Goal: Task Accomplishment & Management: Contribute content

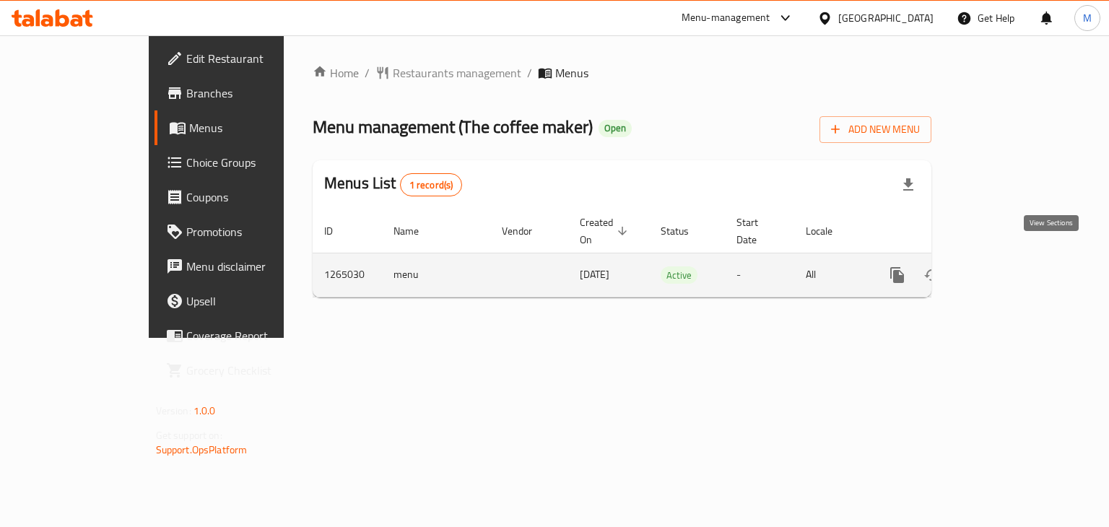
click at [1019, 258] on link "enhanced table" at bounding box center [1001, 275] width 35 height 35
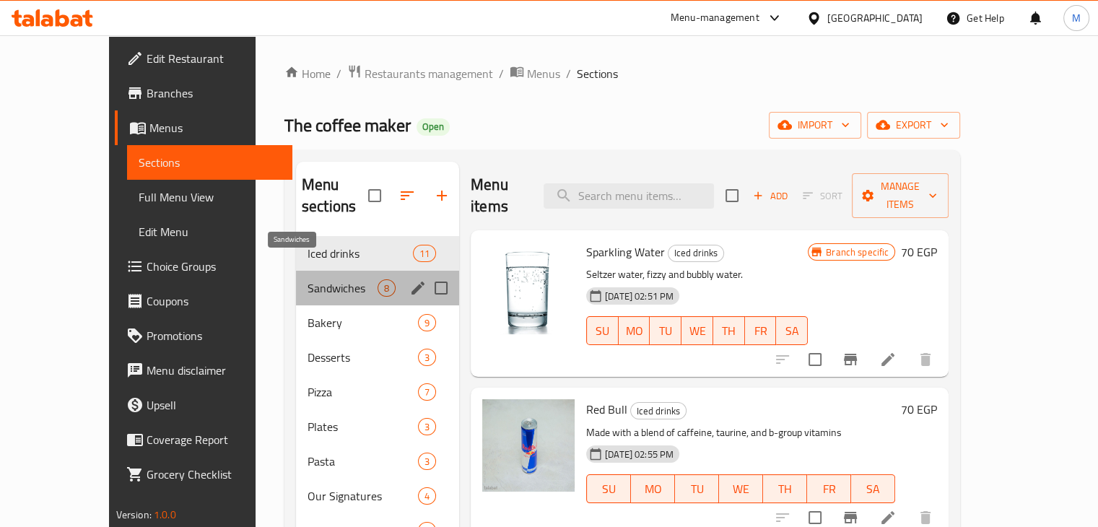
click at [315, 279] on span "Sandwiches" at bounding box center [343, 287] width 70 height 17
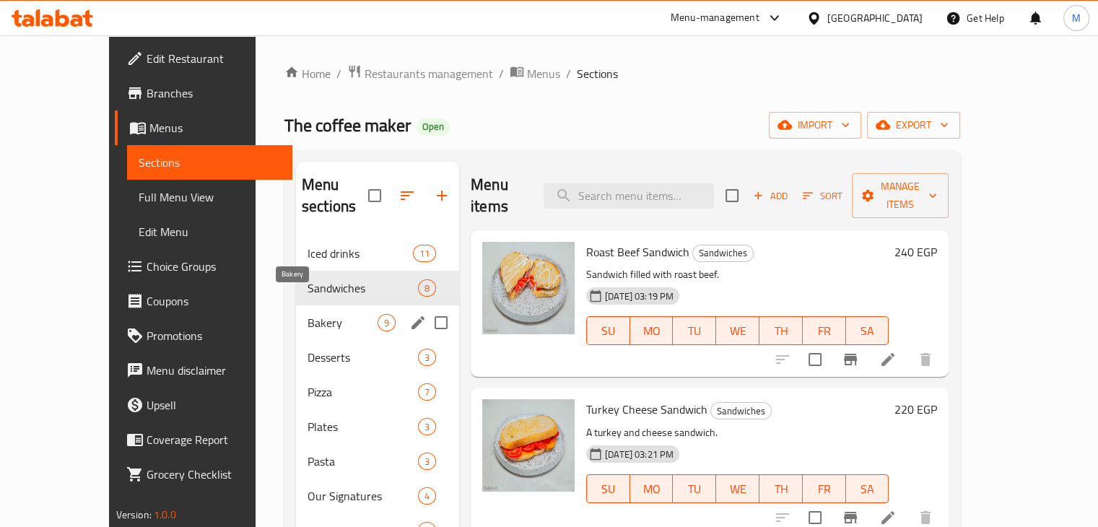
click at [326, 314] on span "Bakery" at bounding box center [343, 322] width 70 height 17
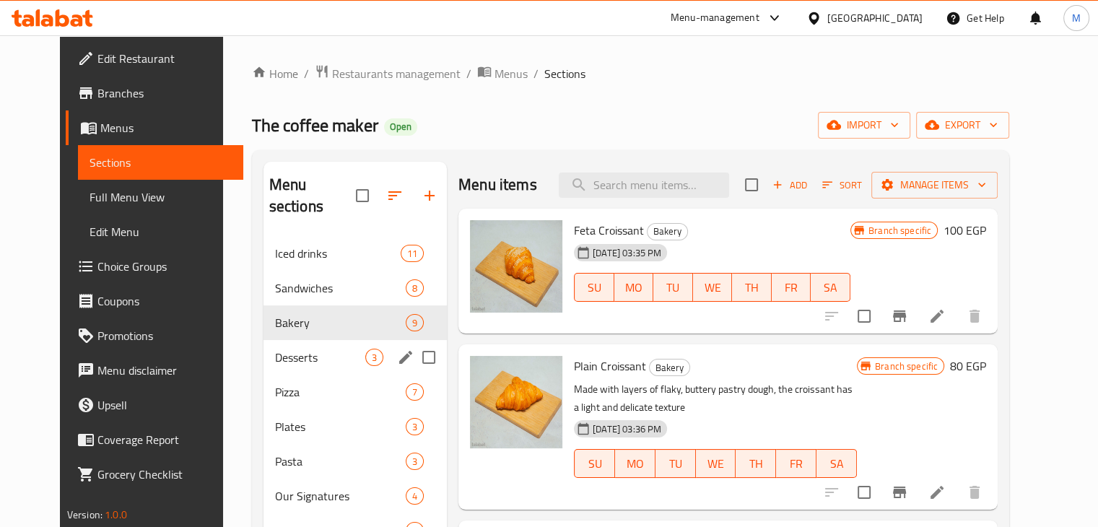
click at [277, 349] on span "Desserts" at bounding box center [320, 357] width 90 height 17
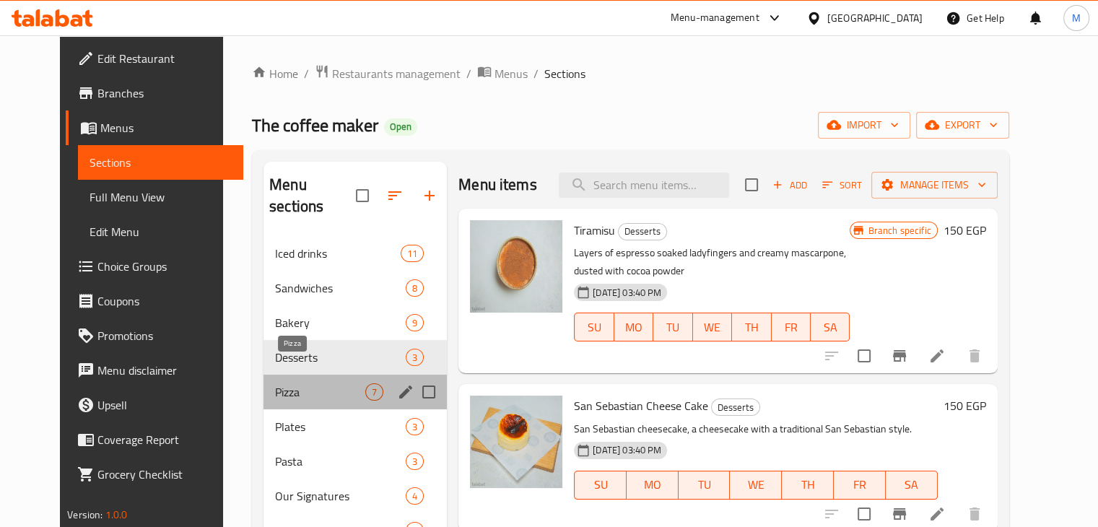
click at [300, 383] on span "Pizza" at bounding box center [320, 391] width 90 height 17
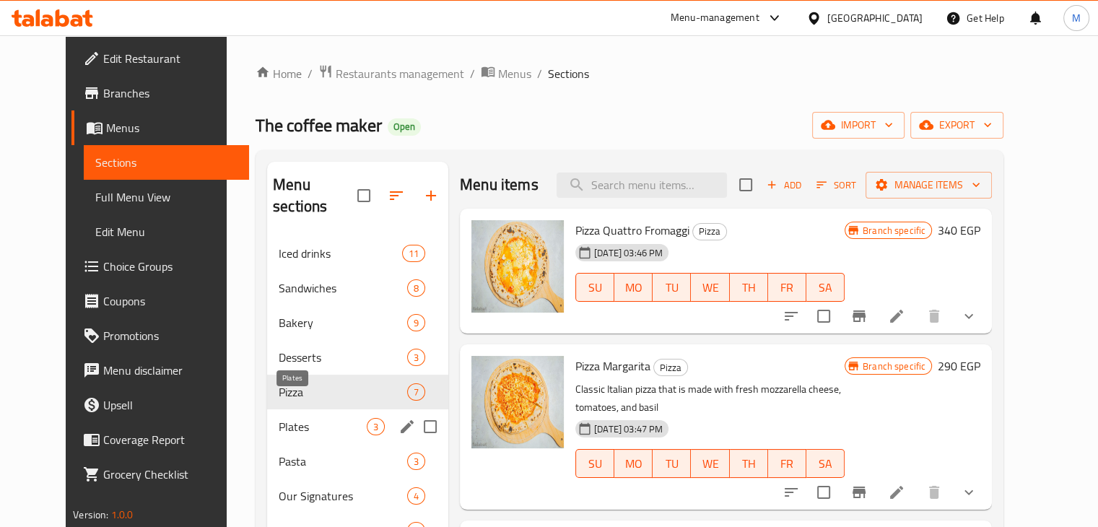
click at [300, 418] on span "Plates" at bounding box center [323, 426] width 88 height 17
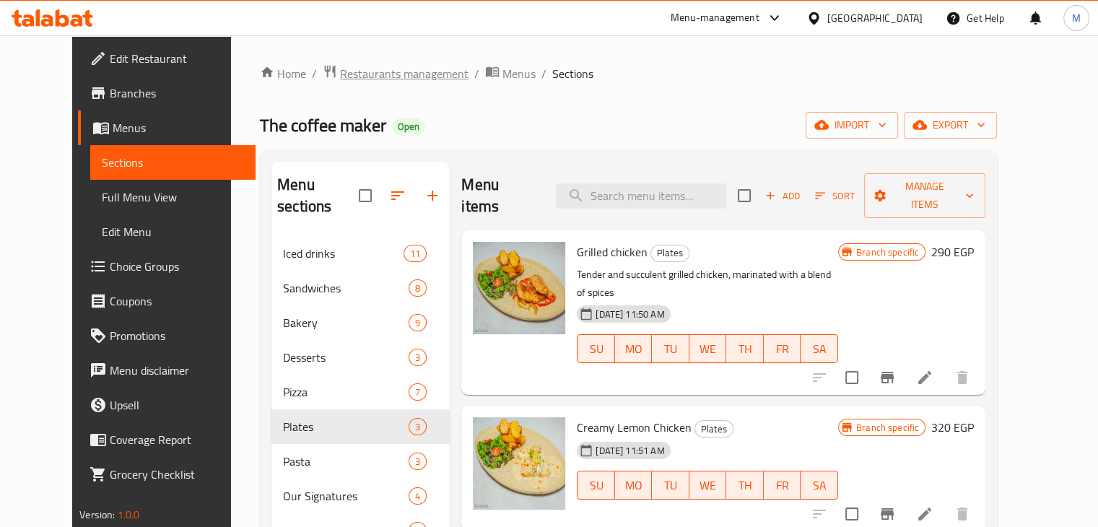
click at [352, 69] on span "Restaurants management" at bounding box center [404, 73] width 129 height 17
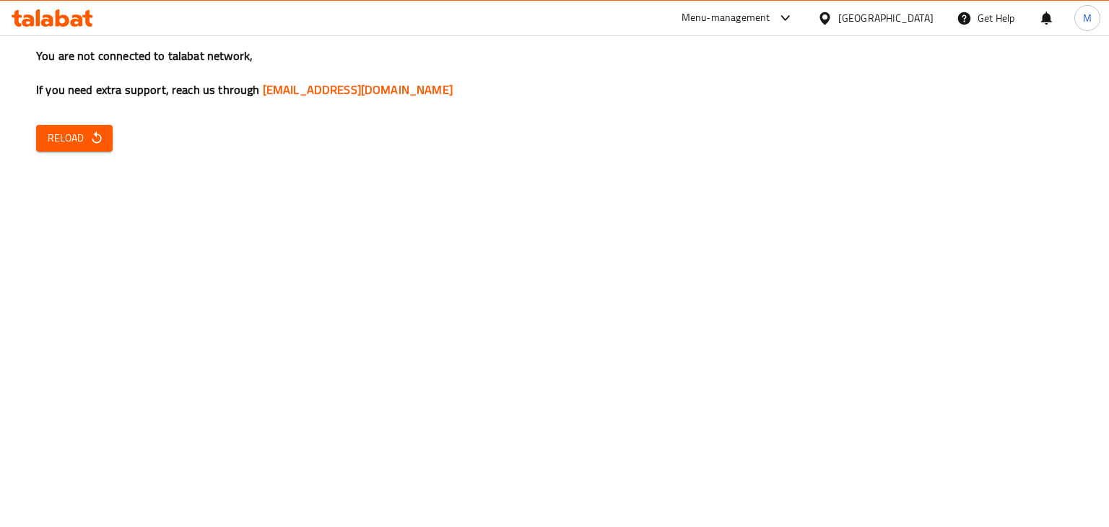
click at [640, 279] on div "You are not connected to talabat network, If you need extra support, reach us t…" at bounding box center [554, 263] width 1109 height 527
click at [53, 153] on div "You are not connected to talabat network, If you need extra support, reach us t…" at bounding box center [554, 263] width 1109 height 527
click at [64, 144] on span "Reload" at bounding box center [74, 138] width 53 height 18
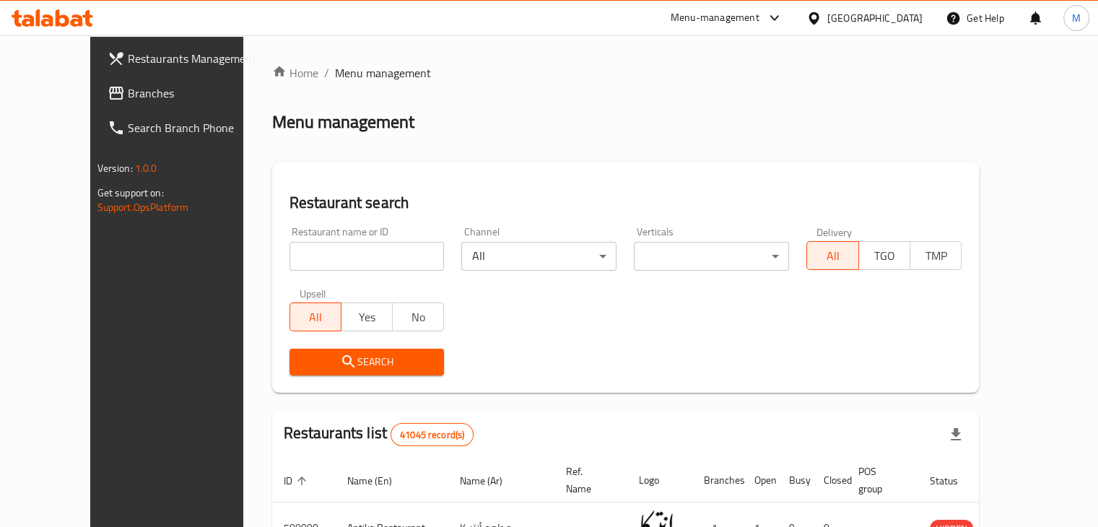
click at [128, 92] on span "Branches" at bounding box center [195, 92] width 134 height 17
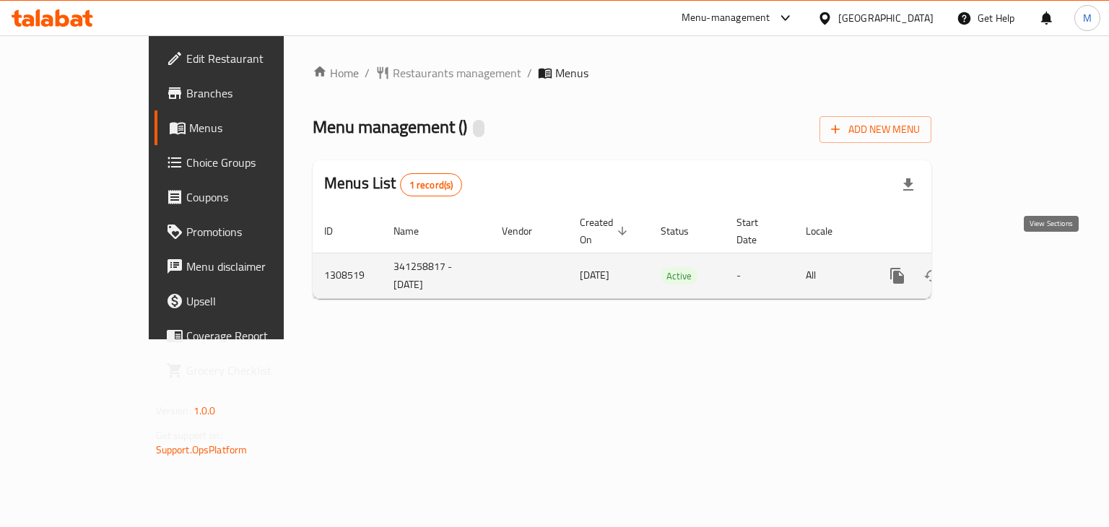
click at [1008, 269] on icon "enhanced table" at bounding box center [1001, 275] width 13 height 13
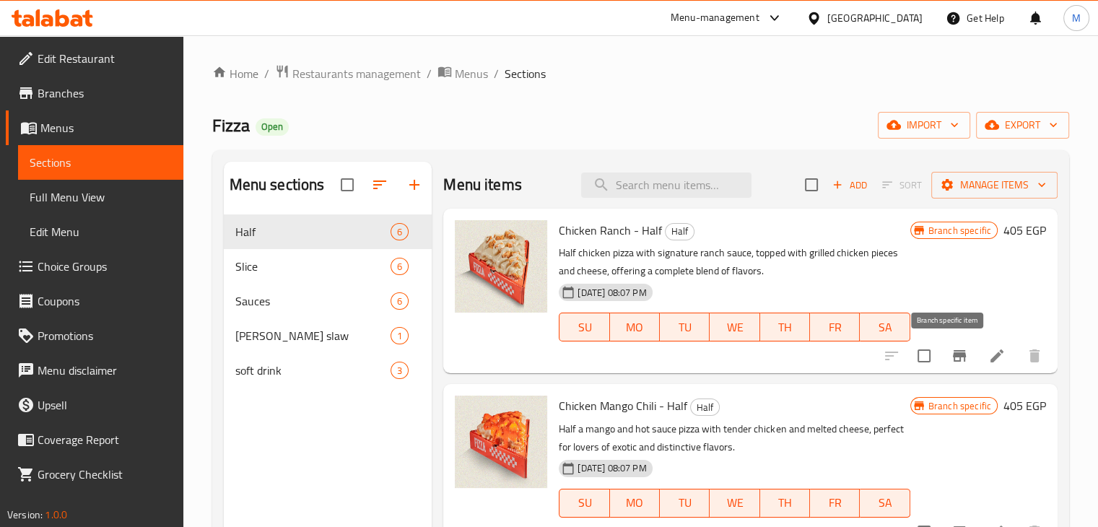
click at [942, 359] on button "Branch-specific-item" at bounding box center [959, 356] width 35 height 35
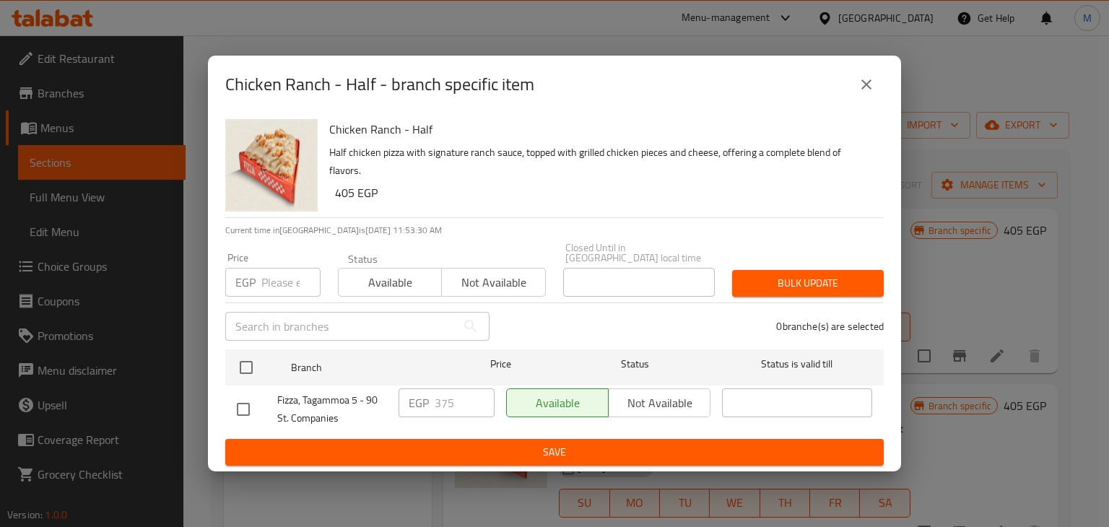
click at [944, 289] on div "Chicken Ranch - Half - branch specific item Chicken Ranch - Half Half chicken p…" at bounding box center [554, 263] width 1109 height 527
click at [879, 70] on div "Chicken Ranch - Half - branch specific item" at bounding box center [554, 85] width 693 height 58
click at [873, 75] on button "close" at bounding box center [866, 84] width 35 height 35
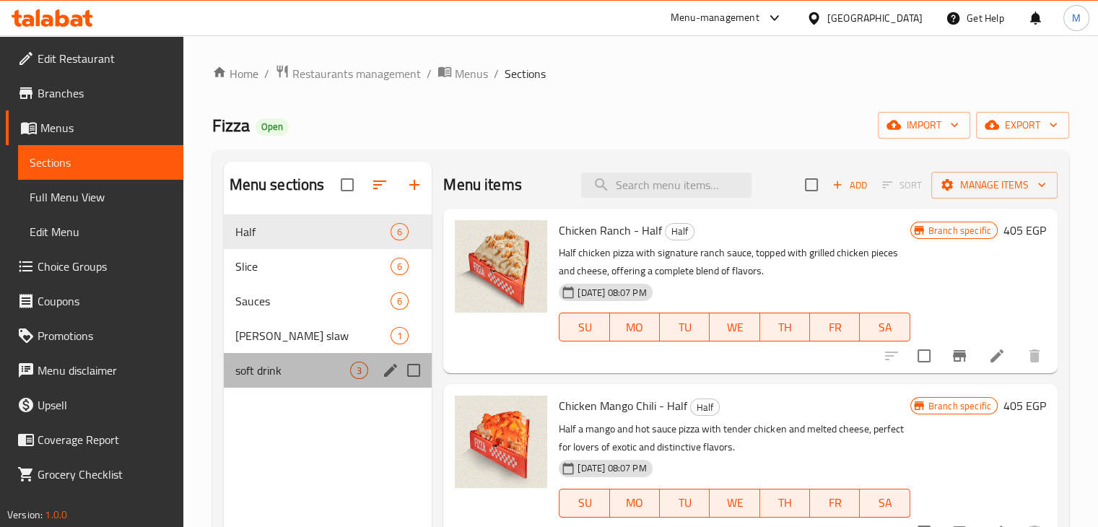
click at [311, 360] on div "soft drink 3" at bounding box center [328, 370] width 209 height 35
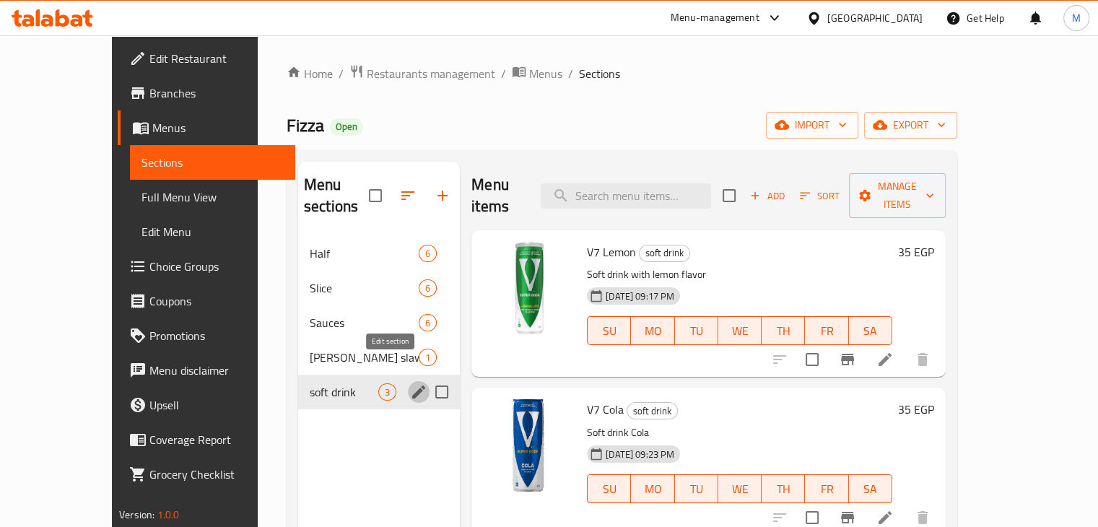
click at [412, 386] on icon "edit" at bounding box center [418, 392] width 13 height 13
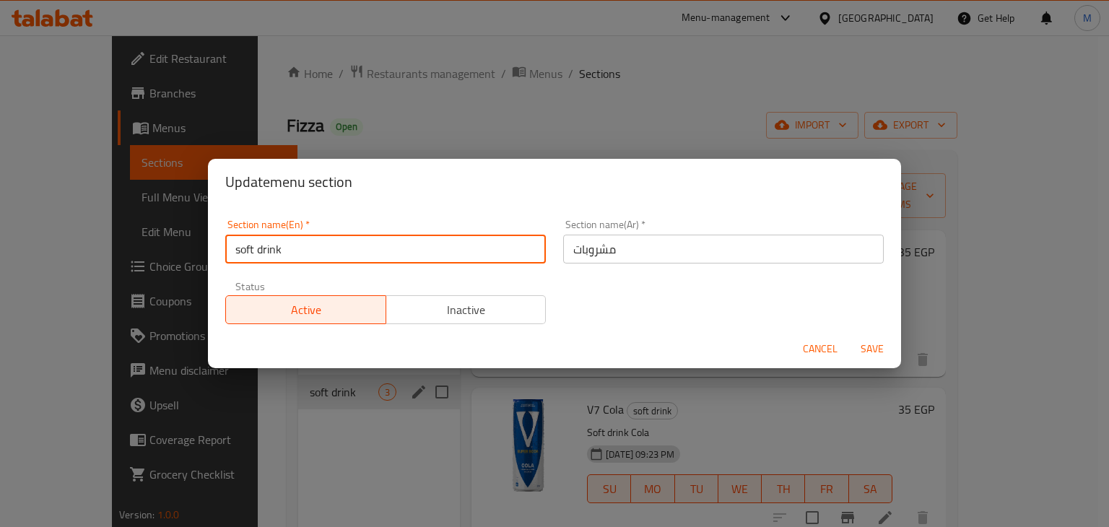
click at [305, 252] on input "soft drink" at bounding box center [385, 249] width 321 height 29
type input "Soft Drink"
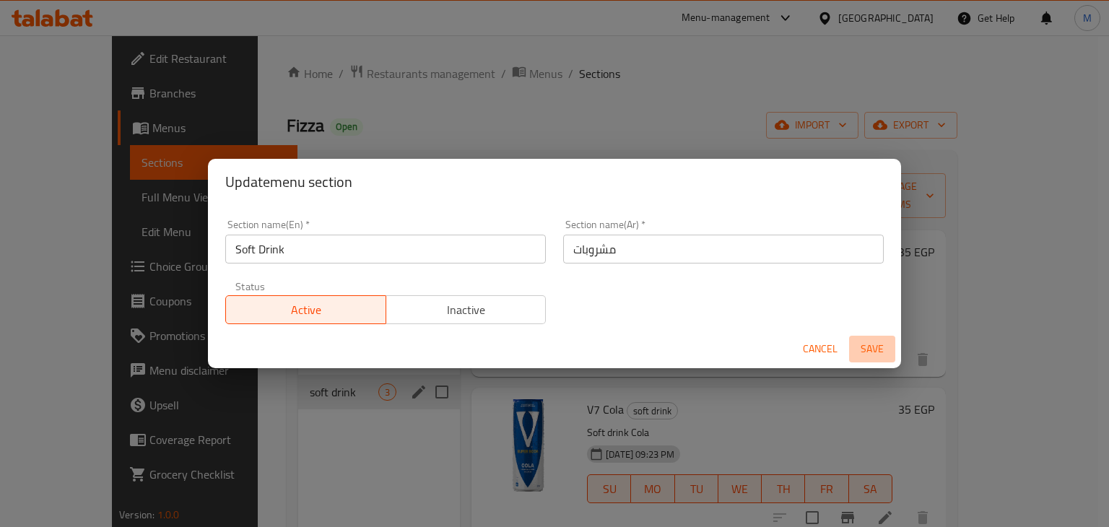
click at [876, 345] on span "Save" at bounding box center [872, 349] width 35 height 18
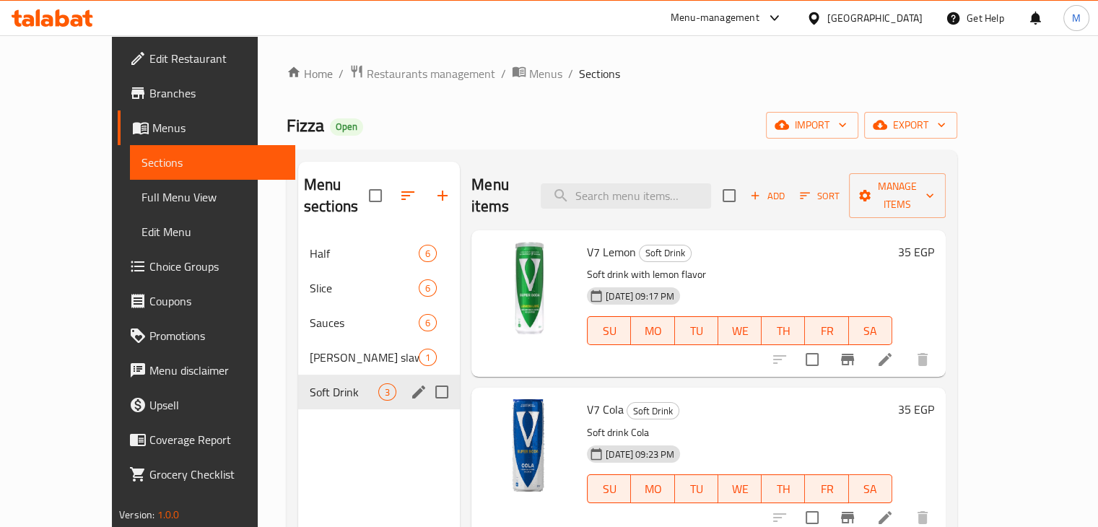
click at [74, 18] on icon at bounding box center [53, 17] width 82 height 17
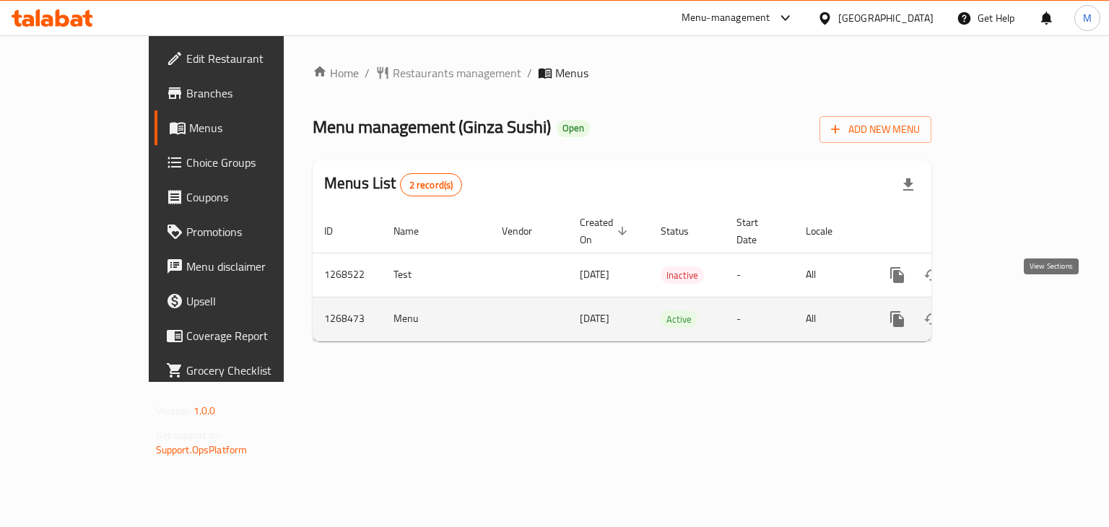
click at [1010, 310] on icon "enhanced table" at bounding box center [1001, 318] width 17 height 17
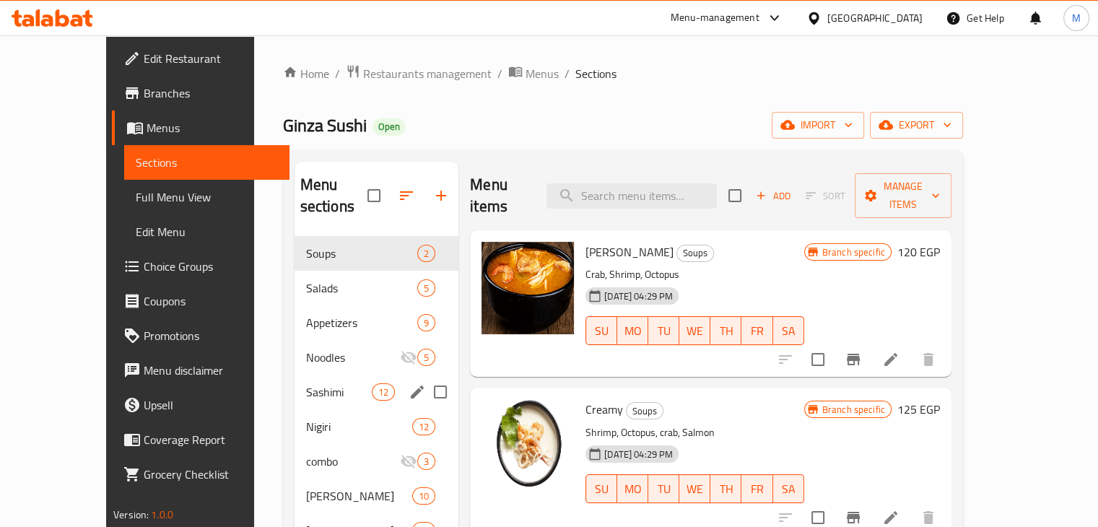
scroll to position [103, 0]
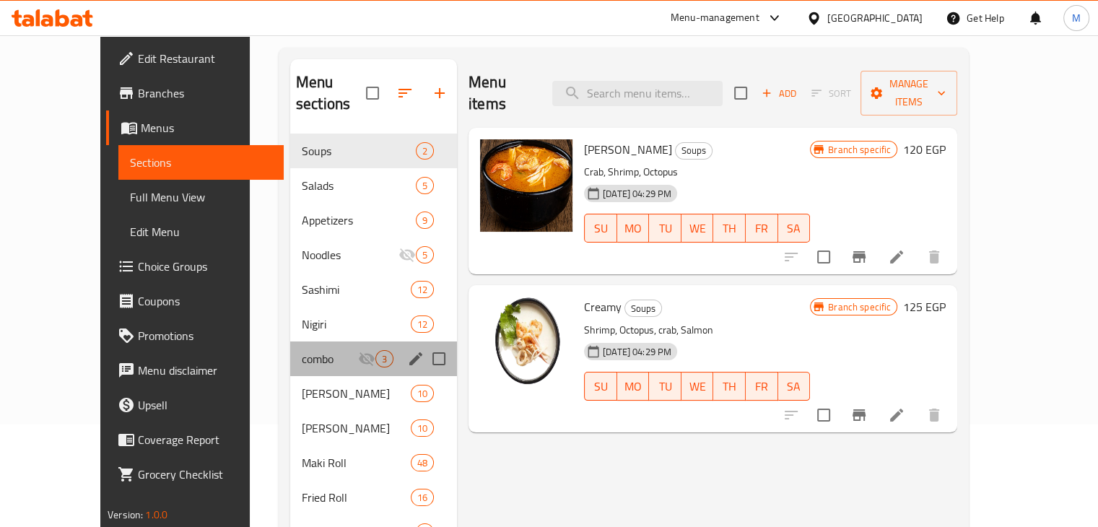
click at [310, 346] on div "combo 3" at bounding box center [373, 358] width 167 height 35
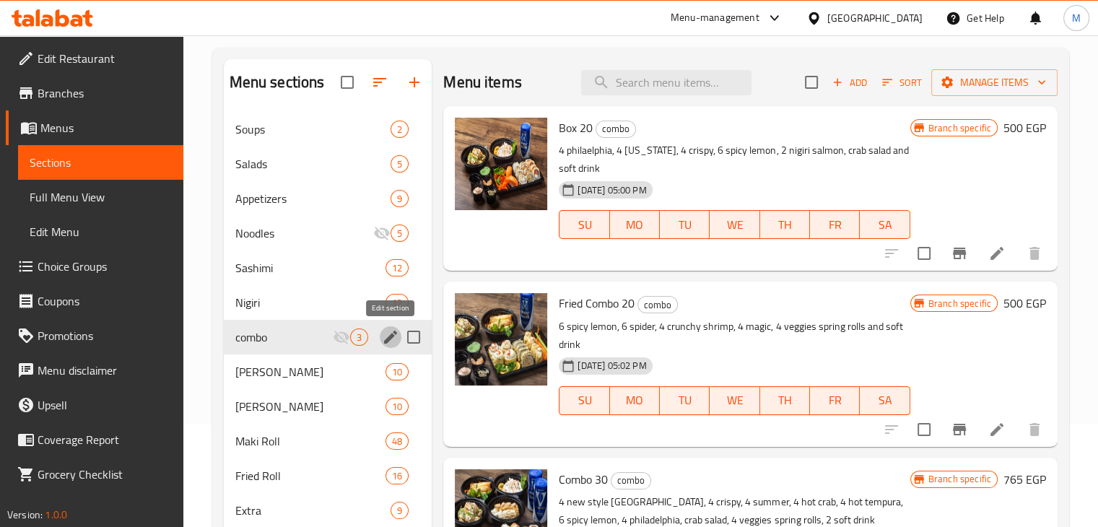
click at [390, 339] on icon "edit" at bounding box center [390, 337] width 13 height 13
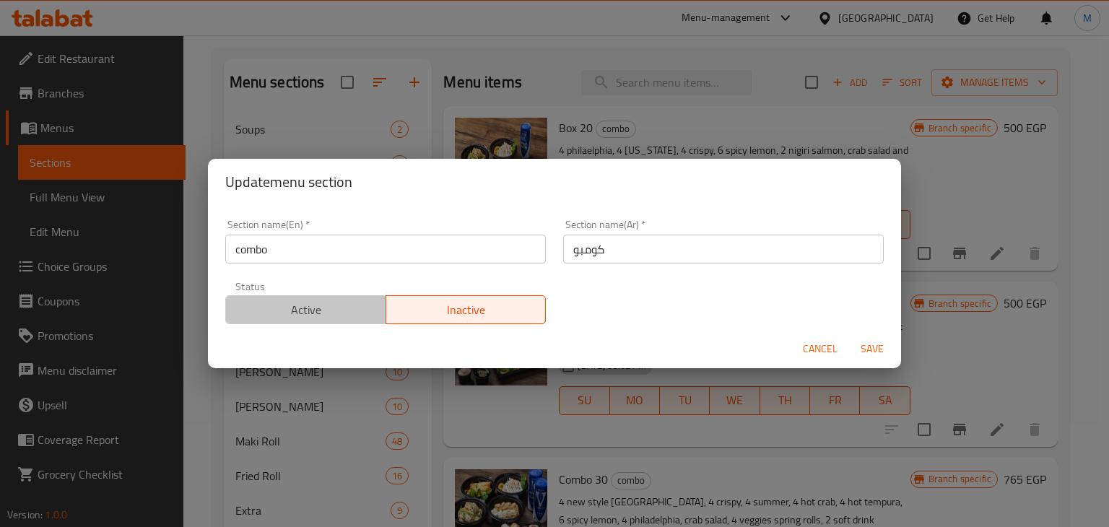
click at [325, 314] on span "Active" at bounding box center [306, 310] width 149 height 21
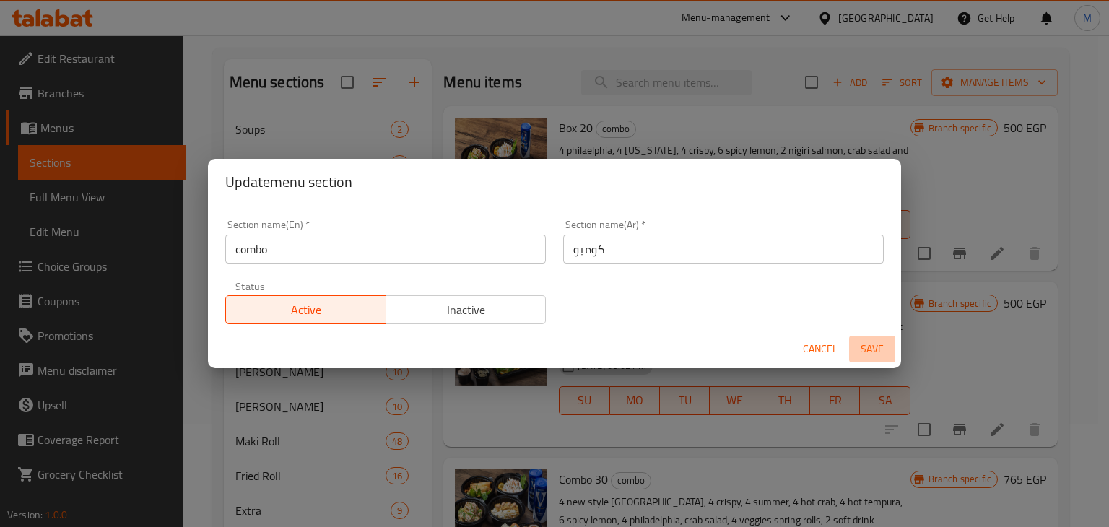
click at [863, 350] on span "Save" at bounding box center [872, 349] width 35 height 18
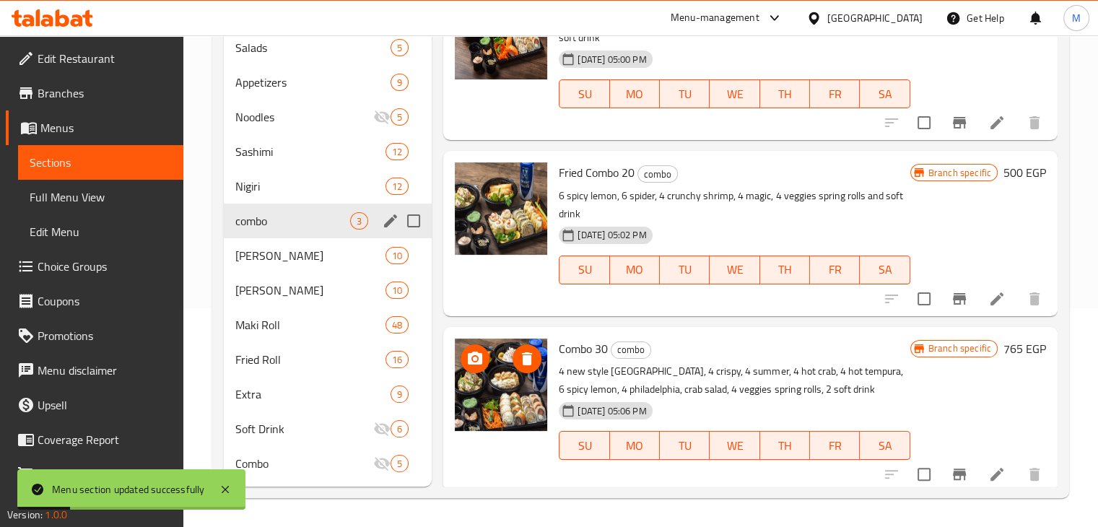
scroll to position [14, 0]
click at [340, 479] on div "Combo 5" at bounding box center [328, 463] width 209 height 35
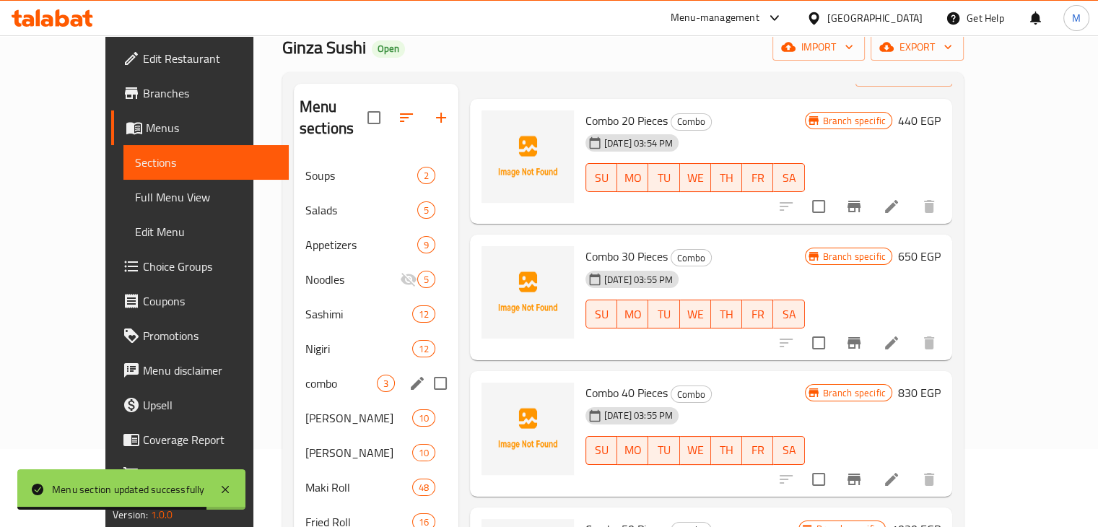
scroll to position [54, 0]
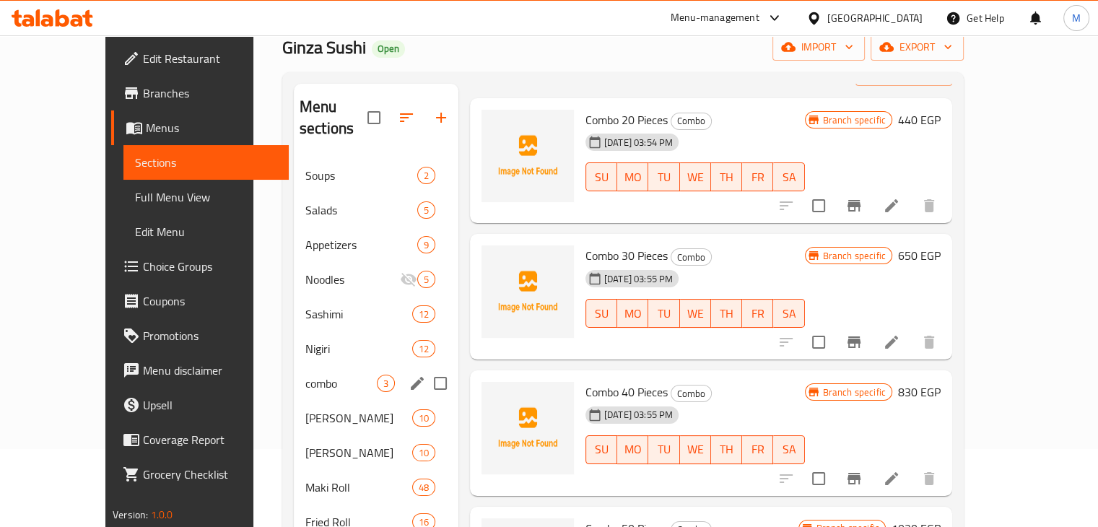
click at [312, 375] on span "combo" at bounding box center [340, 383] width 71 height 17
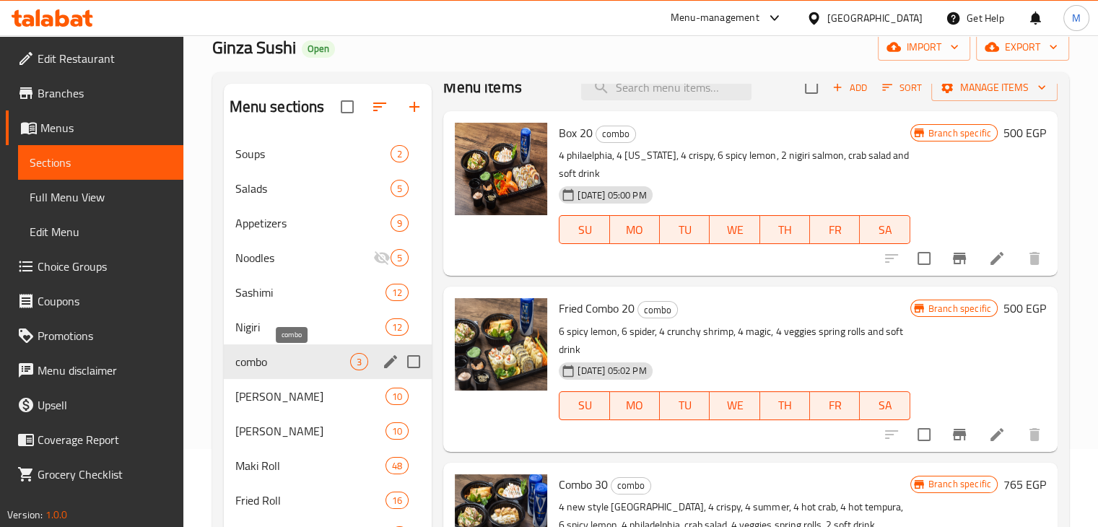
scroll to position [19, 0]
click at [956, 266] on icon "Branch-specific-item" at bounding box center [959, 258] width 17 height 17
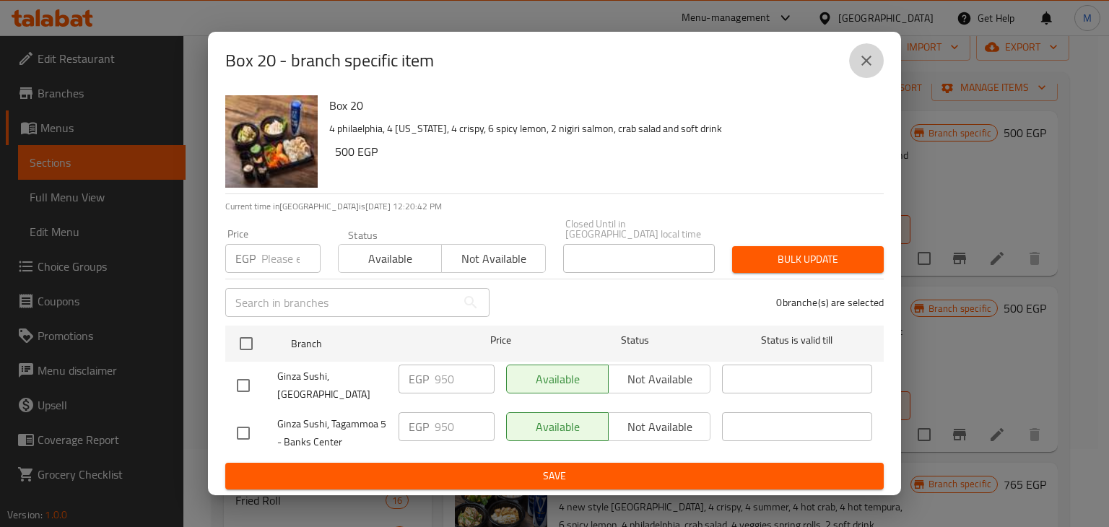
click at [869, 69] on icon "close" at bounding box center [866, 60] width 17 height 17
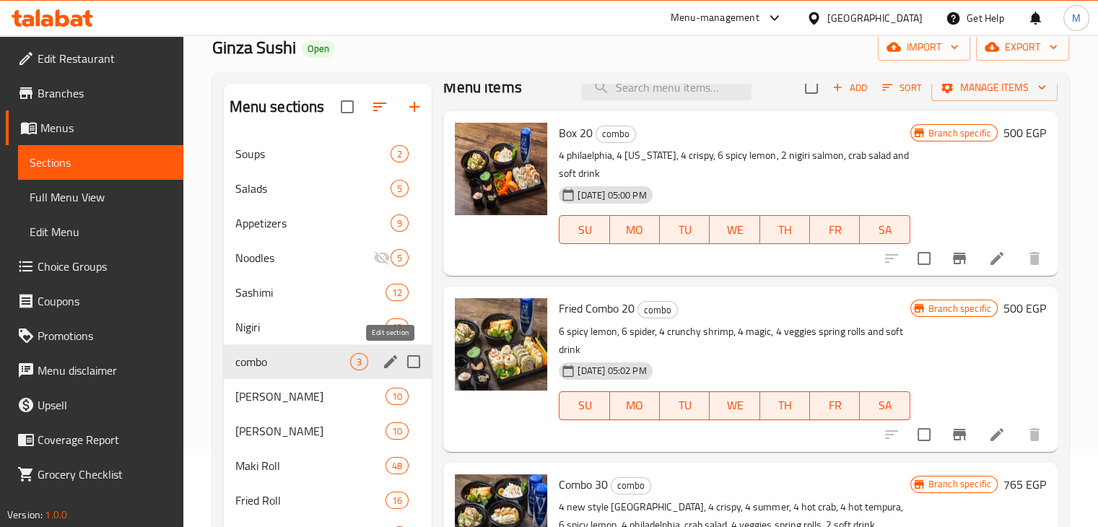
click at [391, 360] on icon "edit" at bounding box center [390, 361] width 13 height 13
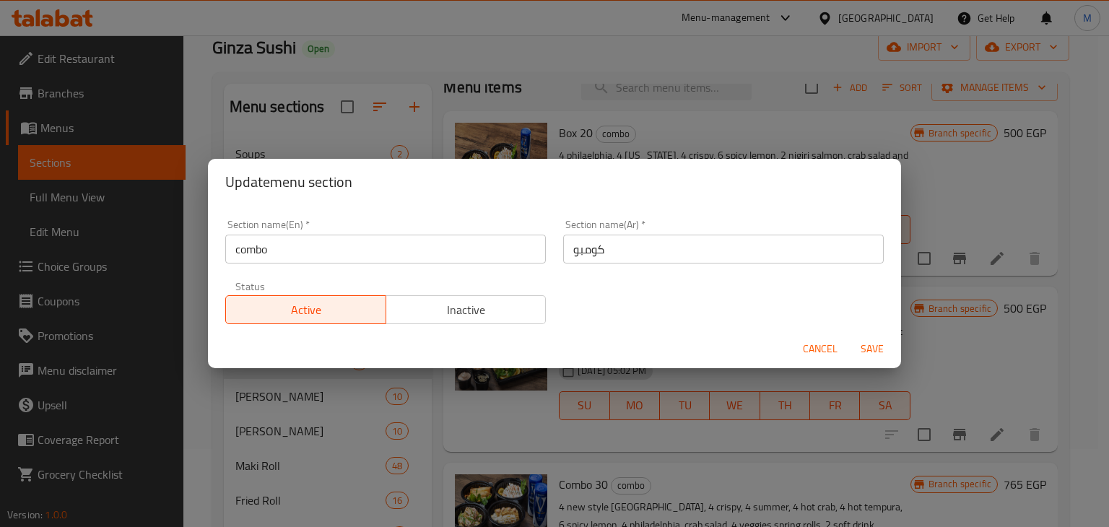
click at [449, 325] on div "Status Active Inactive" at bounding box center [386, 302] width 338 height 61
click at [474, 321] on button "Inactive" at bounding box center [466, 309] width 161 height 29
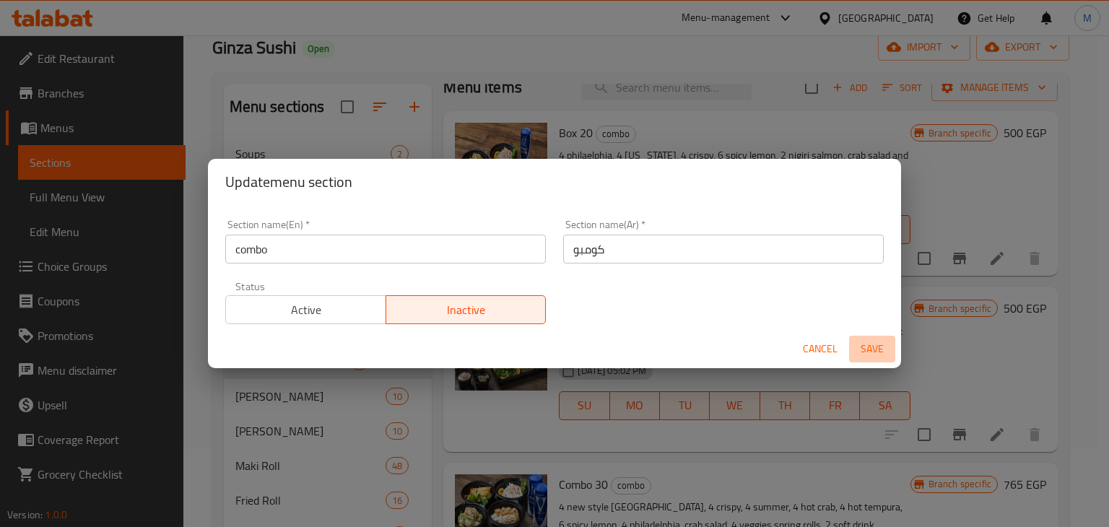
click at [877, 341] on span "Save" at bounding box center [872, 349] width 35 height 18
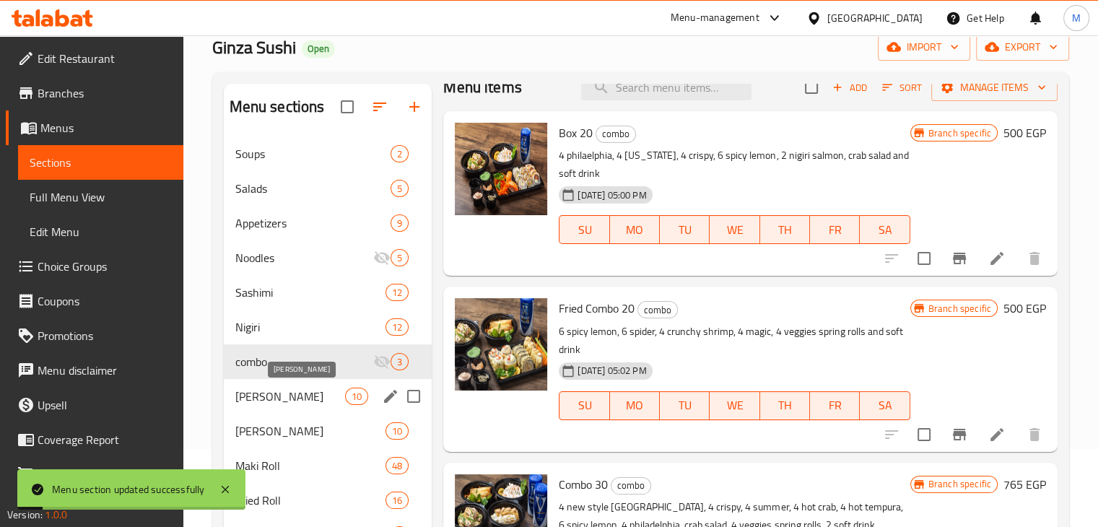
scroll to position [219, 0]
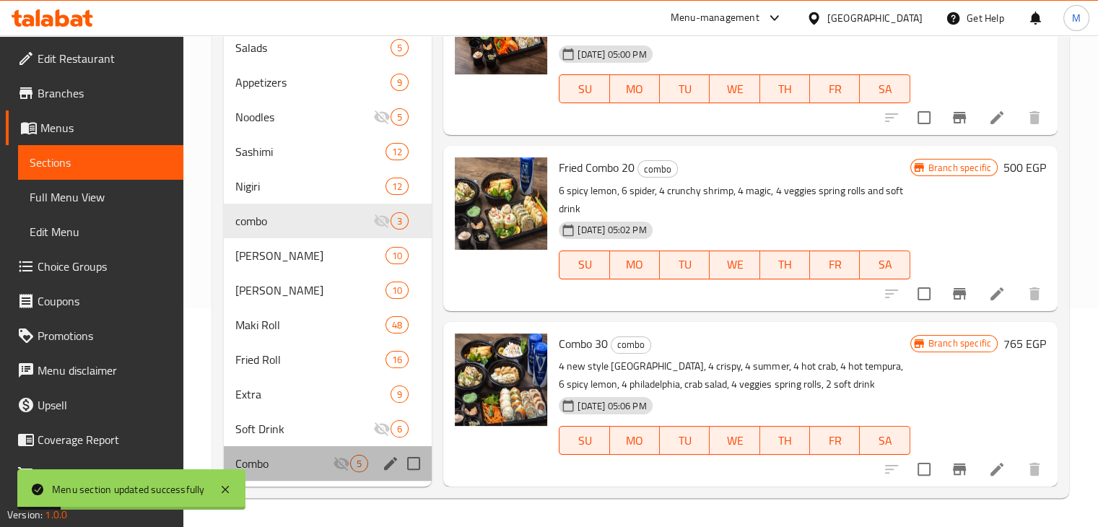
click at [310, 478] on div "Combo 5" at bounding box center [328, 463] width 209 height 35
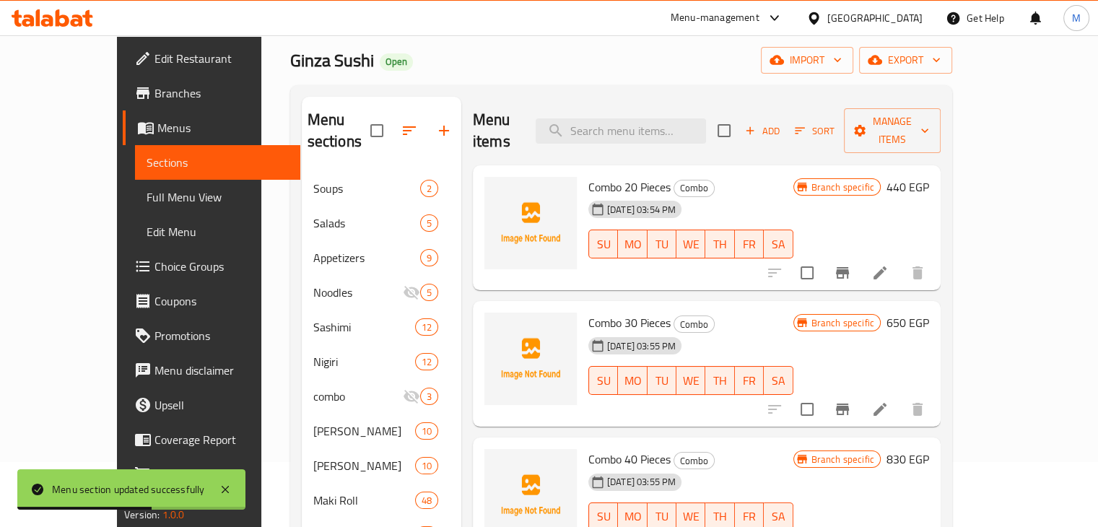
click at [849, 267] on icon "Branch-specific-item" at bounding box center [842, 273] width 13 height 12
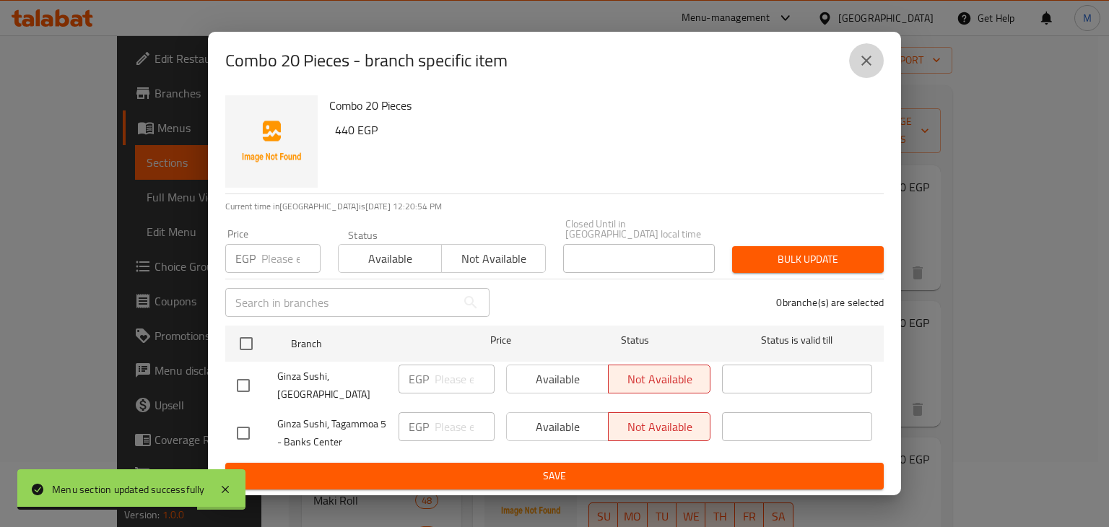
click at [858, 69] on icon "close" at bounding box center [866, 60] width 17 height 17
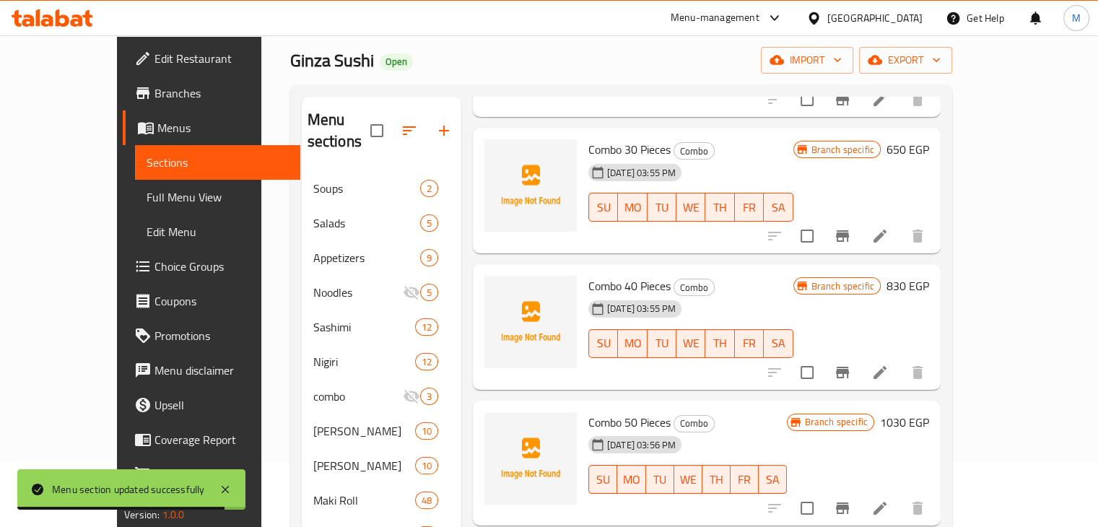
scroll to position [219, 0]
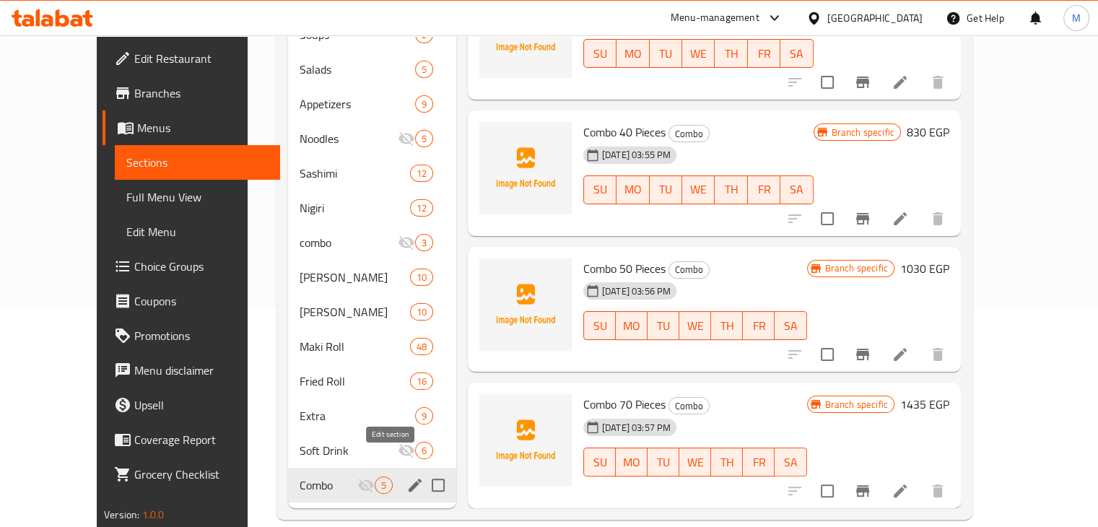
click at [409, 479] on icon "edit" at bounding box center [415, 485] width 13 height 13
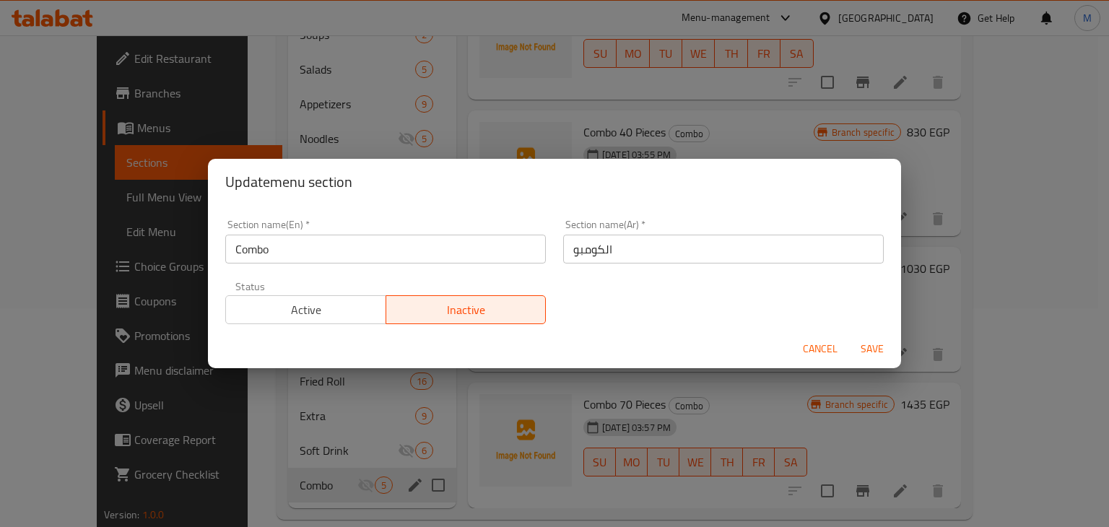
click at [306, 313] on span "Active" at bounding box center [306, 310] width 149 height 21
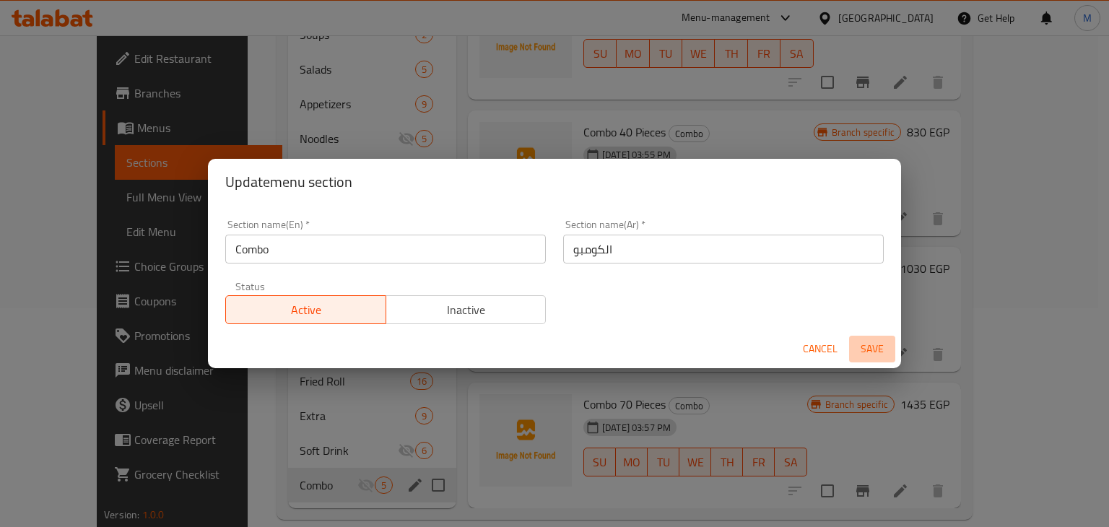
click at [861, 351] on span "Save" at bounding box center [872, 349] width 35 height 18
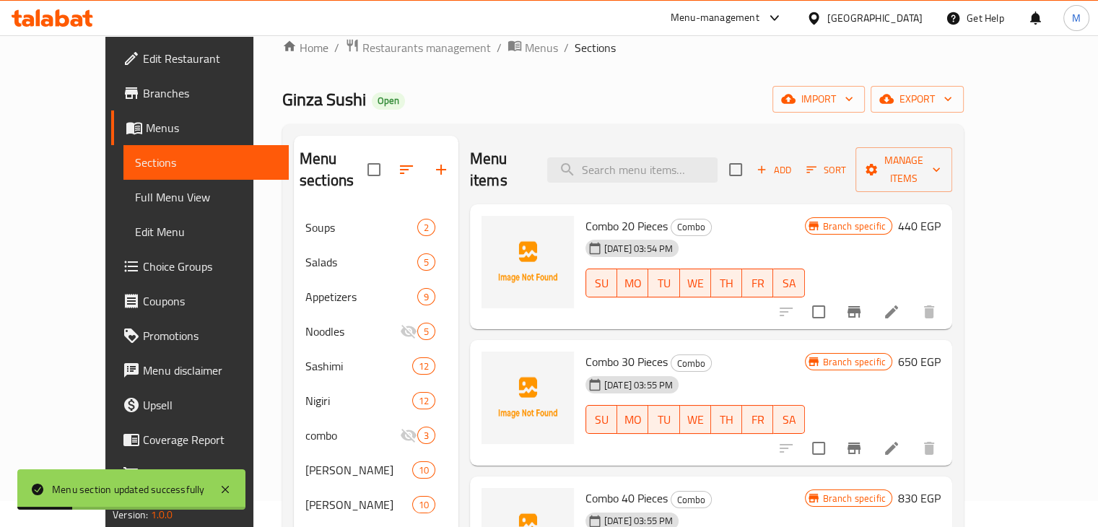
scroll to position [25, 0]
click at [367, 51] on span "Restaurants management" at bounding box center [426, 48] width 129 height 17
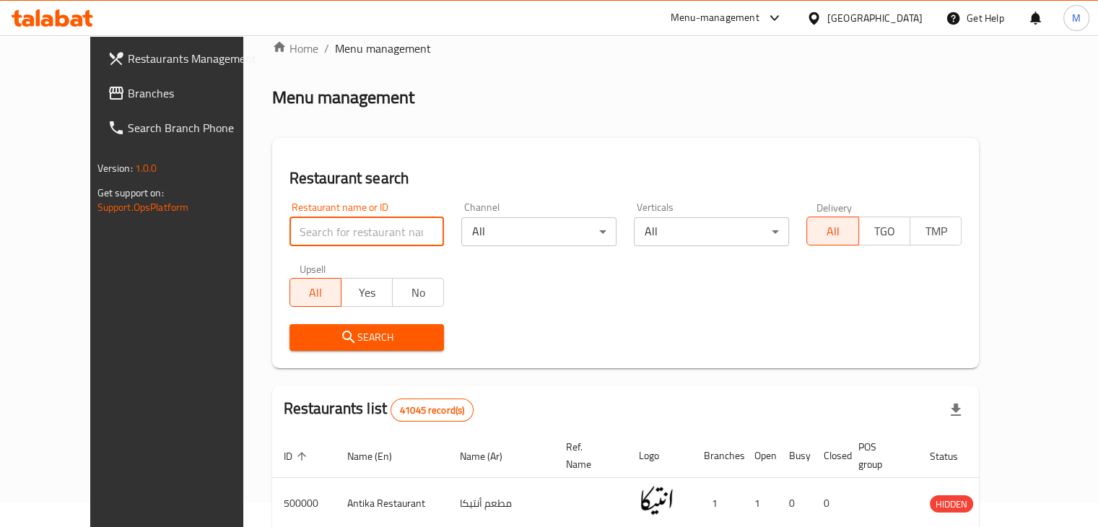
click at [321, 229] on input "search" at bounding box center [367, 231] width 155 height 29
type input "brioche"
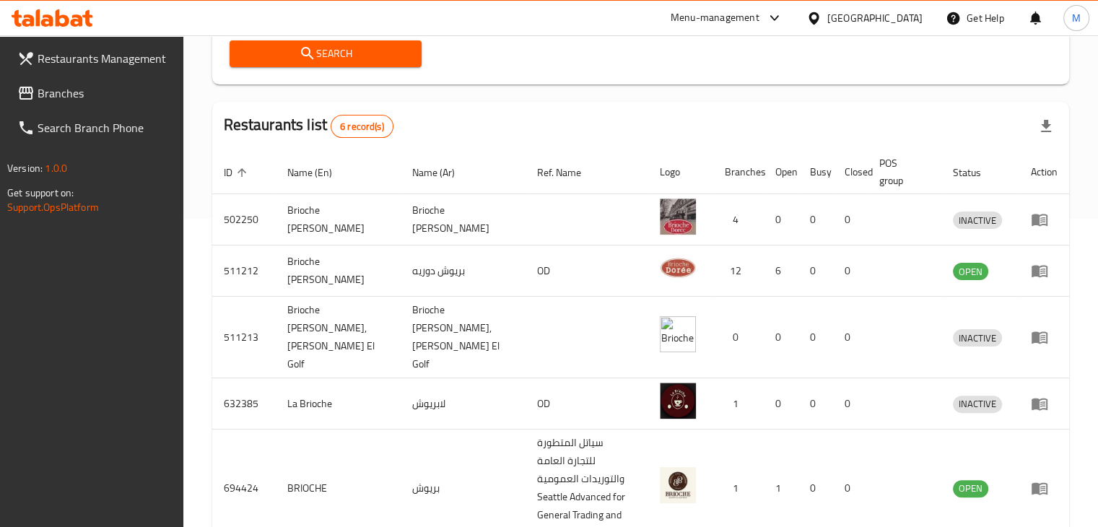
scroll to position [401, 0]
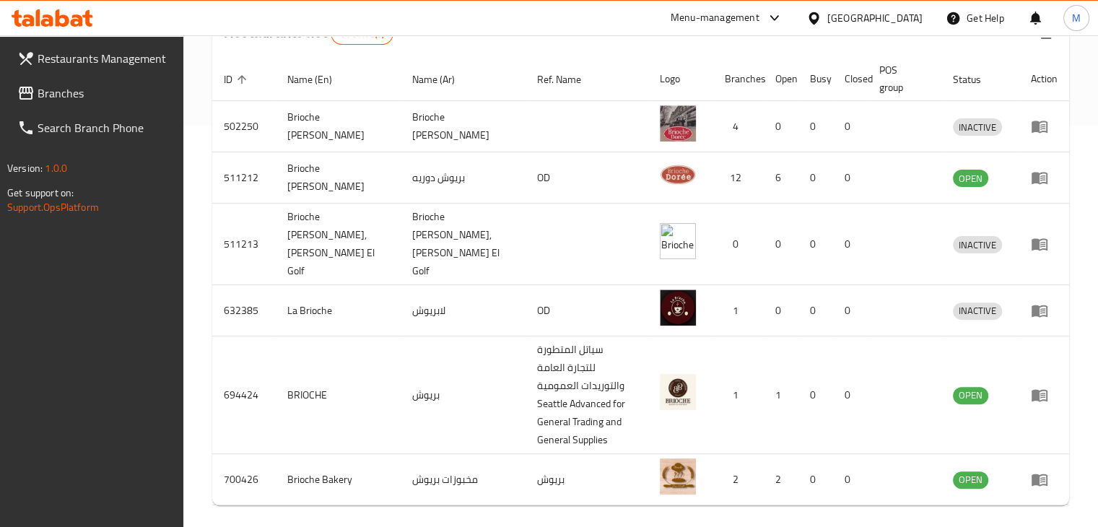
click at [97, 92] on span "Branches" at bounding box center [105, 92] width 134 height 17
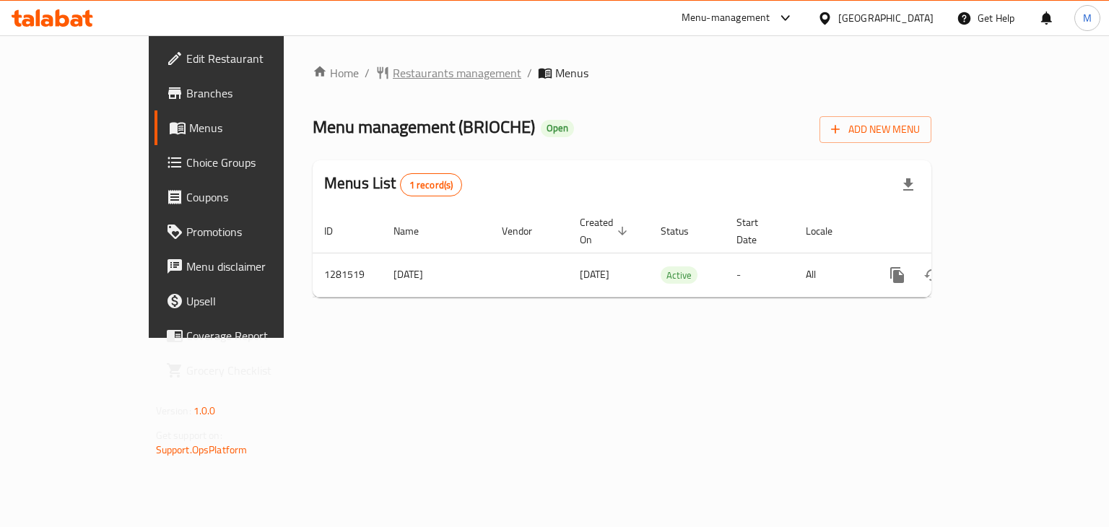
click at [393, 70] on span "Restaurants management" at bounding box center [457, 72] width 129 height 17
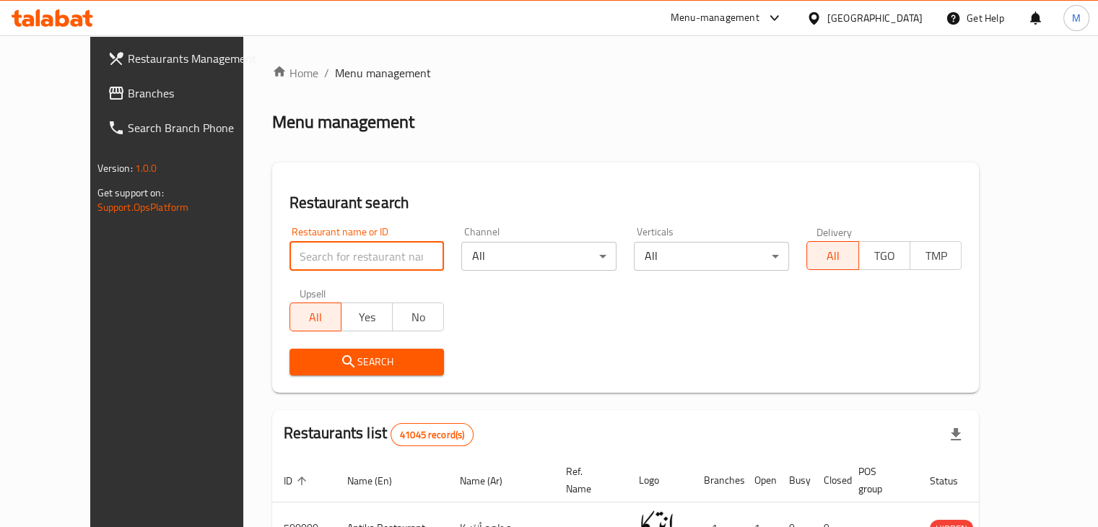
click at [348, 256] on input "search" at bounding box center [367, 256] width 155 height 29
type input "ginza sushi"
click button "Search" at bounding box center [367, 362] width 155 height 27
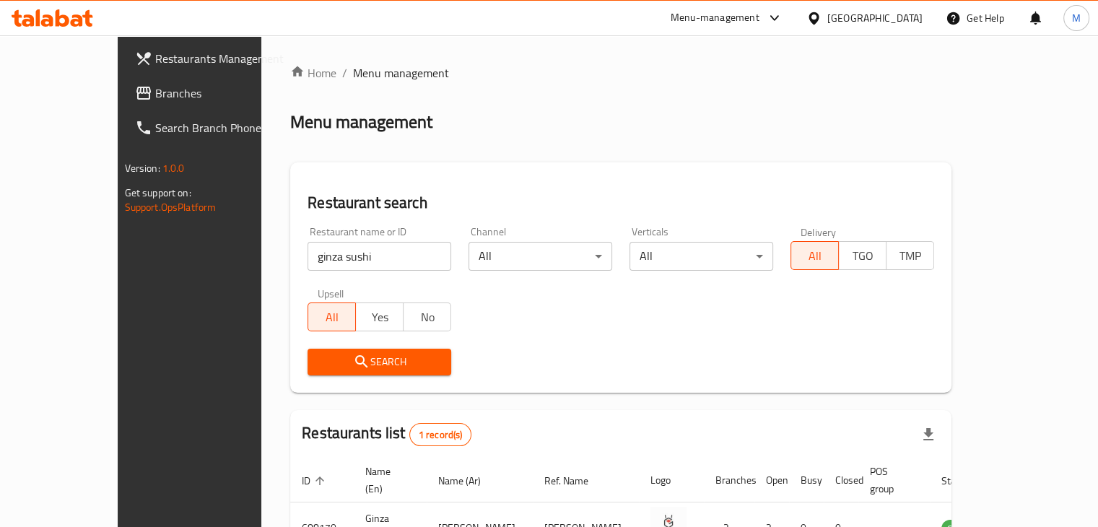
click at [459, 175] on div "Restaurant search Restaurant name or ID ginza sushi Restaurant name or ID Chann…" at bounding box center [620, 277] width 661 height 230
click at [588, 345] on div "Search" at bounding box center [621, 362] width 644 height 44
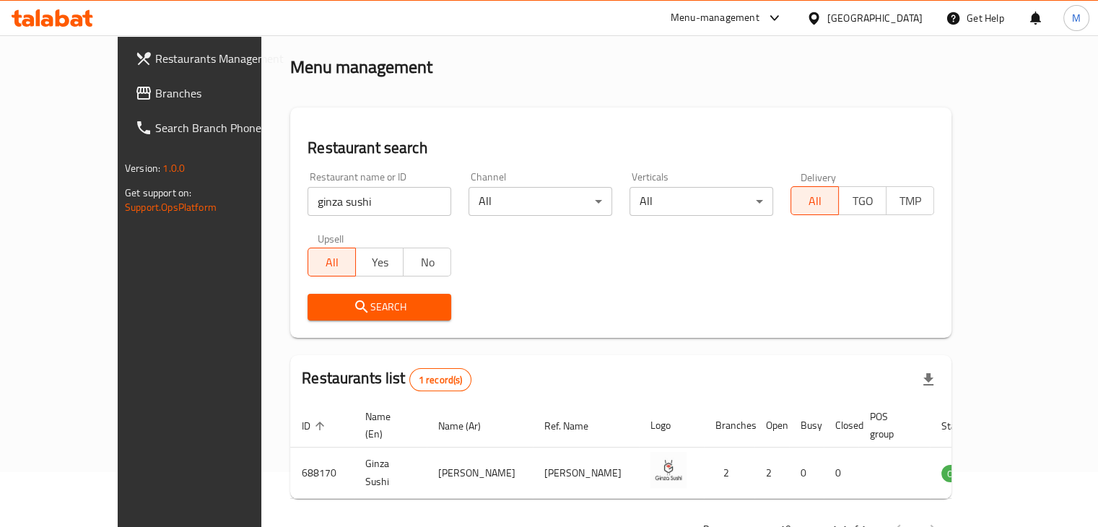
scroll to position [88, 0]
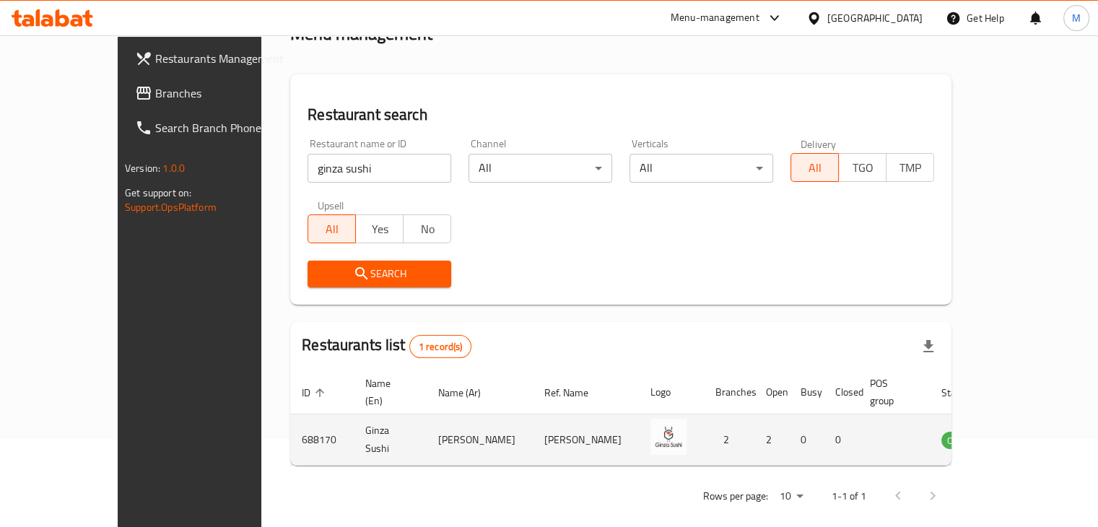
click at [1035, 431] on icon "enhanced table" at bounding box center [1025, 439] width 17 height 17
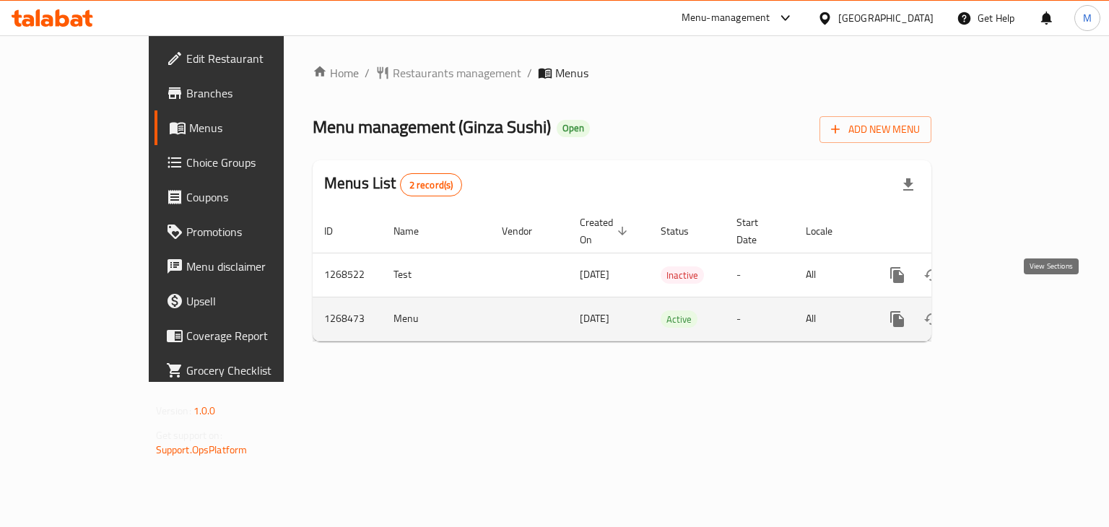
click at [1019, 303] on link "enhanced table" at bounding box center [1001, 319] width 35 height 35
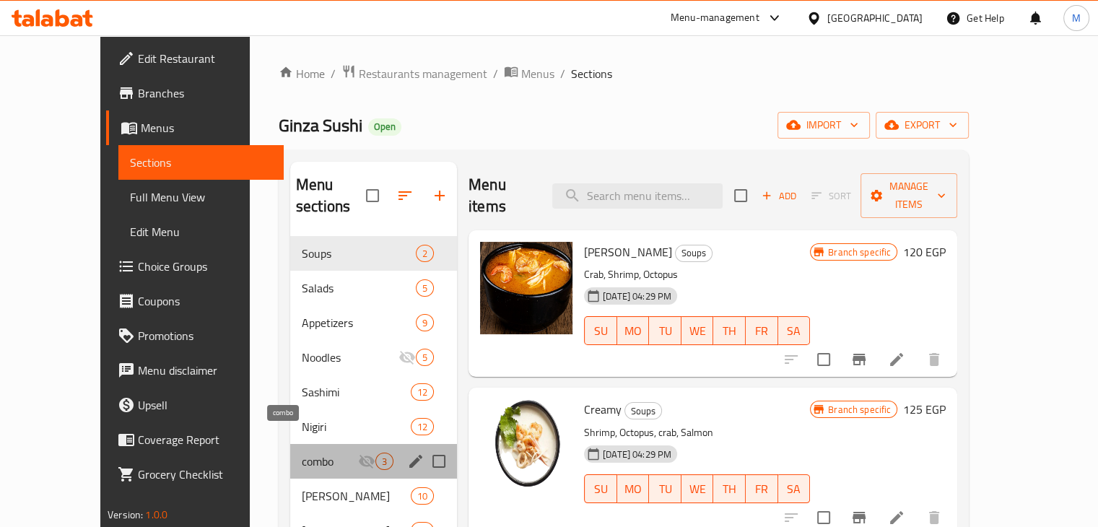
click at [332, 453] on span "combo" at bounding box center [330, 461] width 56 height 17
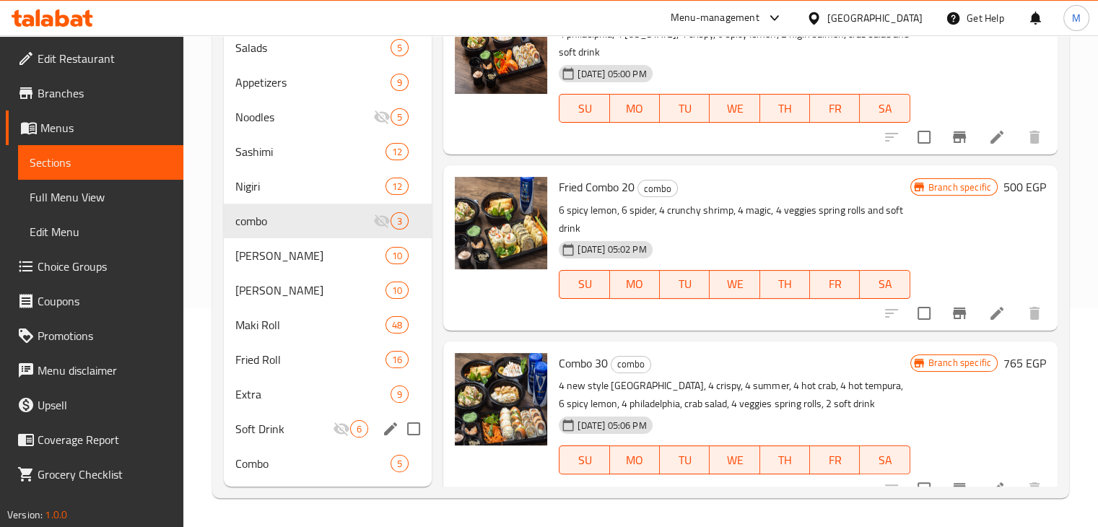
scroll to position [155, 0]
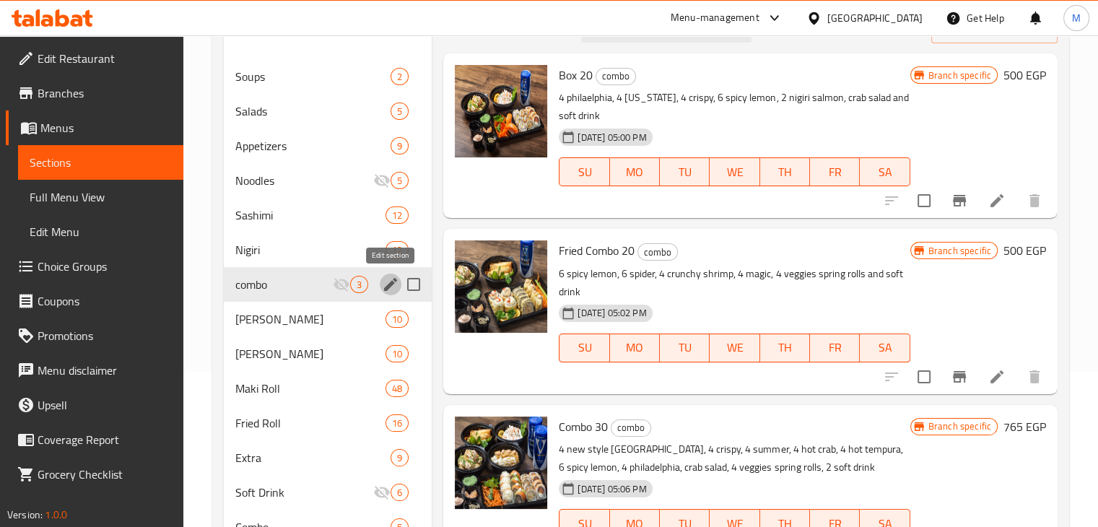
click at [386, 284] on icon "edit" at bounding box center [390, 284] width 17 height 17
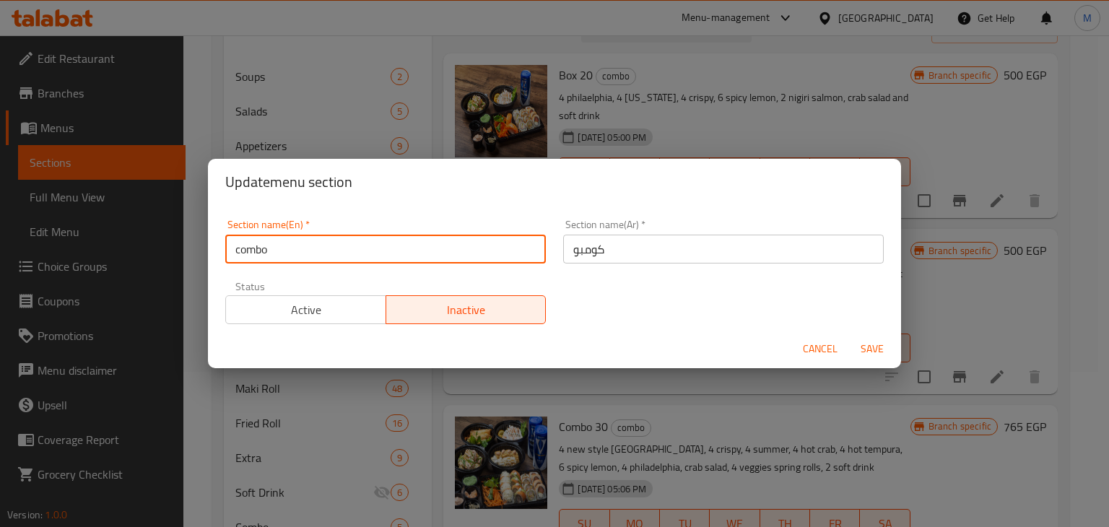
click at [352, 254] on input "combo" at bounding box center [385, 249] width 321 height 29
type input "c"
type input "Combo Mix"
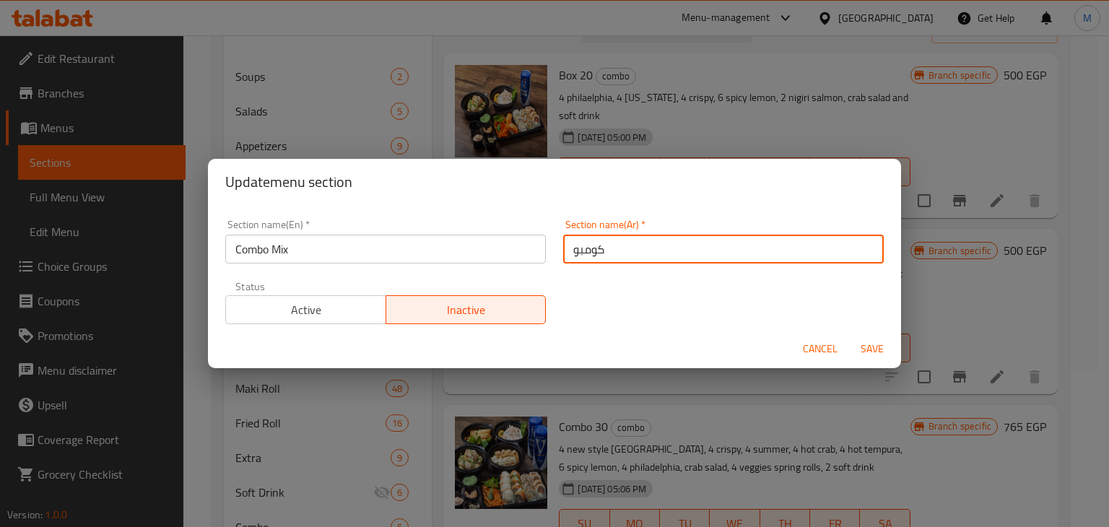
click at [639, 256] on input "كومبو" at bounding box center [723, 249] width 321 height 29
type input "ك"
type input "كومبو ميكس"
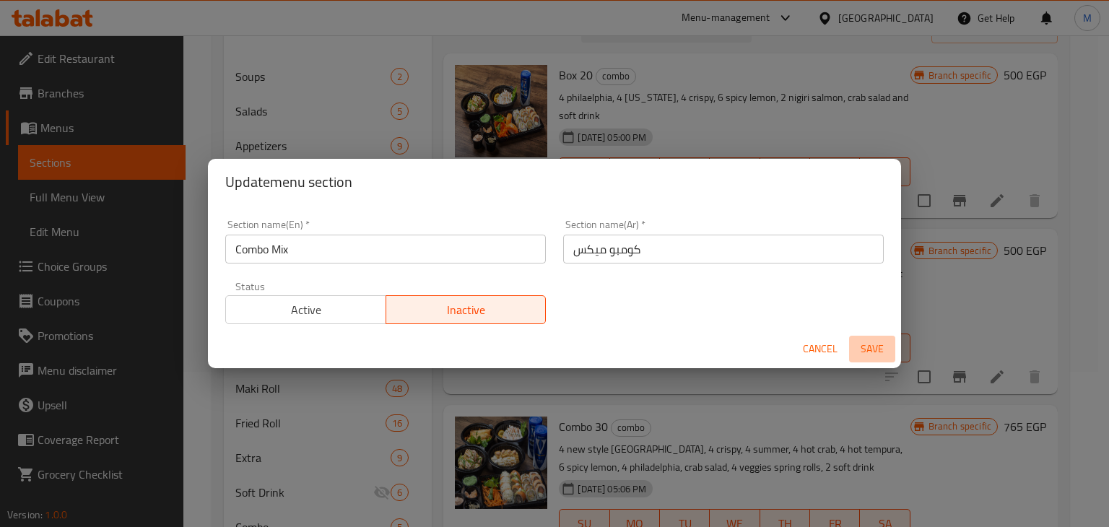
click at [876, 342] on span "Save" at bounding box center [872, 349] width 35 height 18
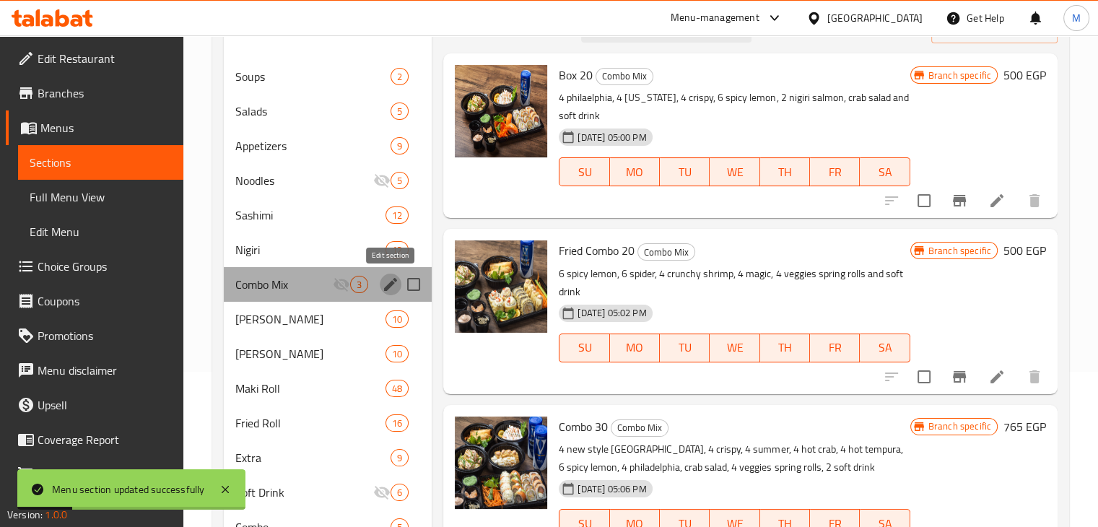
click at [388, 283] on icon "edit" at bounding box center [390, 284] width 17 height 17
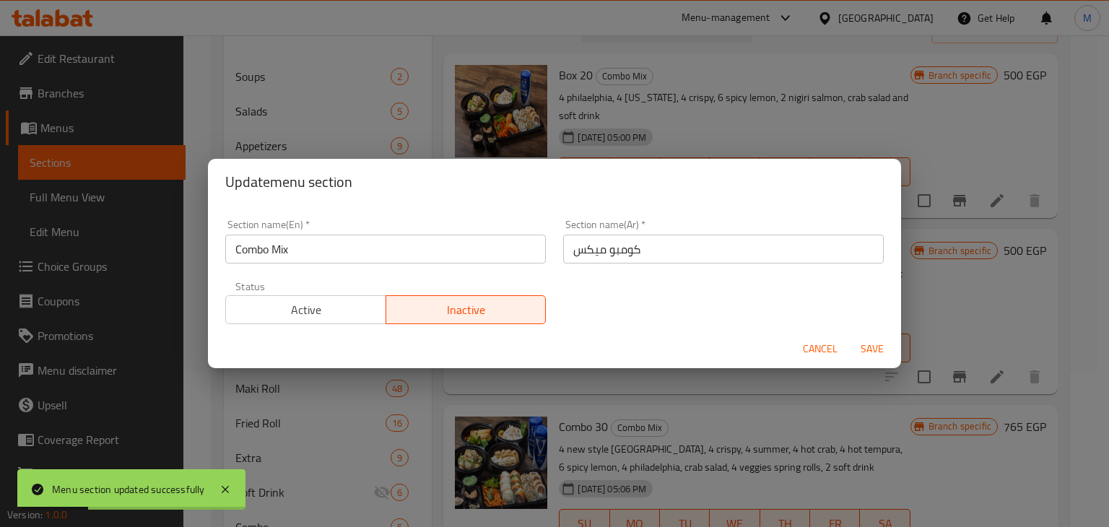
click at [347, 319] on span "Active" at bounding box center [306, 310] width 149 height 21
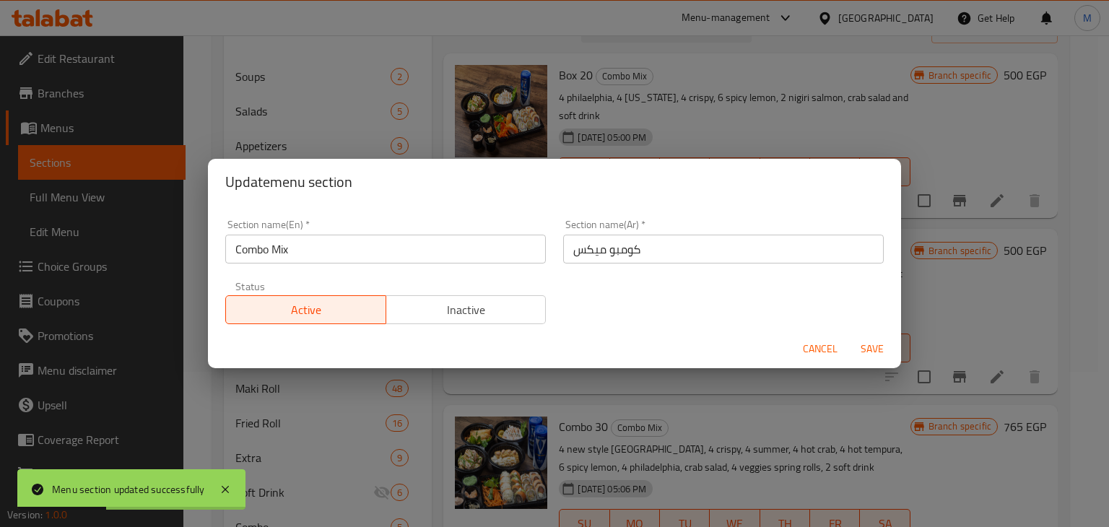
click at [882, 340] on span "Save" at bounding box center [872, 349] width 35 height 18
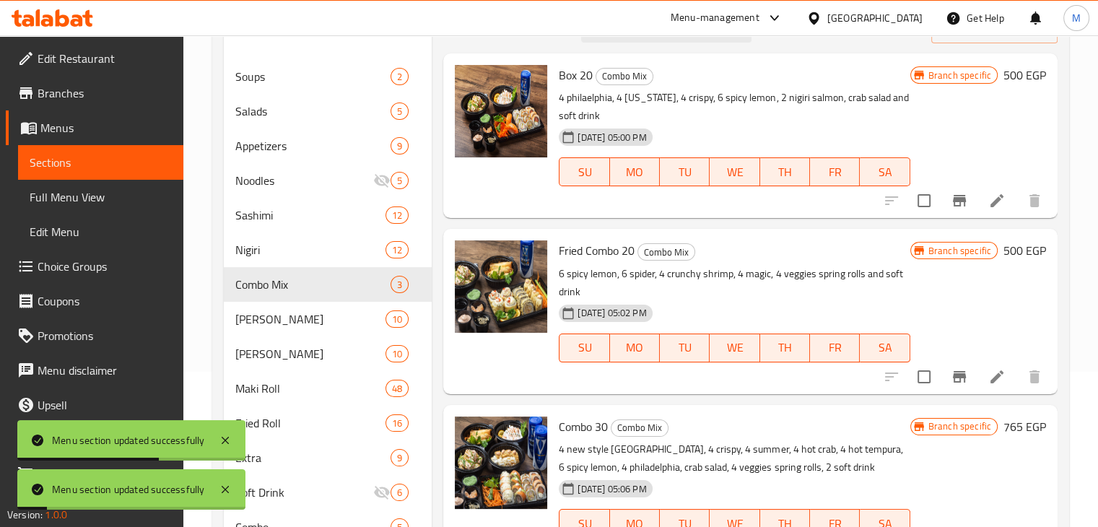
click at [951, 193] on icon "Branch-specific-item" at bounding box center [959, 200] width 17 height 17
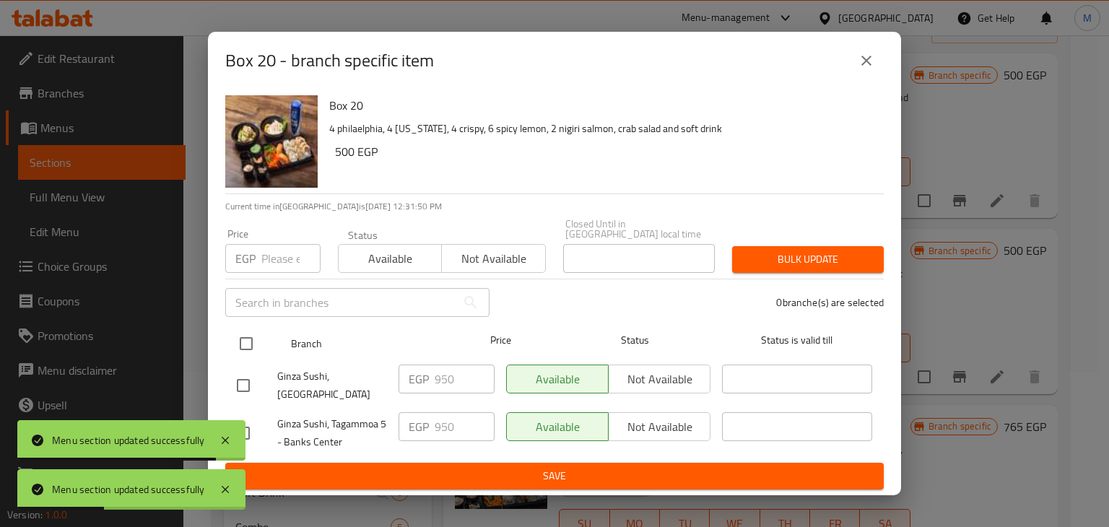
click at [248, 347] on input "checkbox" at bounding box center [246, 343] width 30 height 30
checkbox input "true"
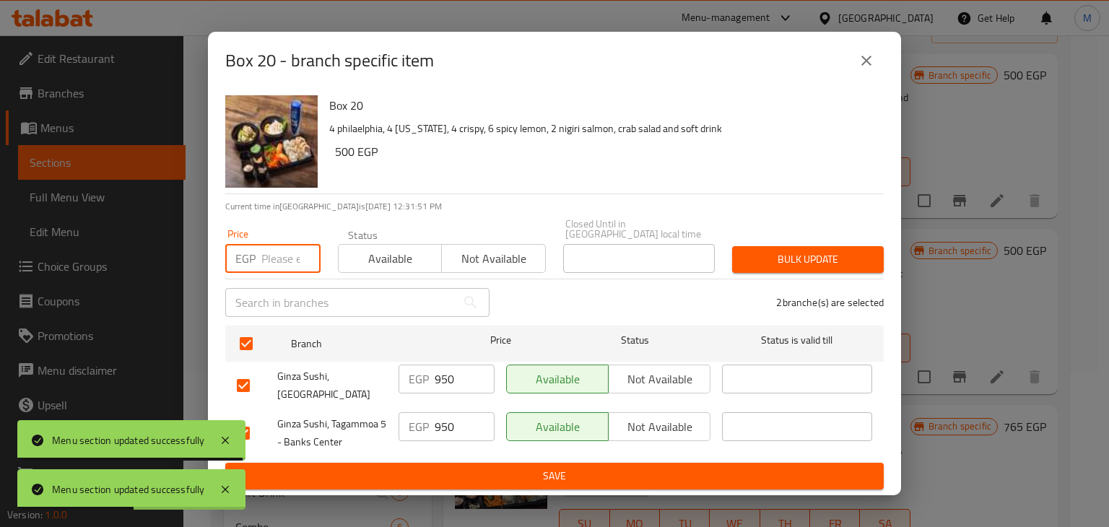
click at [272, 268] on input "number" at bounding box center [290, 258] width 59 height 29
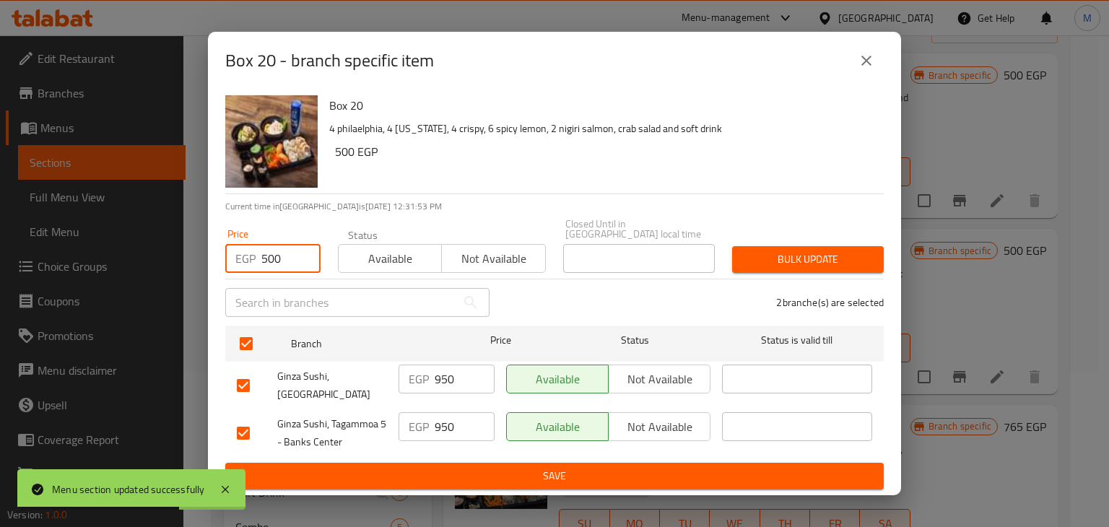
type input "500"
click at [378, 266] on span "Available" at bounding box center [390, 258] width 92 height 21
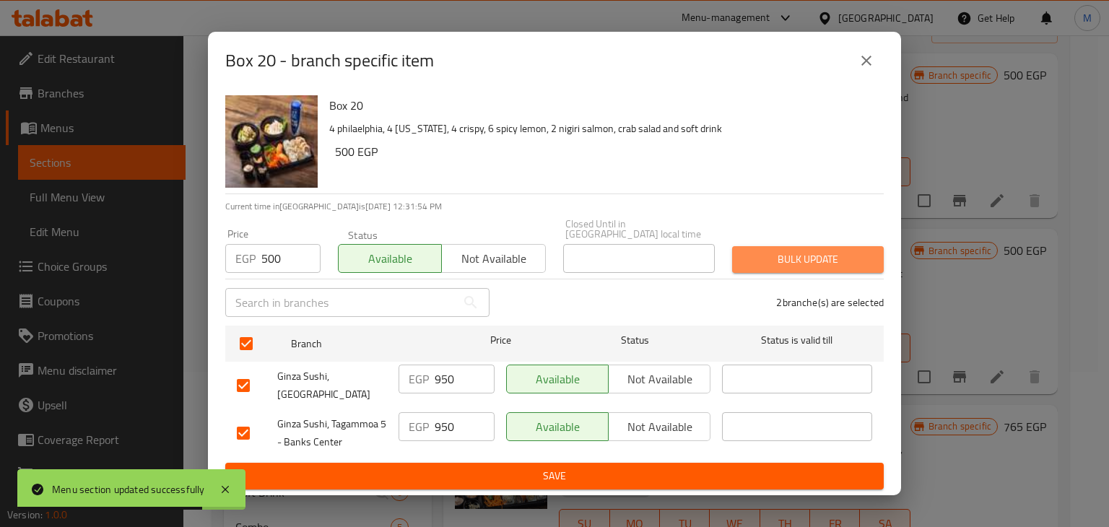
click at [845, 270] on button "Bulk update" at bounding box center [808, 259] width 152 height 27
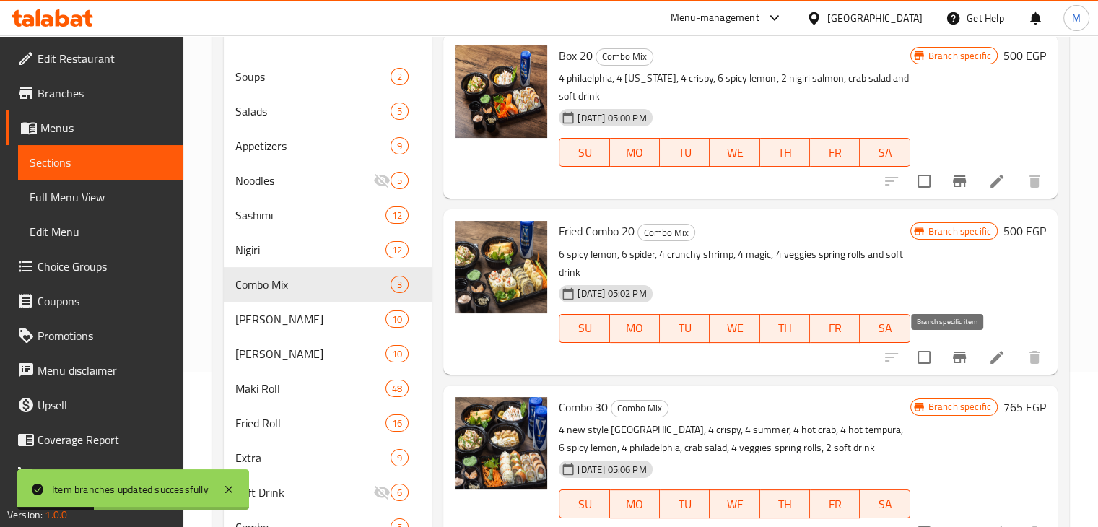
scroll to position [19, 0]
click at [951, 350] on icon "Branch-specific-item" at bounding box center [959, 357] width 17 height 17
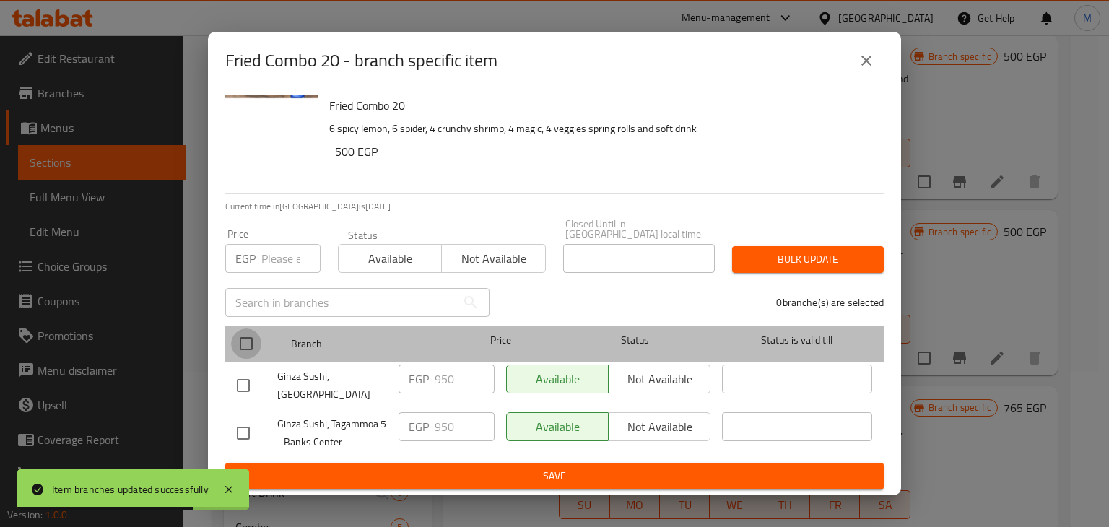
click at [246, 339] on input "checkbox" at bounding box center [246, 343] width 30 height 30
checkbox input "true"
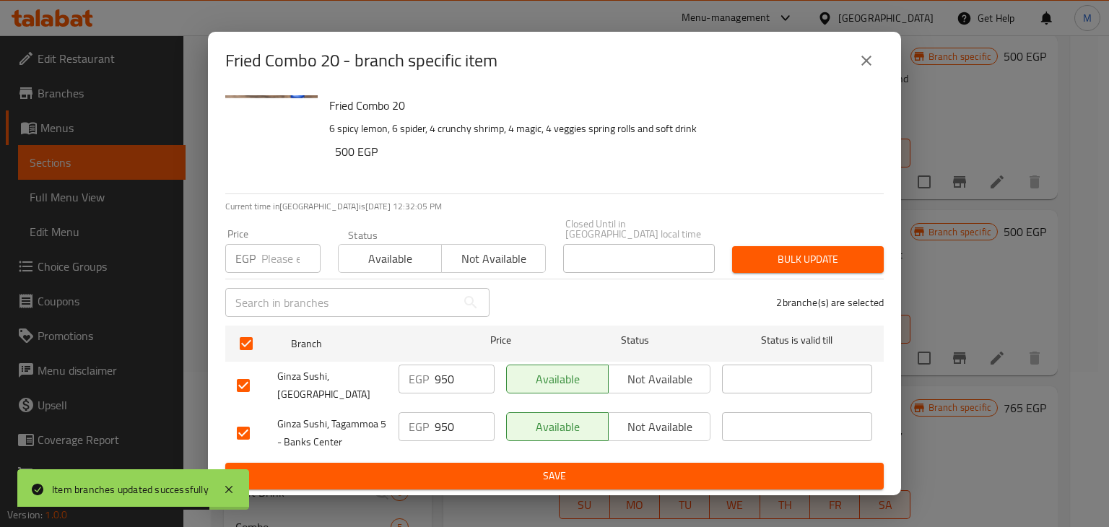
click at [279, 264] on input "number" at bounding box center [290, 258] width 59 height 29
type input "500"
click at [419, 261] on span "Available" at bounding box center [390, 258] width 92 height 21
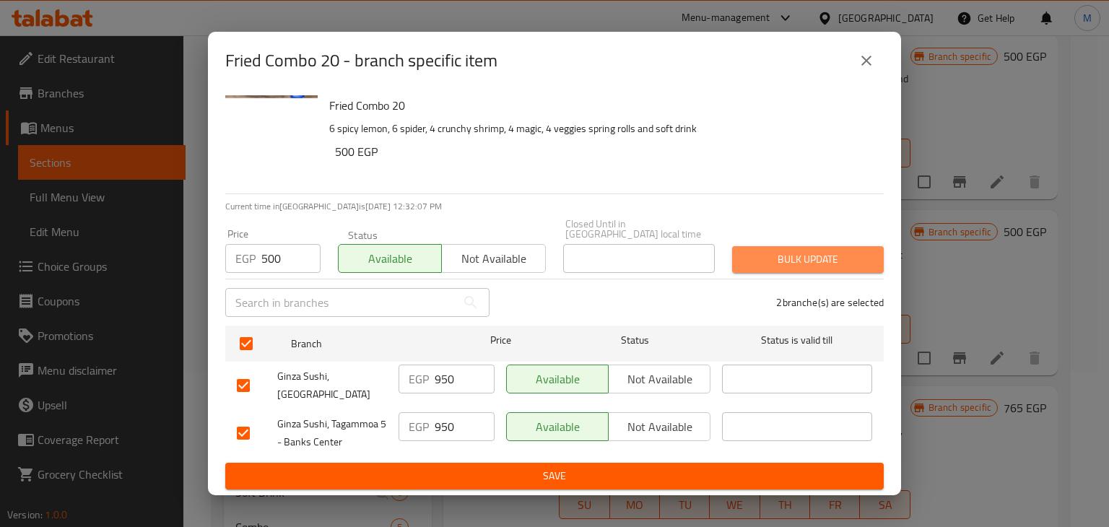
click at [813, 261] on span "Bulk update" at bounding box center [808, 260] width 129 height 18
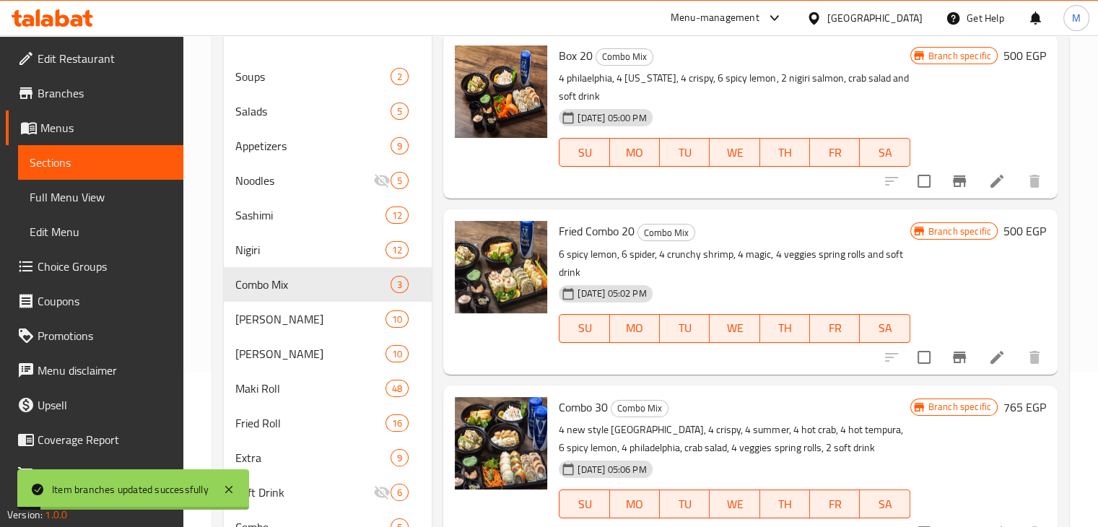
scroll to position [219, 0]
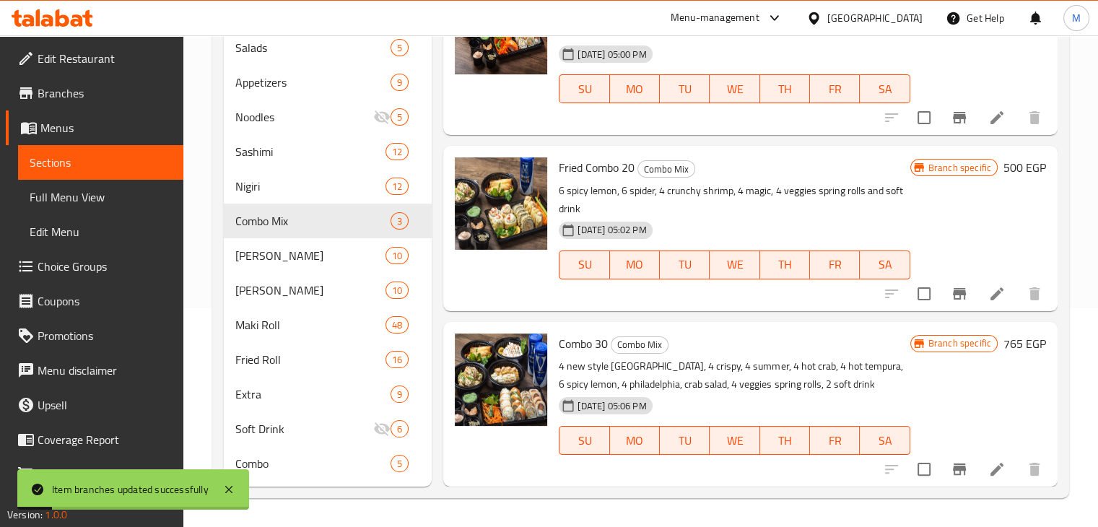
click at [953, 469] on icon "Branch-specific-item" at bounding box center [959, 470] width 13 height 12
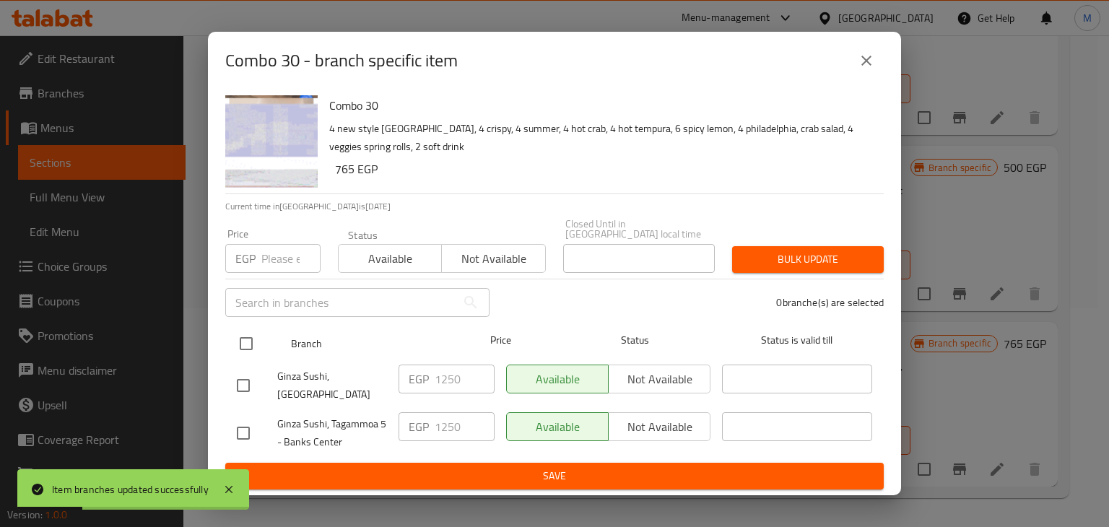
click at [257, 353] on input "checkbox" at bounding box center [246, 343] width 30 height 30
checkbox input "true"
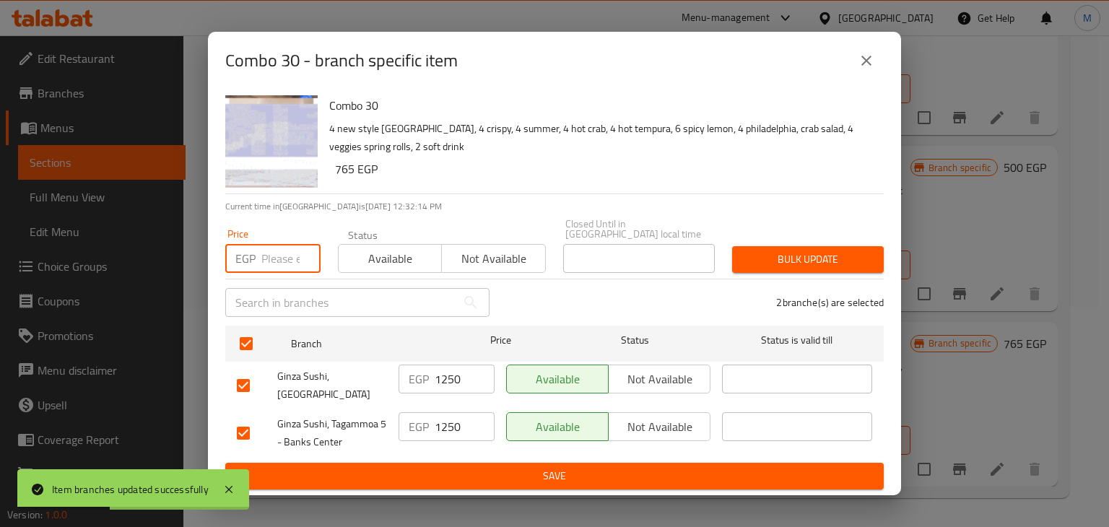
click at [272, 267] on input "number" at bounding box center [290, 258] width 59 height 29
type input "725"
click at [360, 264] on span "Available" at bounding box center [390, 258] width 92 height 21
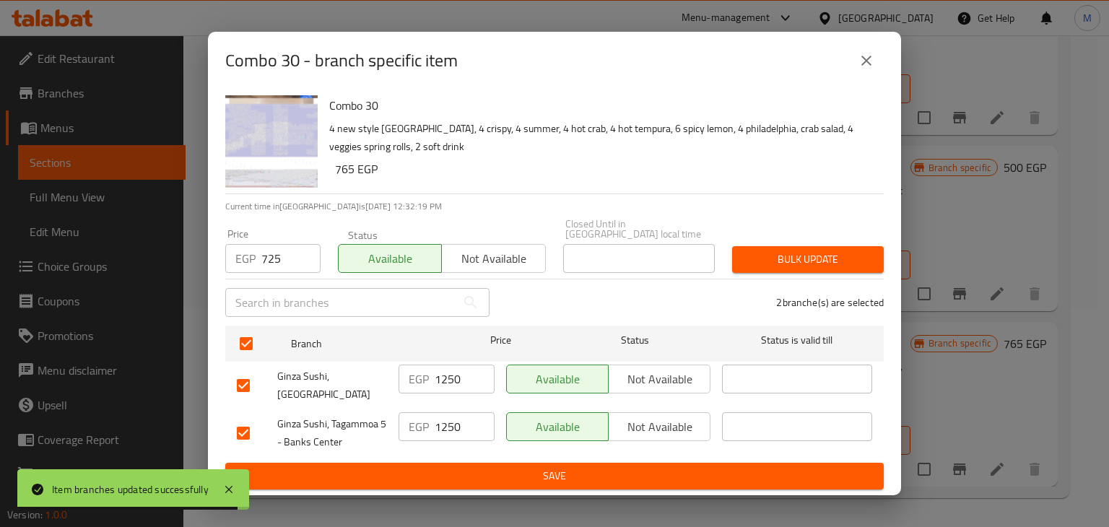
click at [739, 252] on button "Bulk update" at bounding box center [808, 259] width 152 height 27
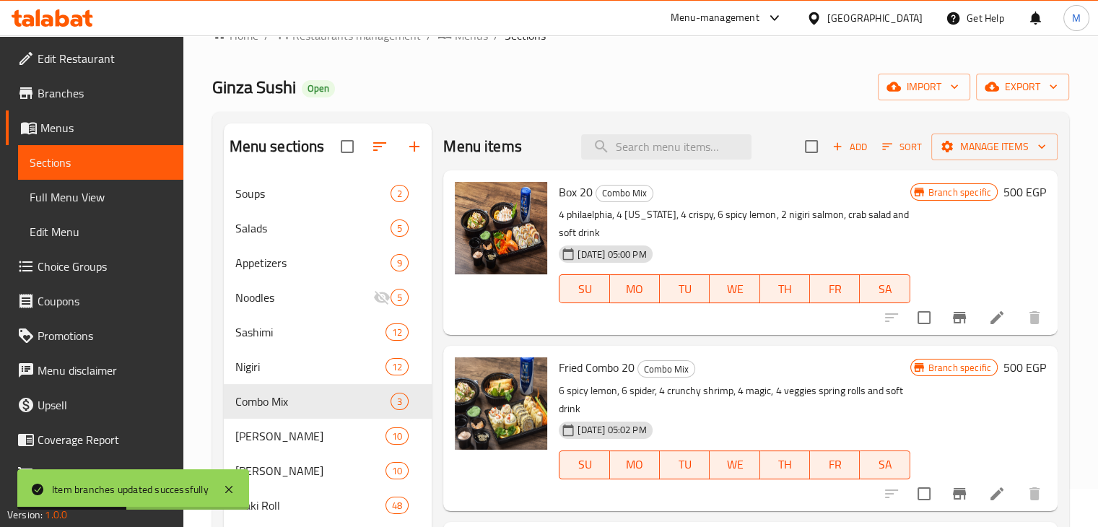
scroll to position [32, 0]
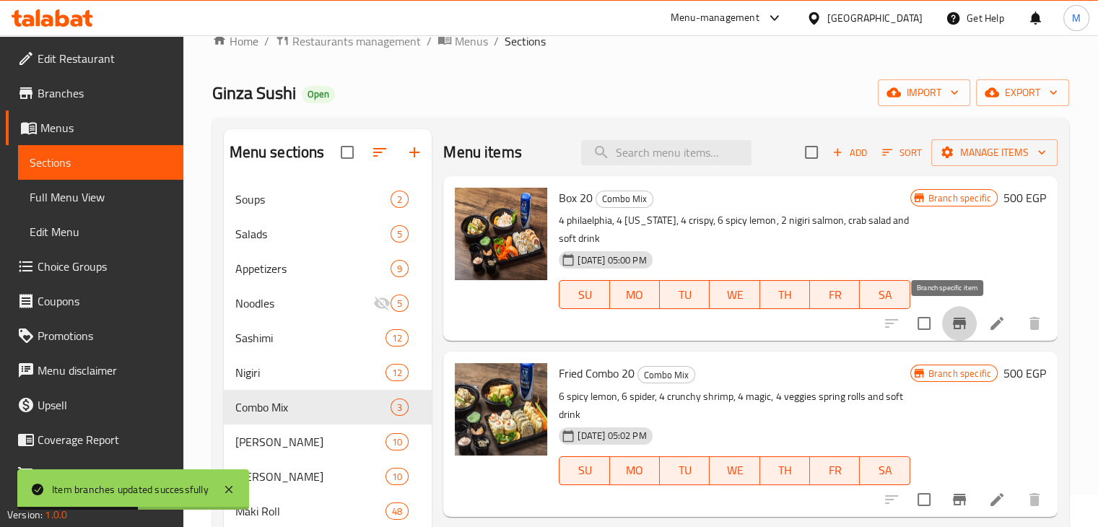
click at [942, 321] on button "Branch-specific-item" at bounding box center [959, 323] width 35 height 35
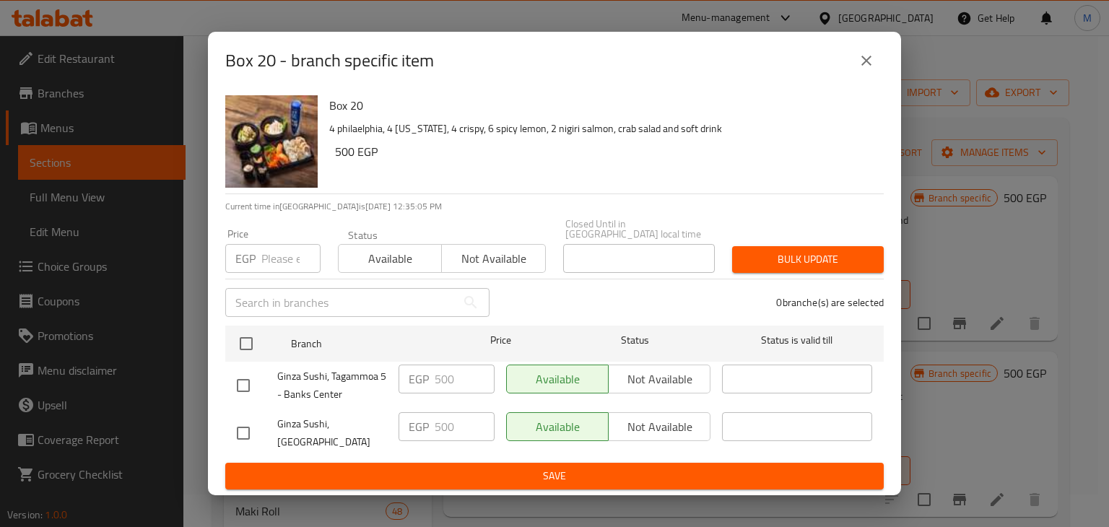
click at [267, 254] on input "number" at bounding box center [290, 258] width 59 height 29
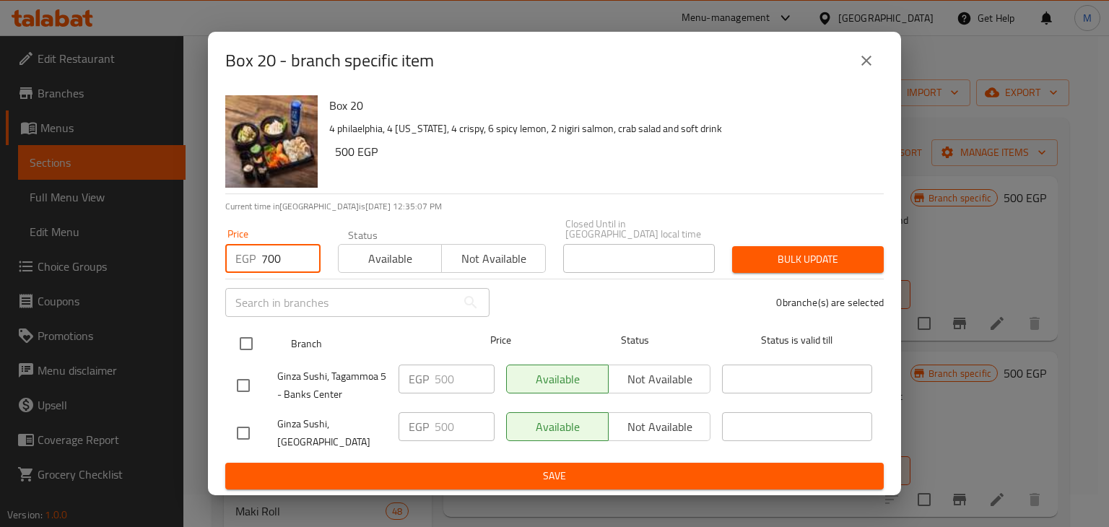
type input "700"
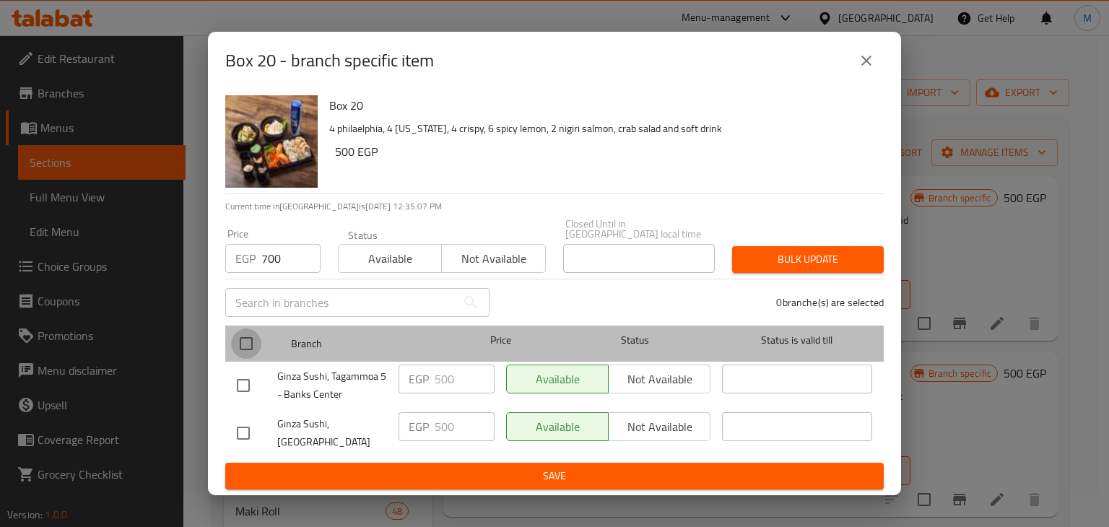
click at [243, 352] on input "checkbox" at bounding box center [246, 343] width 30 height 30
checkbox input "true"
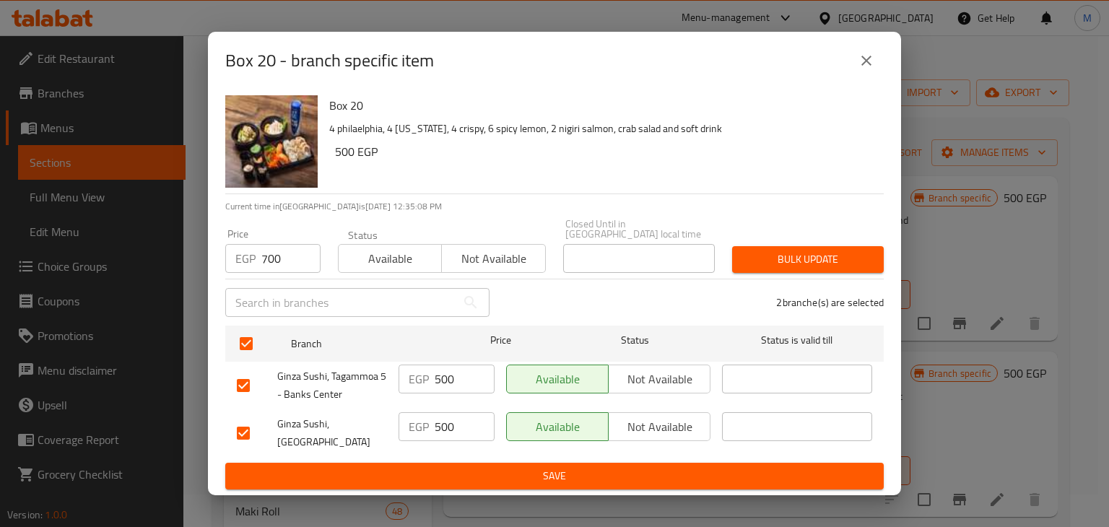
click at [387, 258] on span "Available" at bounding box center [390, 258] width 92 height 21
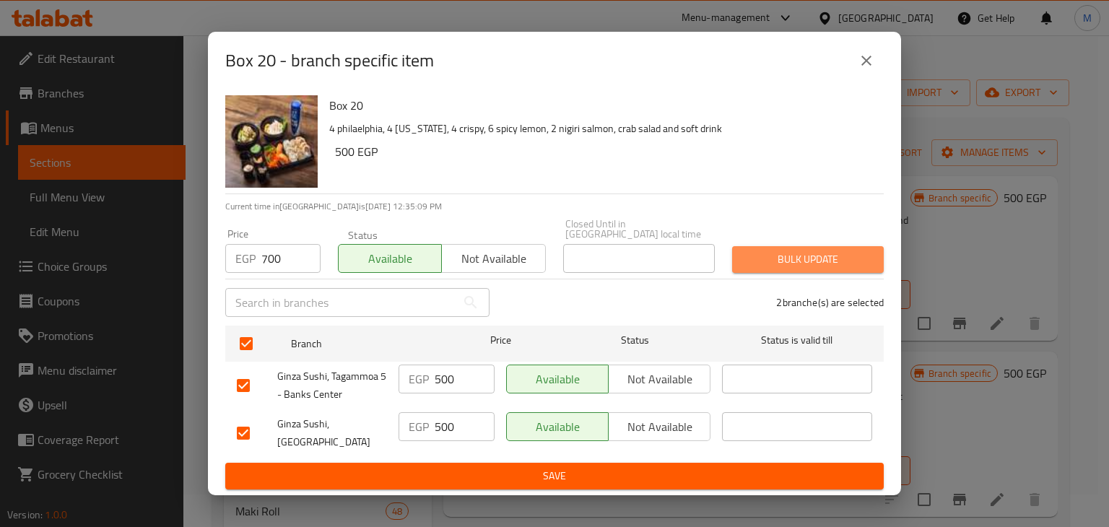
click at [734, 263] on button "Bulk update" at bounding box center [808, 259] width 152 height 27
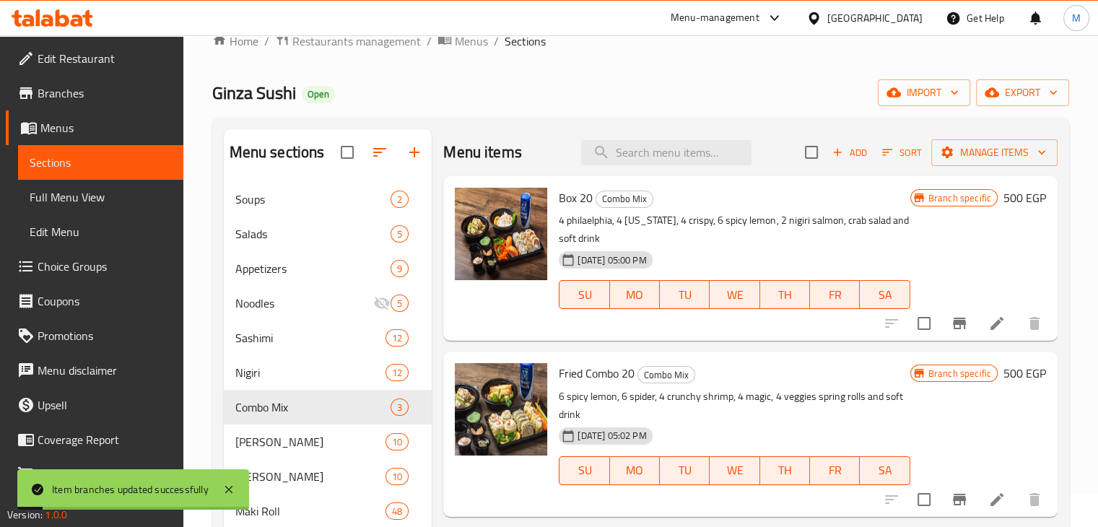
click at [947, 509] on button "Branch-specific-item" at bounding box center [959, 499] width 35 height 35
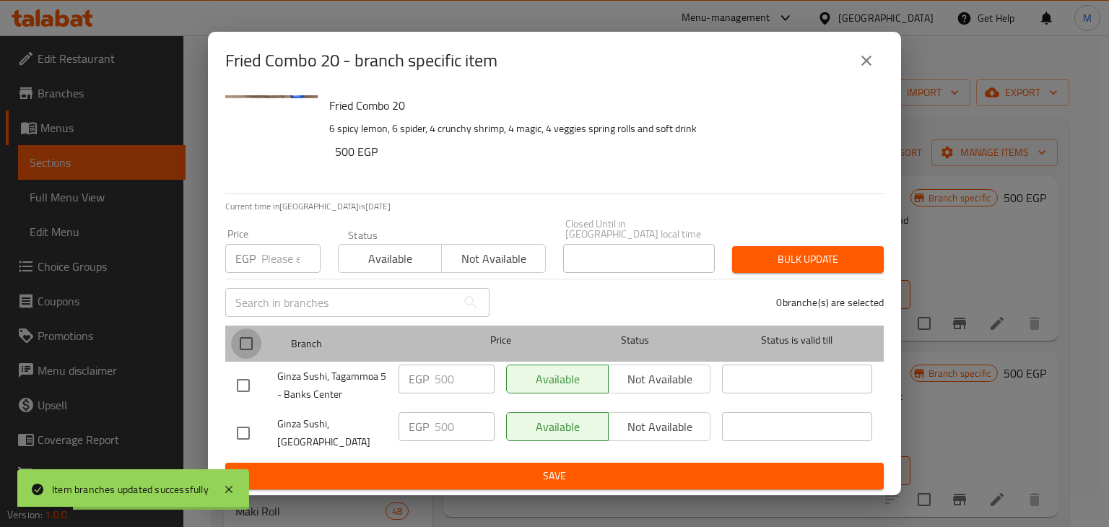
click at [234, 353] on input "checkbox" at bounding box center [246, 343] width 30 height 30
checkbox input "true"
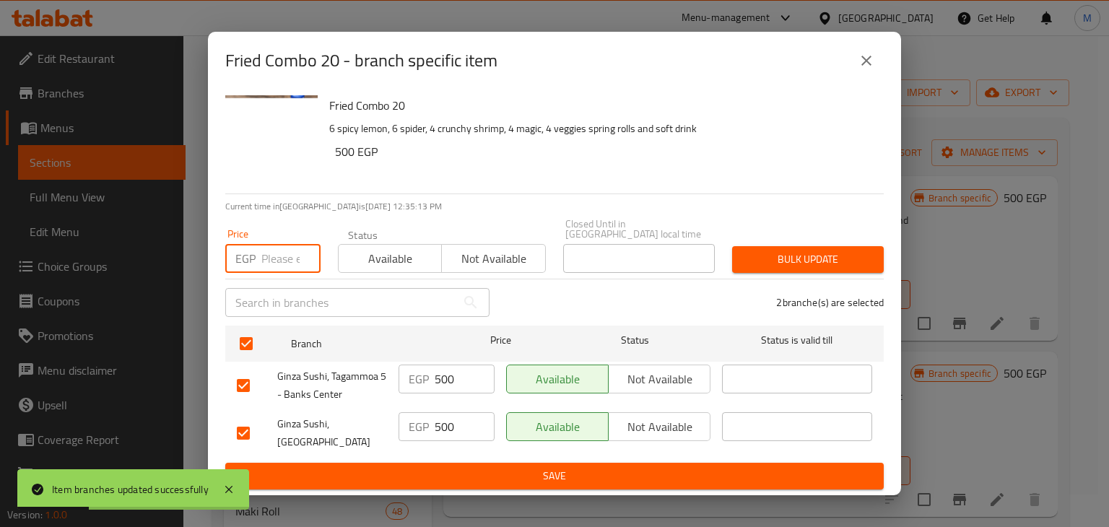
click at [277, 262] on input "number" at bounding box center [290, 258] width 59 height 29
type input "700"
click at [415, 260] on span "Available" at bounding box center [390, 258] width 92 height 21
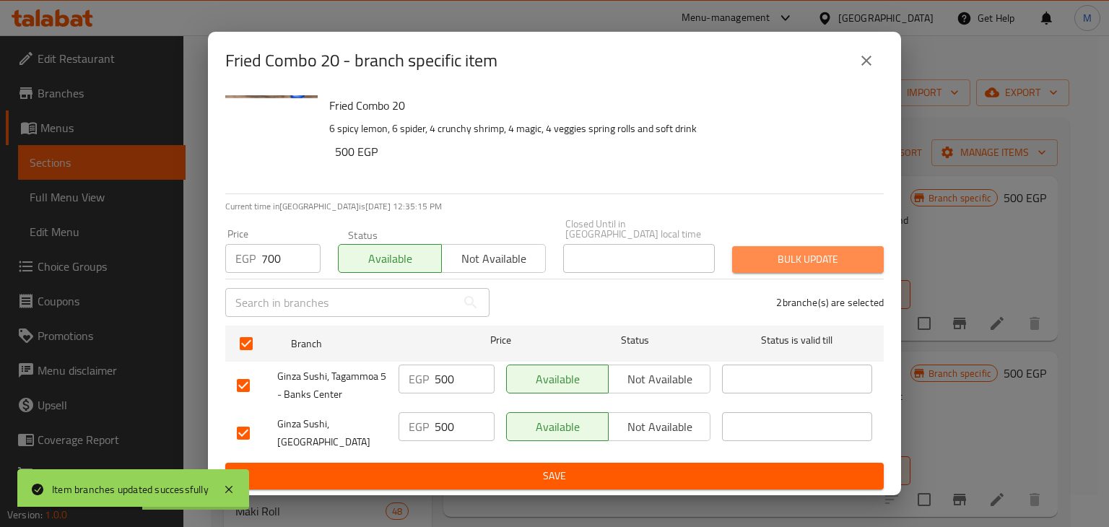
click at [765, 273] on button "Bulk update" at bounding box center [808, 259] width 152 height 27
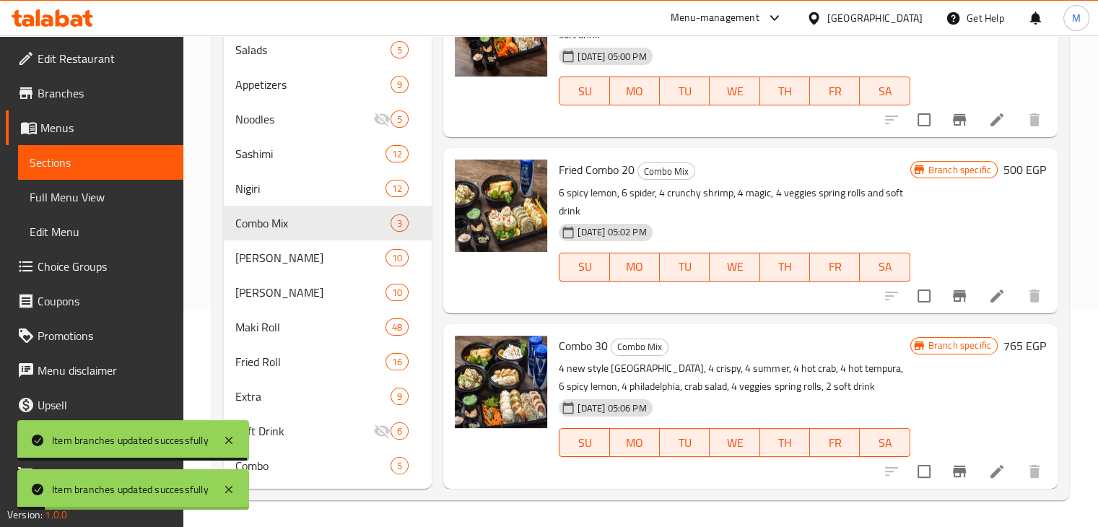
scroll to position [219, 0]
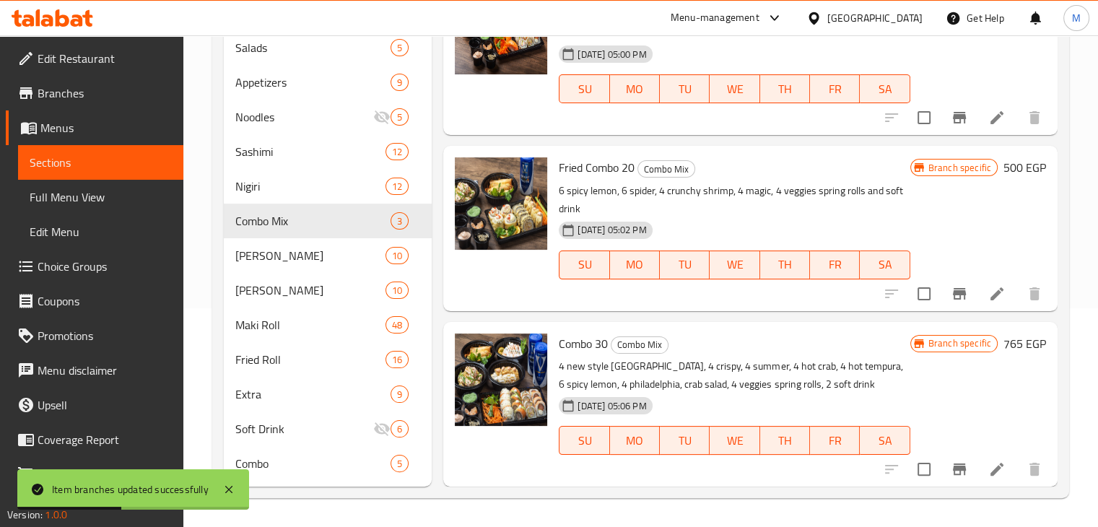
click at [956, 477] on icon "Branch-specific-item" at bounding box center [959, 469] width 17 height 17
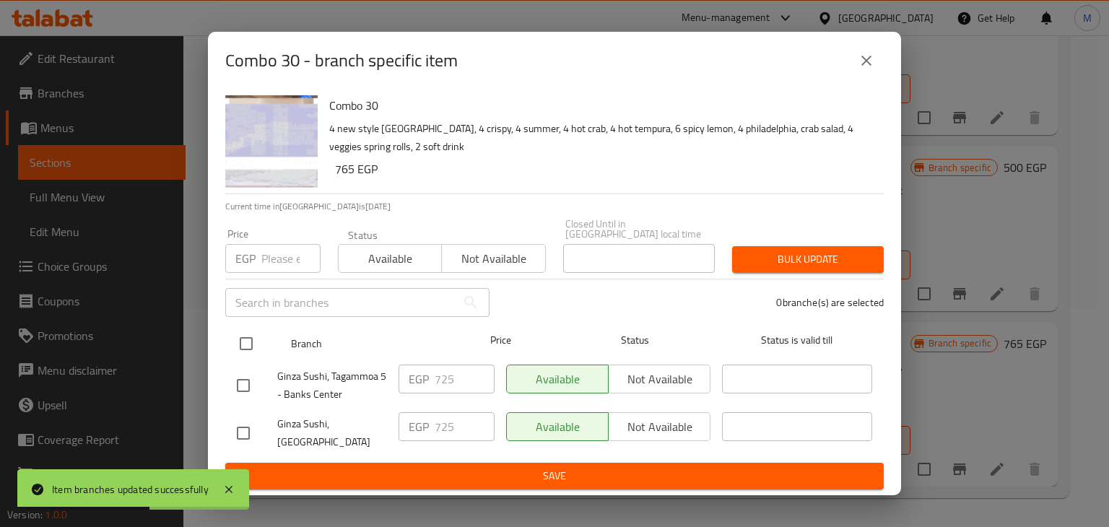
click at [235, 347] on input "checkbox" at bounding box center [246, 343] width 30 height 30
checkbox input "true"
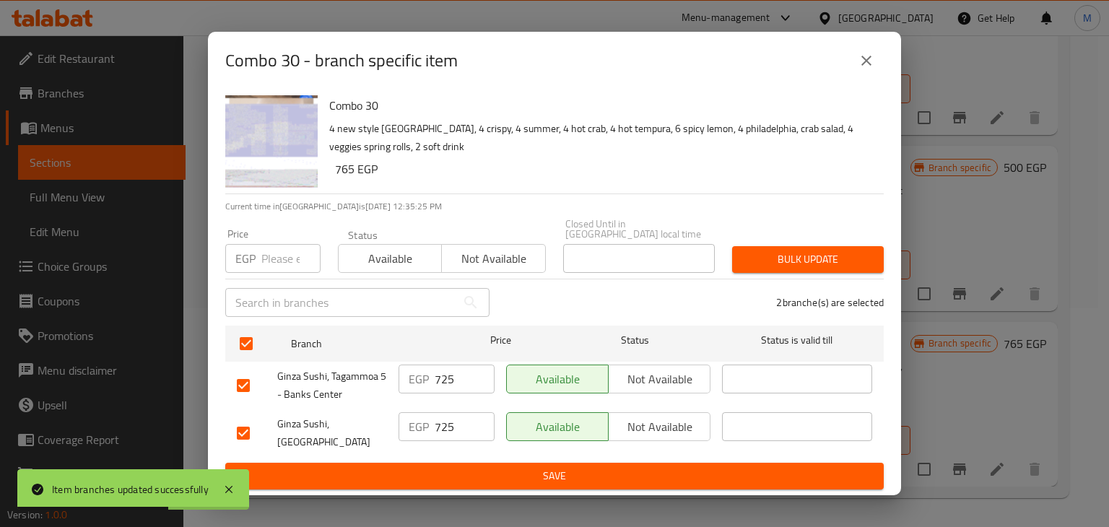
click at [262, 247] on input "number" at bounding box center [290, 258] width 59 height 29
type input "1000"
click at [357, 257] on span "Available" at bounding box center [390, 258] width 92 height 21
click at [787, 273] on button "Bulk update" at bounding box center [808, 259] width 152 height 27
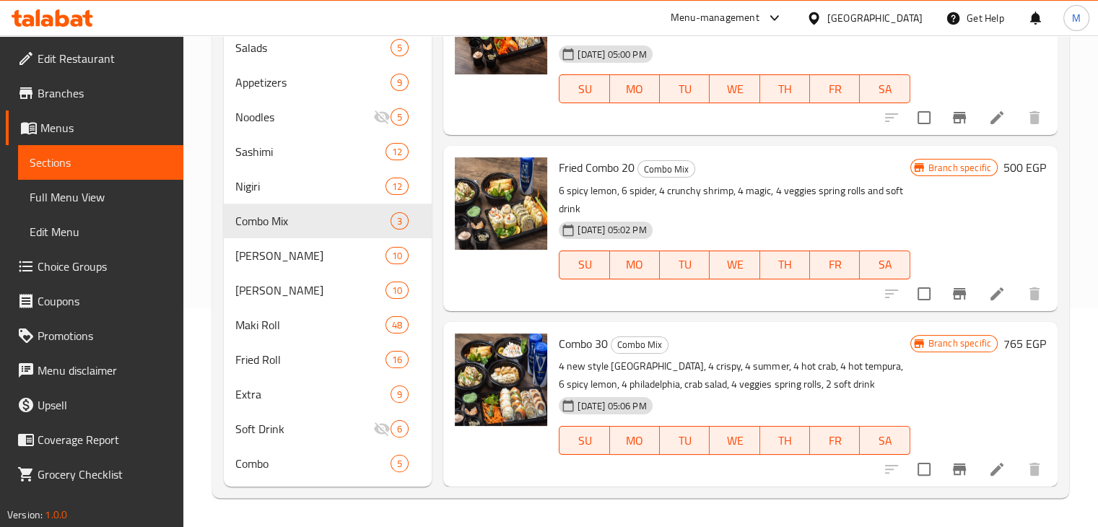
click at [59, 15] on icon at bounding box center [63, 17] width 14 height 17
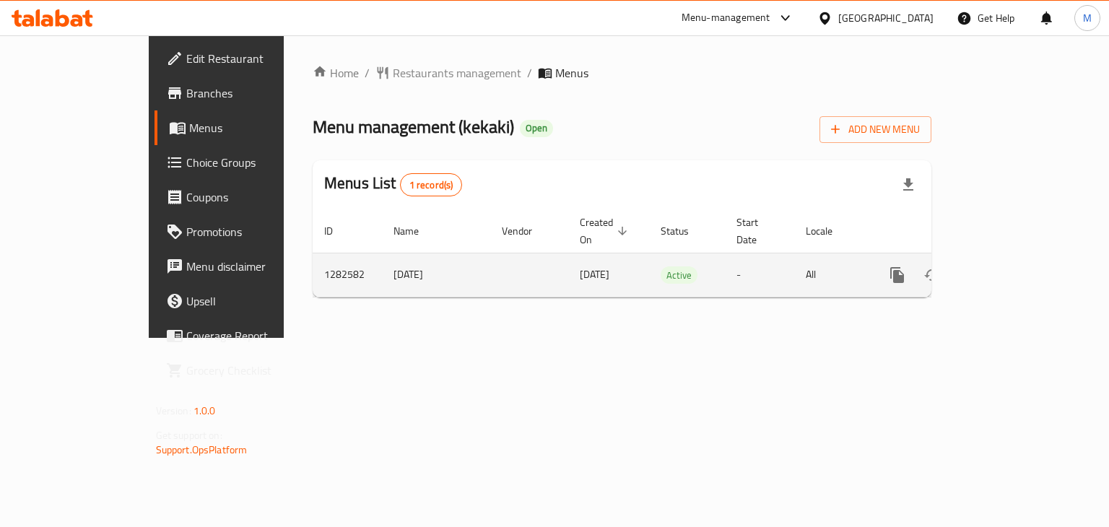
click at [1019, 268] on link "enhanced table" at bounding box center [1001, 275] width 35 height 35
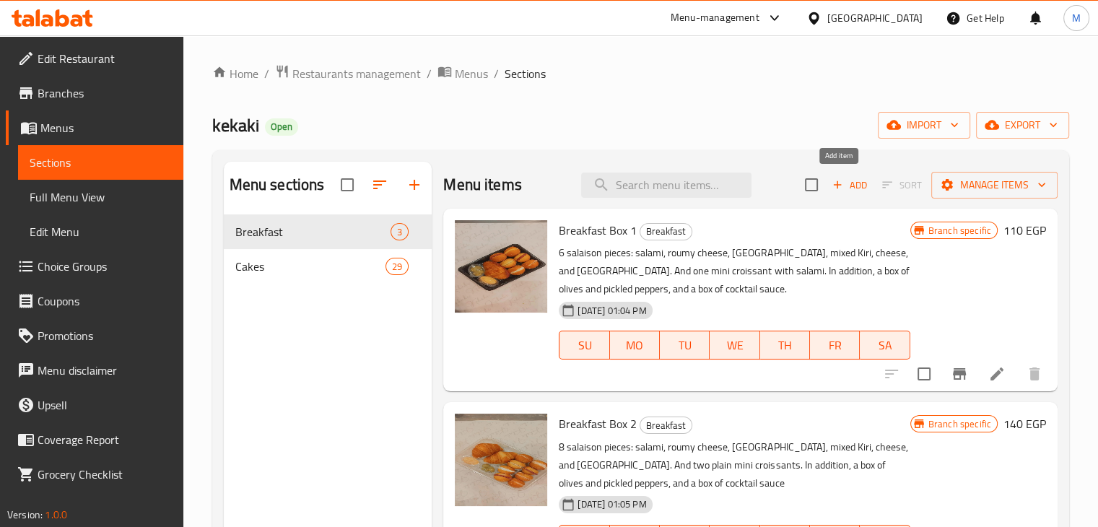
click at [840, 188] on span "Add" at bounding box center [849, 185] width 39 height 17
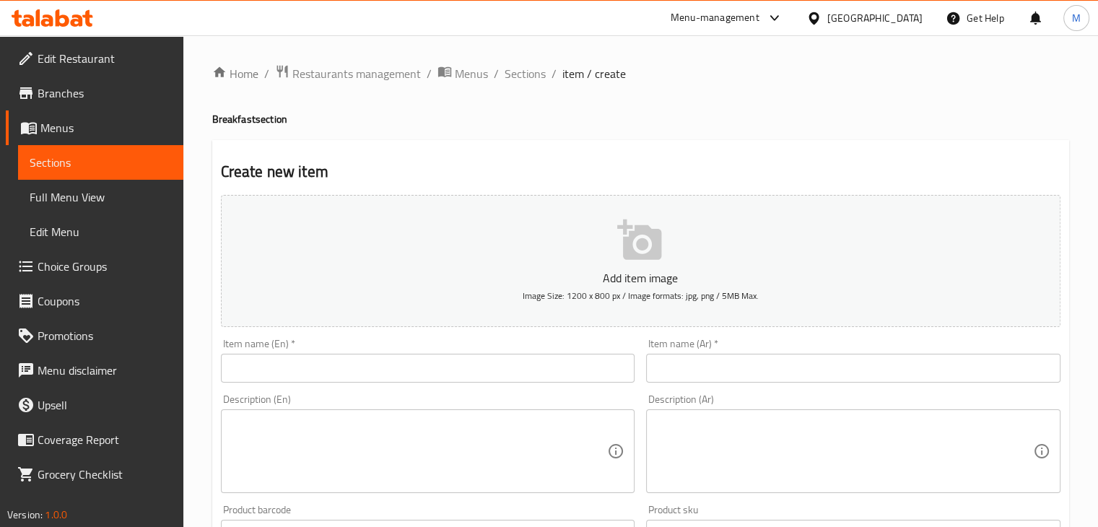
click at [341, 367] on input "text" at bounding box center [428, 368] width 414 height 29
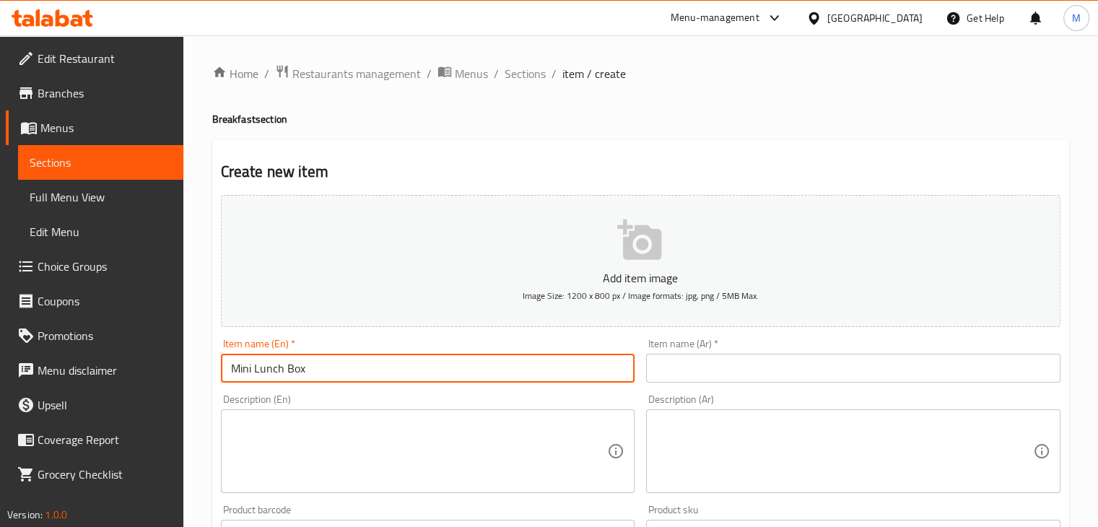
type input "Mini Lunch Box"
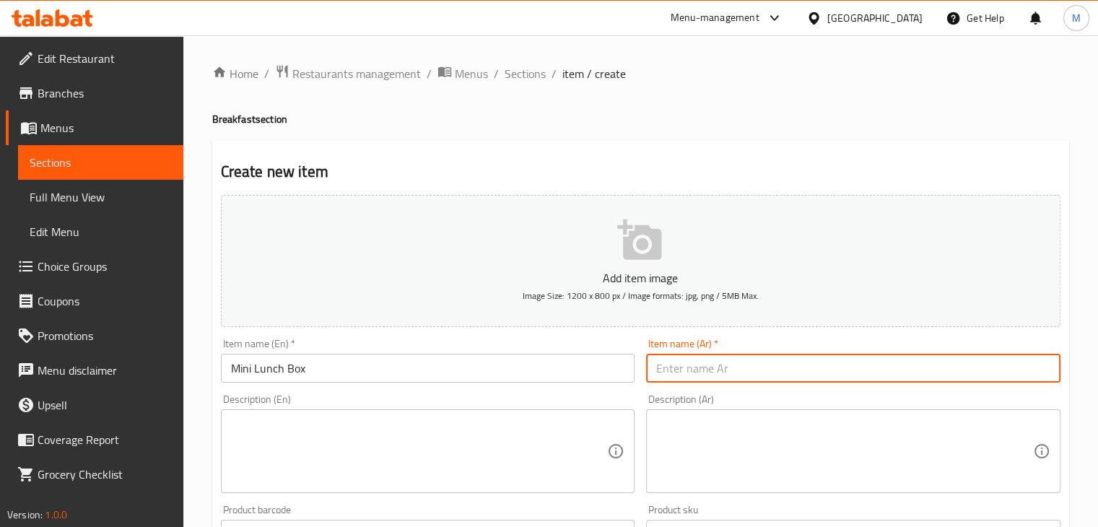
click at [742, 357] on input "text" at bounding box center [853, 368] width 414 height 29
type input "ميني لانش بوكس"
click at [362, 402] on div "Description (En) Description (En)" at bounding box center [428, 443] width 414 height 99
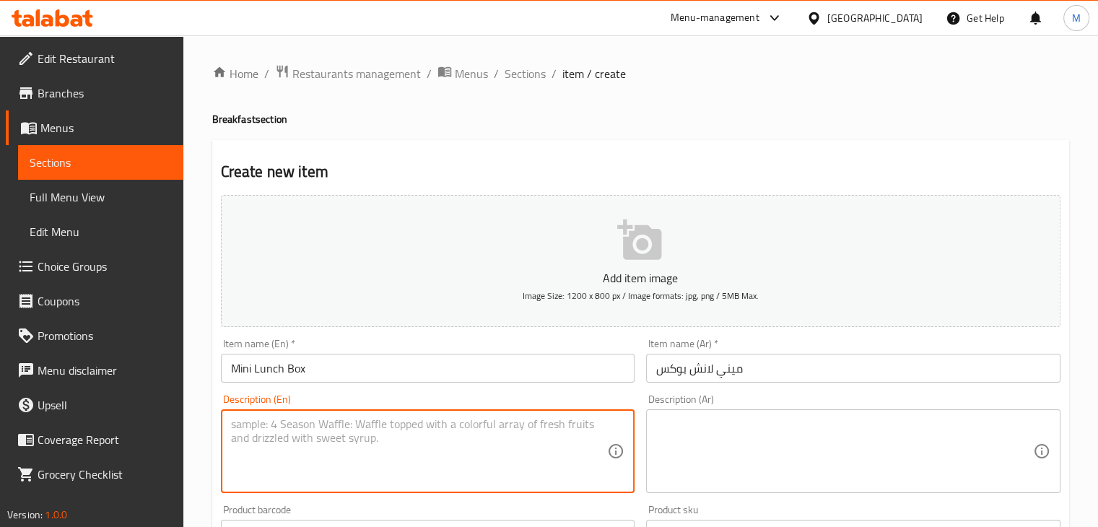
click at [358, 440] on textarea at bounding box center [419, 451] width 377 height 69
paste textarea "2 mini croissants, 3 mini sandwiches (salami, turkey, and roast beef), 5 mini p…"
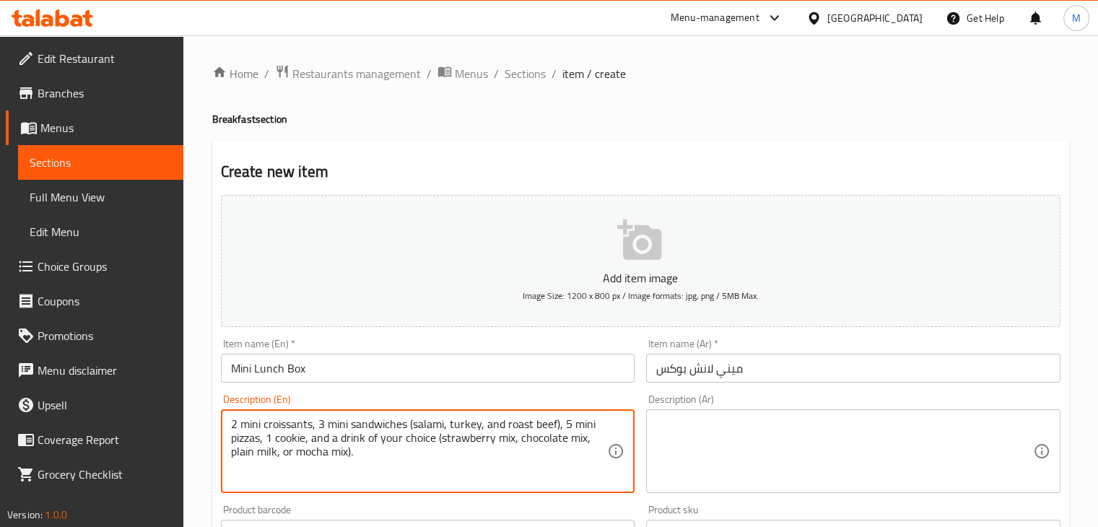
click at [339, 440] on textarea "2 mini croissants, 3 mini sandwiches (salami, turkey, and roast beef), 5 mini p…" at bounding box center [419, 451] width 377 height 69
drag, startPoint x: 451, startPoint y: 453, endPoint x: 307, endPoint y: 463, distance: 144.0
click at [307, 463] on textarea "2 mini croissants, 3 mini sandwiches (salami, [GEOGRAPHIC_DATA], and roast beef…" at bounding box center [419, 451] width 377 height 69
type textarea "2 mini croissants, 3 mini sandwiches (salami, [GEOGRAPHIC_DATA], and roast beef…"
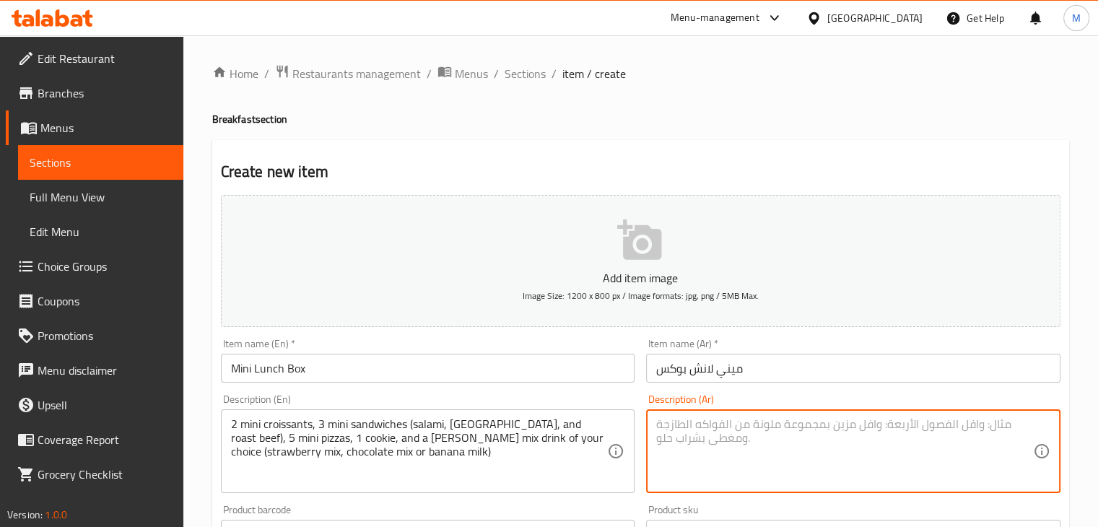
click at [708, 421] on textarea at bounding box center [844, 451] width 377 height 69
paste textarea "[PERSON_NAME]، ٣ [PERSON_NAME] (سلامي، تركي، ورومي)، ٥ ميني بيتزا، واحدة كوكيز،…"
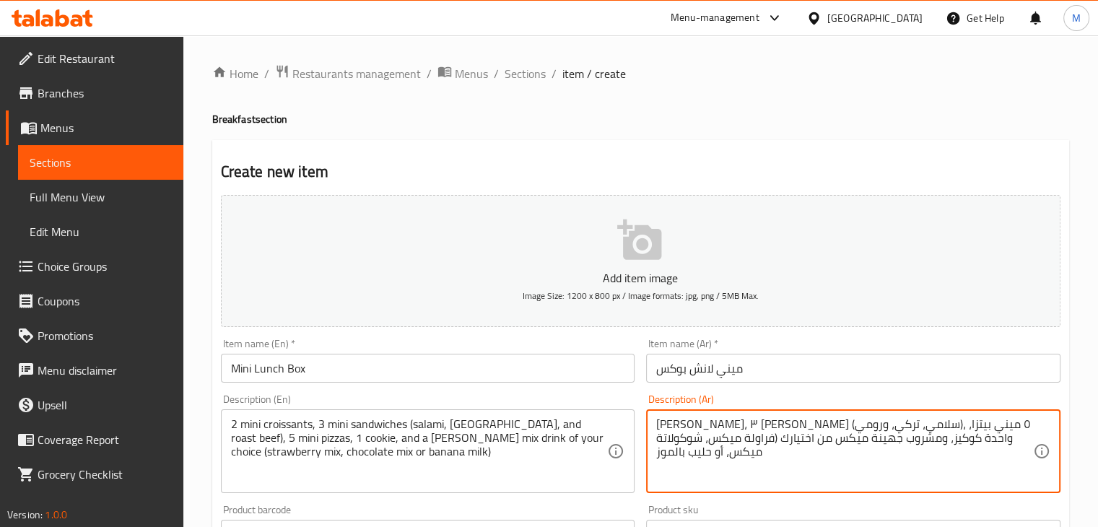
type textarea "[PERSON_NAME]، ٣ [PERSON_NAME] (سلامي، تركي، ورومي)، ٥ ميني بيتزا، واحدة كوكيز،…"
click at [610, 396] on div "Description (En) 2 mini croissants, 3 mini sandwiches (salami, turkey, and roas…" at bounding box center [428, 443] width 414 height 99
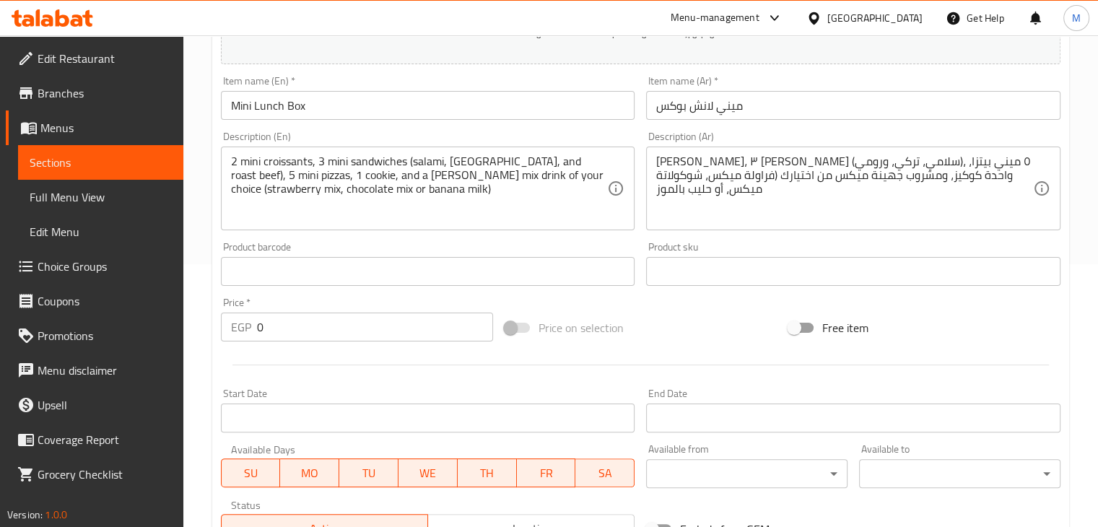
scroll to position [266, 0]
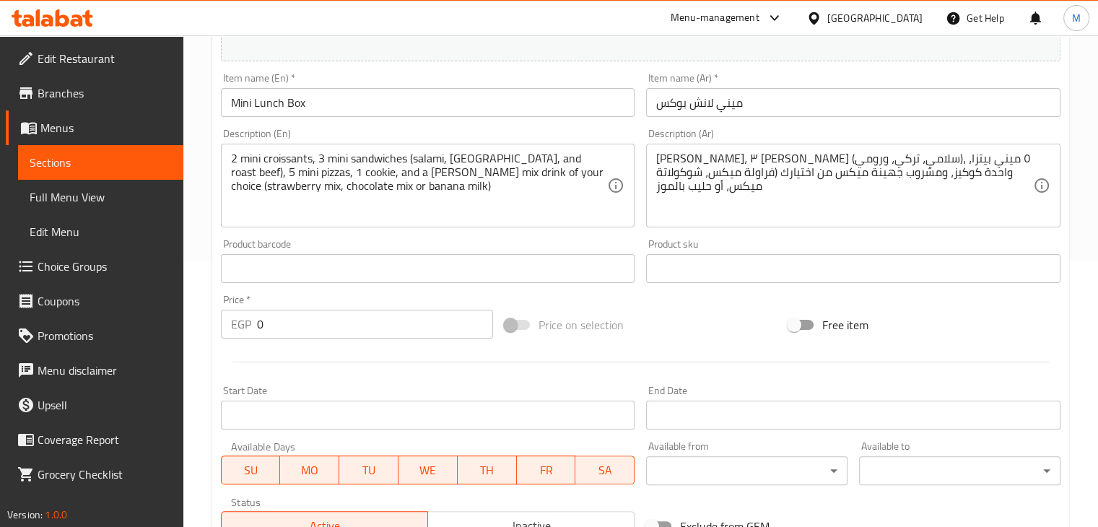
click at [288, 310] on div "Price   * EGP 0 Price *" at bounding box center [357, 317] width 272 height 44
click at [277, 321] on input "0" at bounding box center [375, 324] width 236 height 29
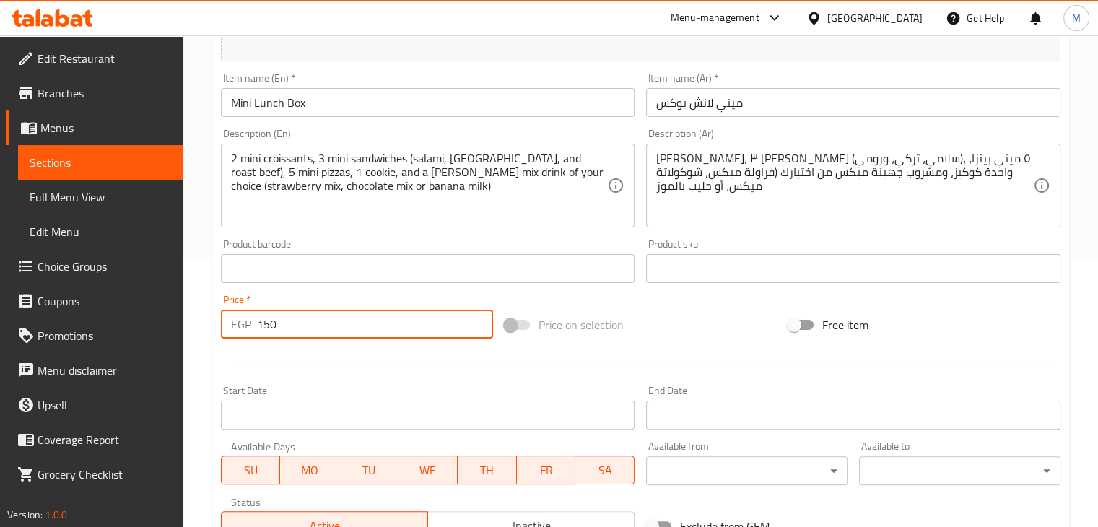
type input "150"
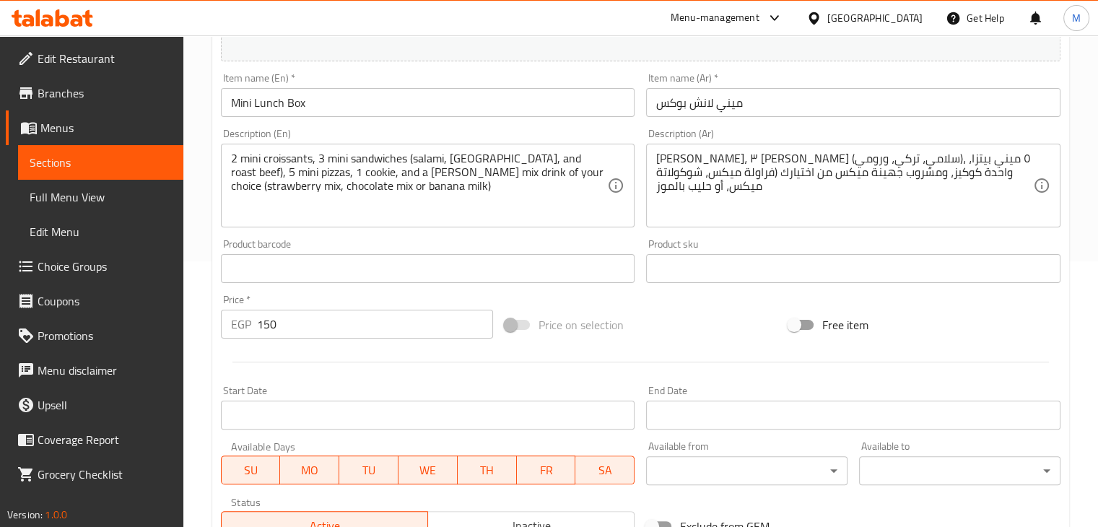
click at [316, 303] on div "Price   * EGP 150 Price *" at bounding box center [357, 317] width 272 height 44
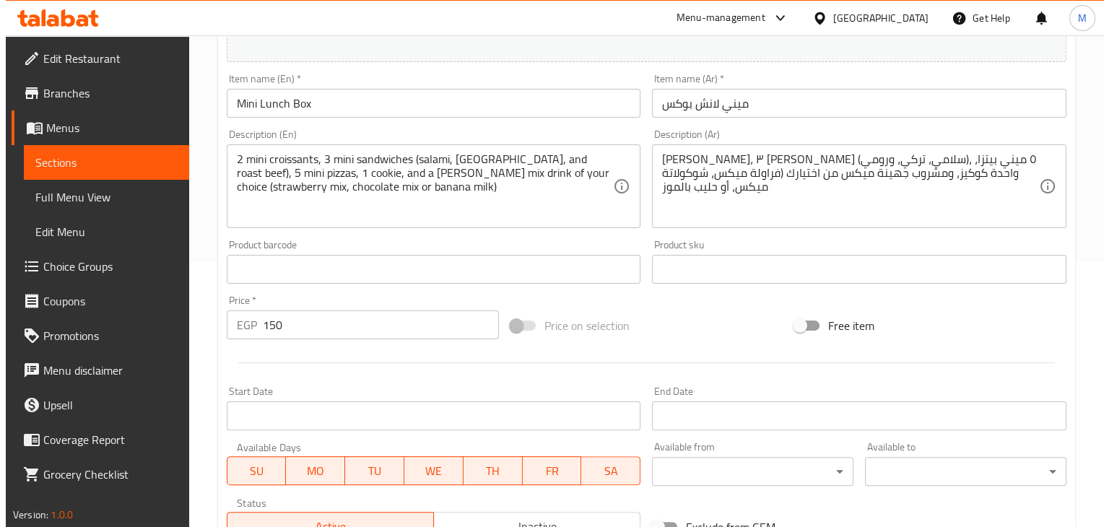
scroll to position [251, 0]
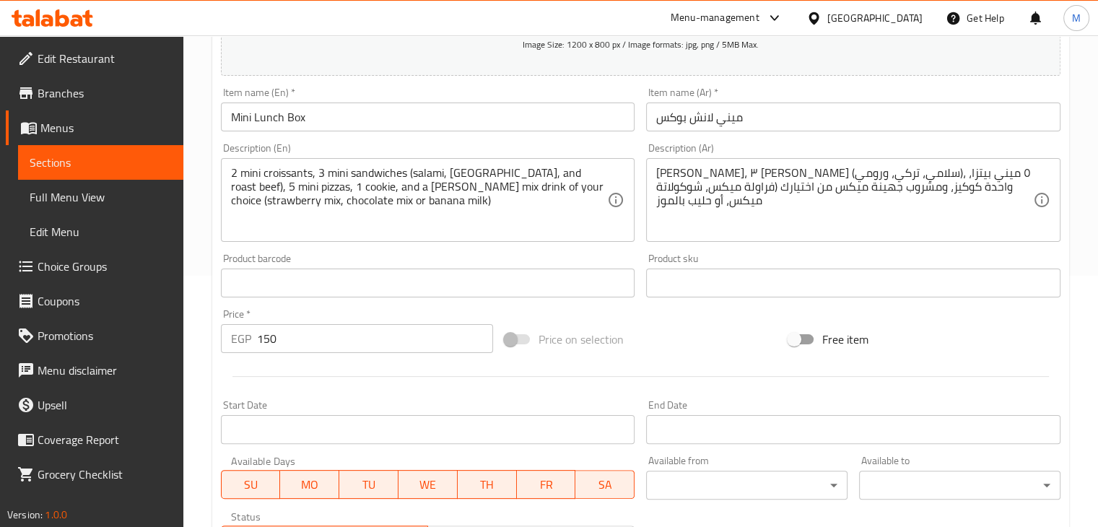
click at [570, 40] on span "Image Size: 1200 x 800 px / Image formats: jpg, png / 5MB Max." at bounding box center [641, 44] width 236 height 17
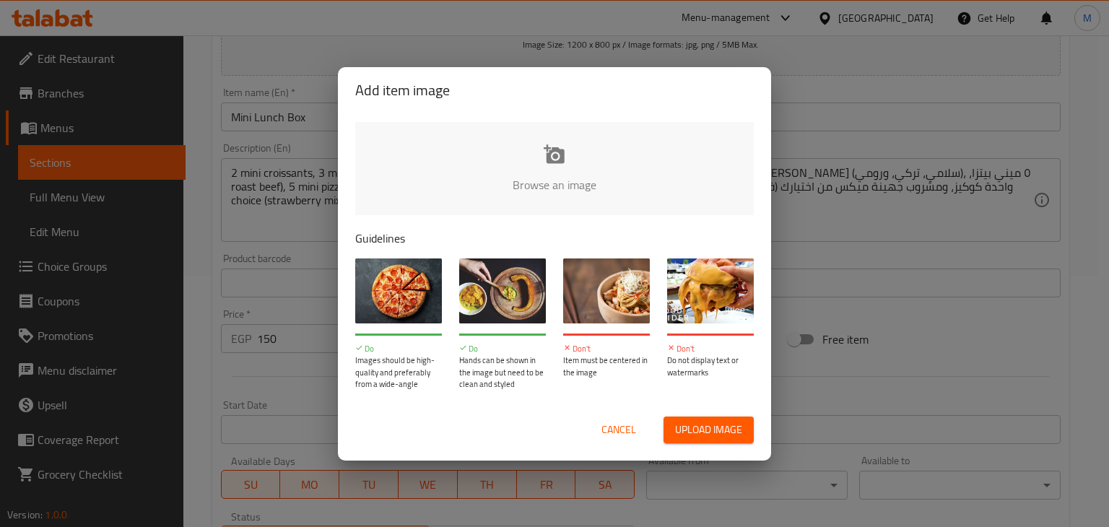
click at [529, 171] on input "file" at bounding box center [1042, 189] width 1375 height 135
type input "C:\fakepath\WhatsApp Image [DATE] 5.18.36 PM.jpeg"
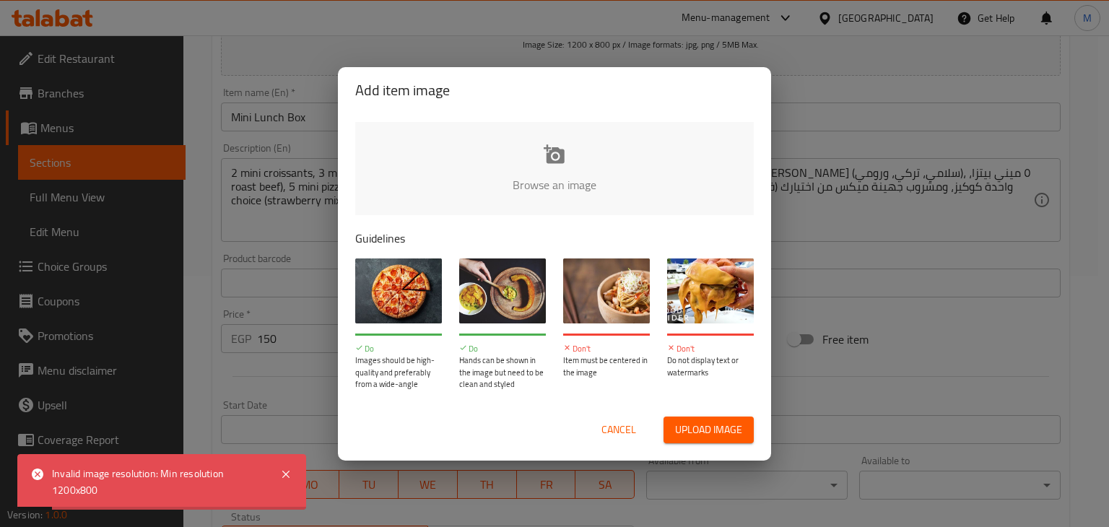
click at [612, 435] on span "Cancel" at bounding box center [618, 430] width 35 height 18
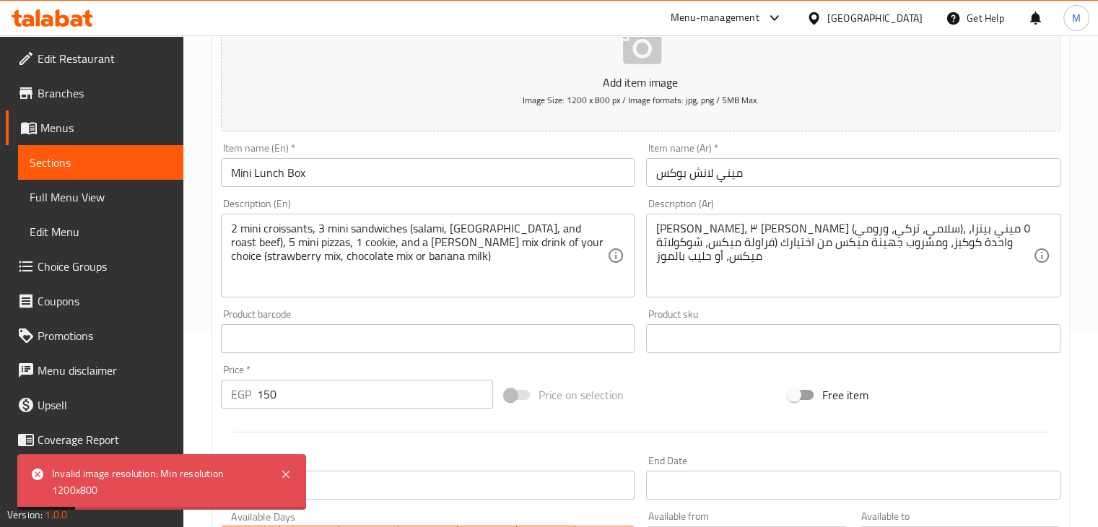
scroll to position [493, 0]
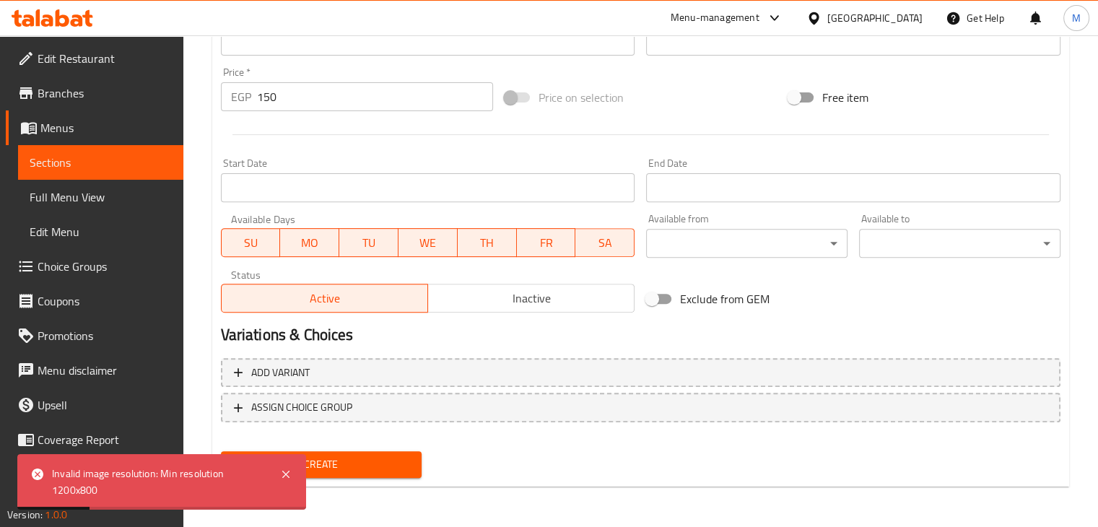
click at [357, 451] on button "Create" at bounding box center [321, 464] width 201 height 27
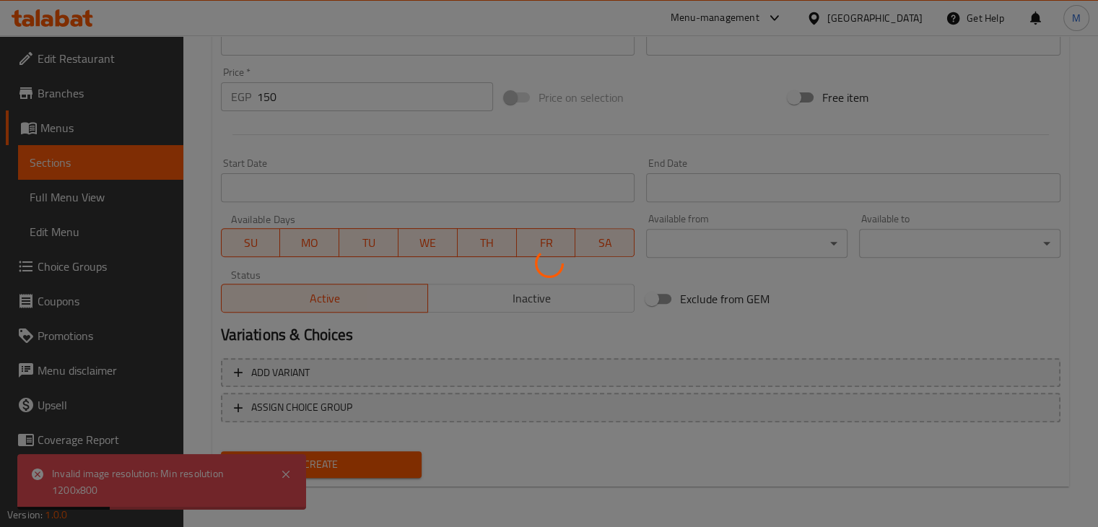
type input "0"
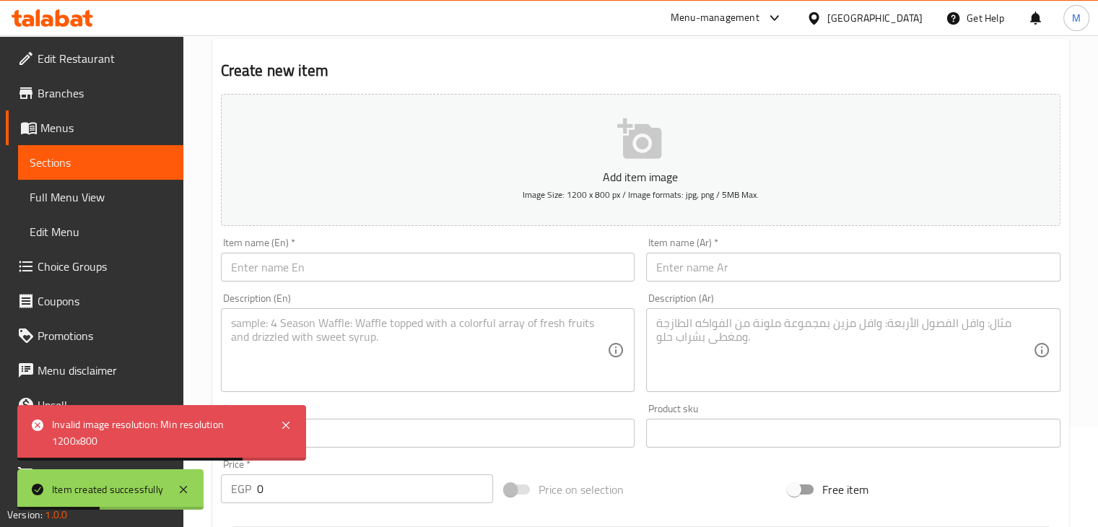
scroll to position [100, 0]
click at [355, 261] on input "text" at bounding box center [428, 267] width 414 height 29
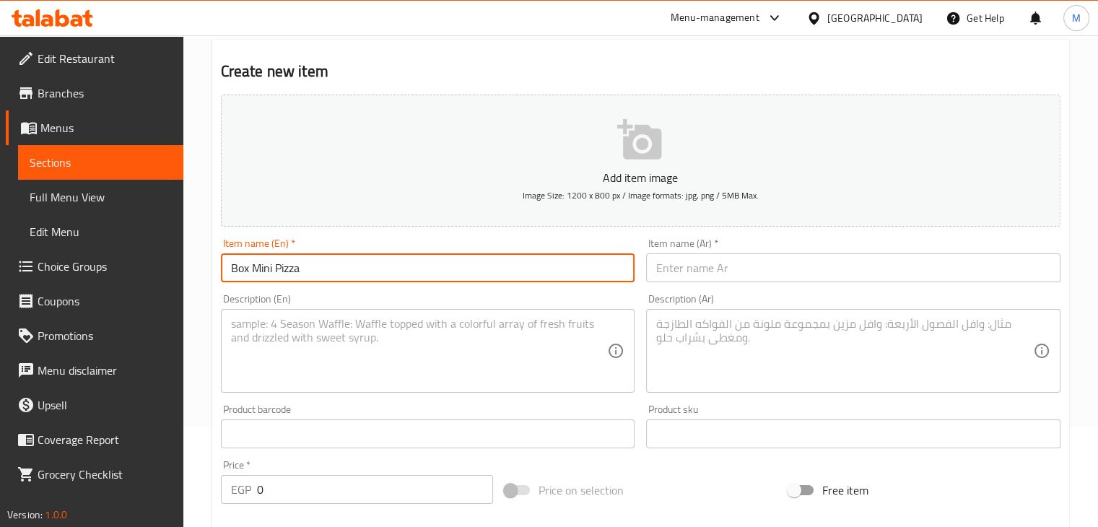
type input "Box Mini Pizza"
click at [693, 266] on input "text" at bounding box center [853, 267] width 414 height 29
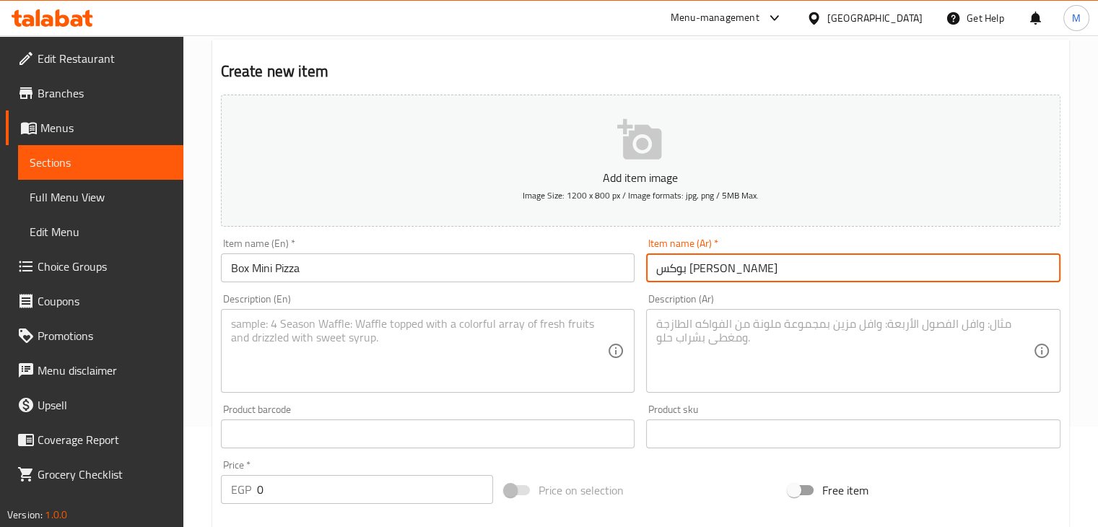
type input "بوكس [PERSON_NAME]"
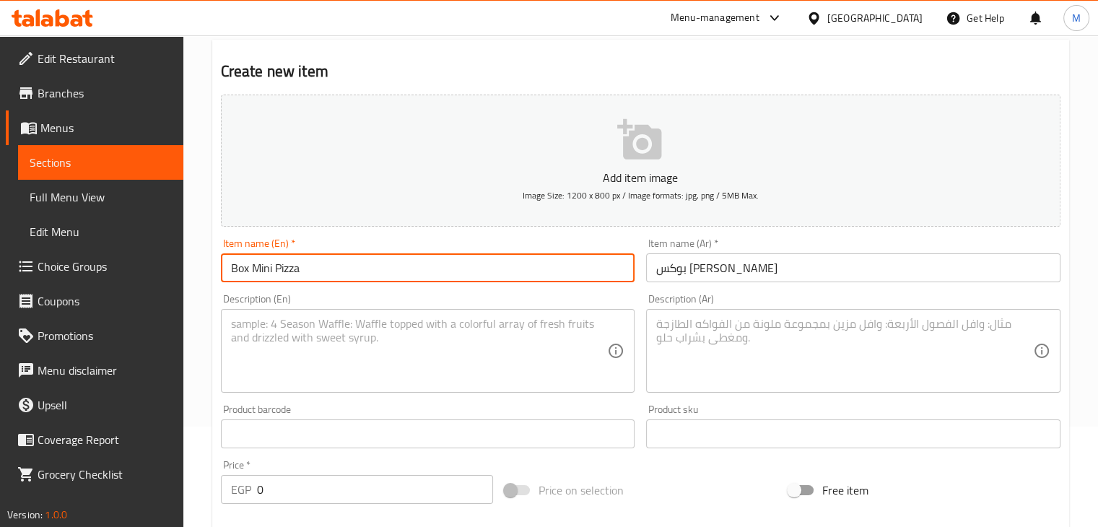
click at [396, 266] on input "Box Mini Pizza" at bounding box center [428, 267] width 414 height 29
type input "Box Mini Pizza"
click at [436, 330] on textarea at bounding box center [419, 351] width 377 height 69
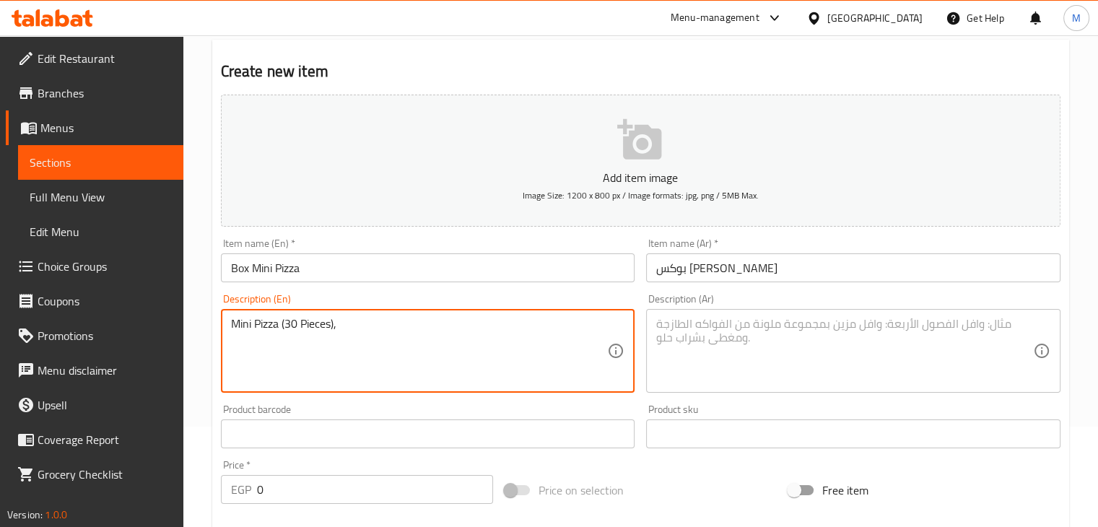
paste textarea "Pizza with colored bell peppers, sliced olives, pieces of turkey and salami, to…"
type textarea "Mini Pizza (30 Pieces), Pizza with colored bell peppers, sliced olives, pieces …"
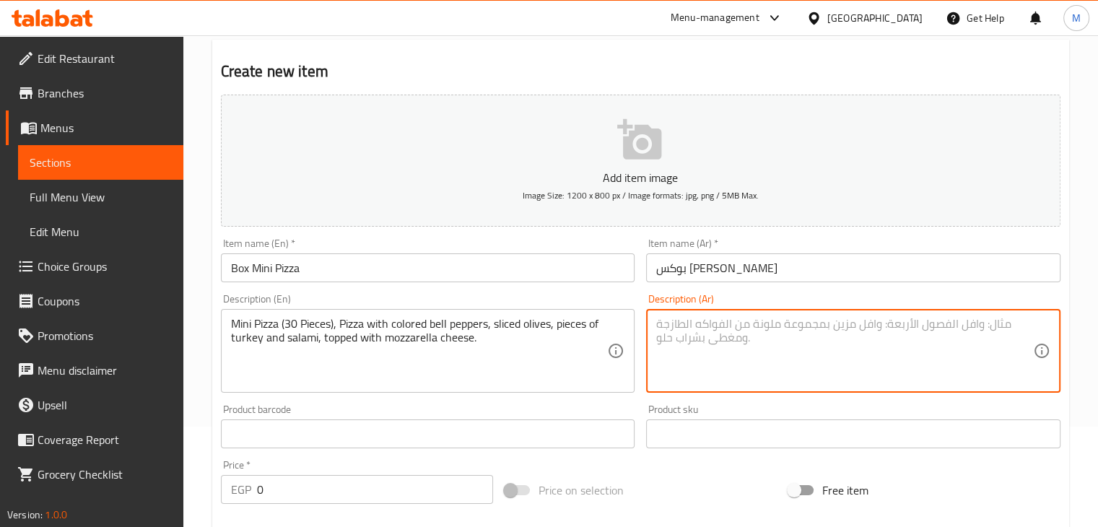
click at [778, 326] on textarea at bounding box center [844, 351] width 377 height 69
paste textarea "يتزا بالفلفل الالوان و الزيتون الحلقات و قطع من التركي و السلامي بالاضافه للجبن…"
type textarea "ميني بيتزا (30 قطعة), يتزا بالفلفل الالوان و الزيتون الحلقات و قطع من التركي و …"
click at [297, 490] on input "0" at bounding box center [375, 489] width 236 height 29
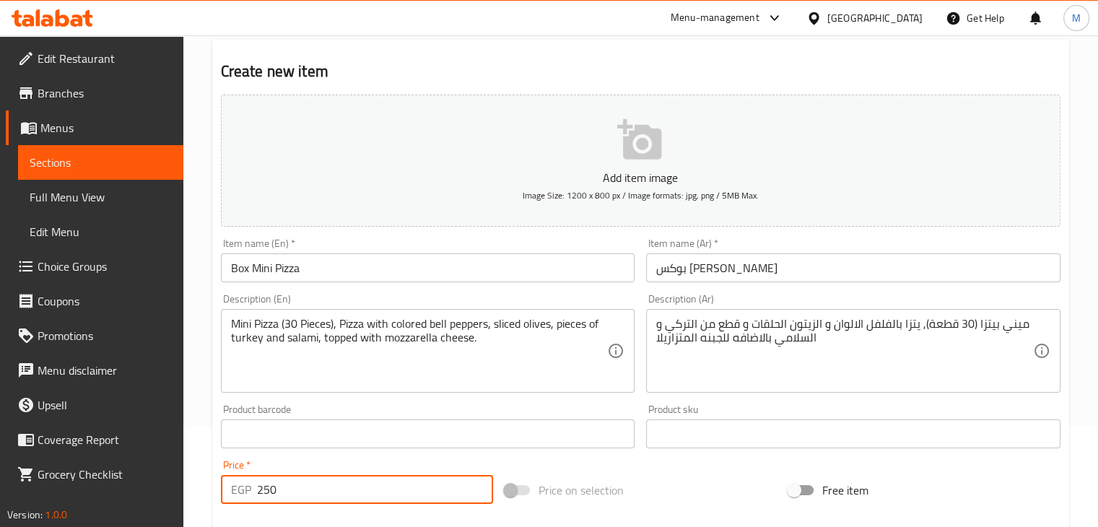
type input "250"
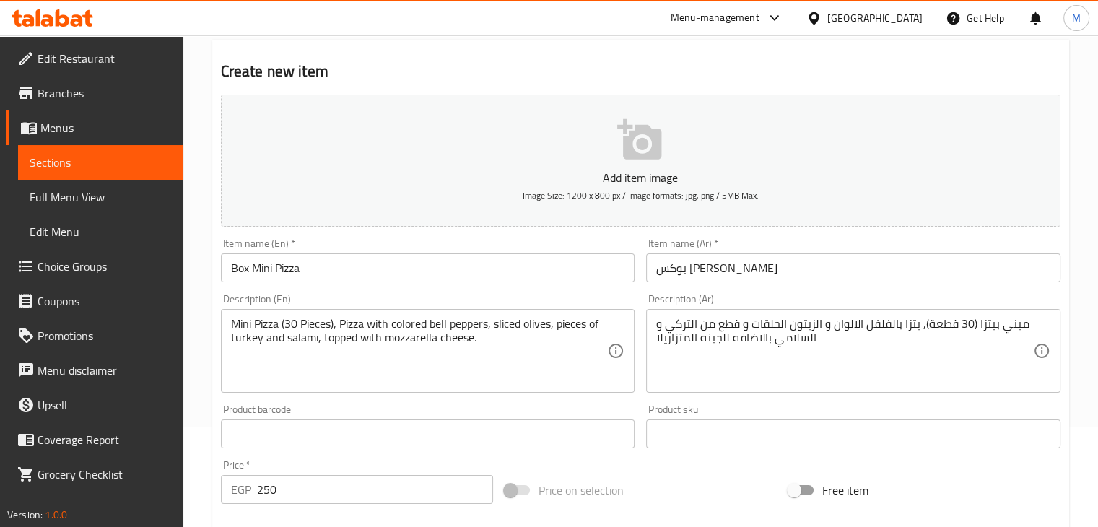
click at [340, 456] on div "Price   * EGP 250 Price *" at bounding box center [357, 482] width 284 height 56
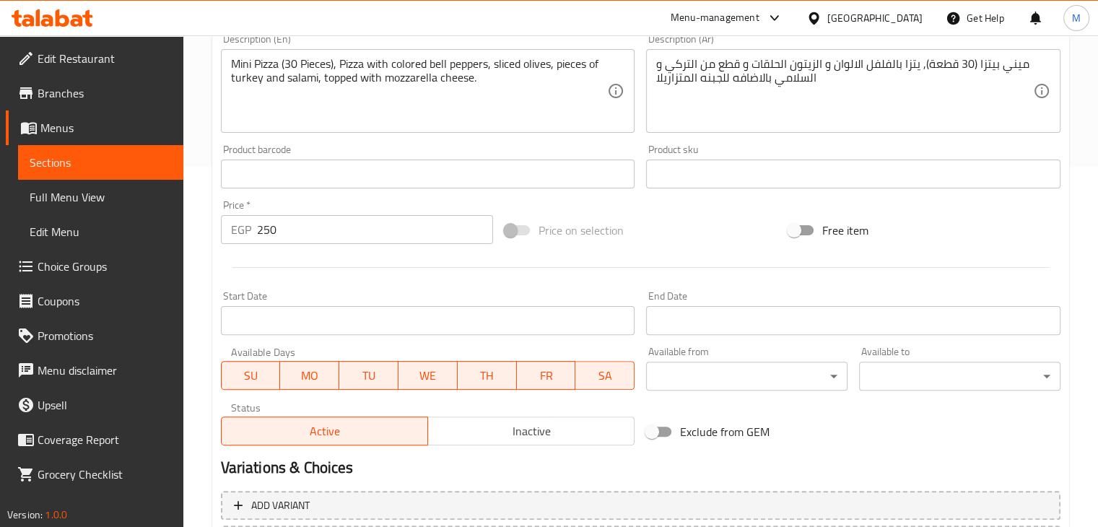
scroll to position [493, 0]
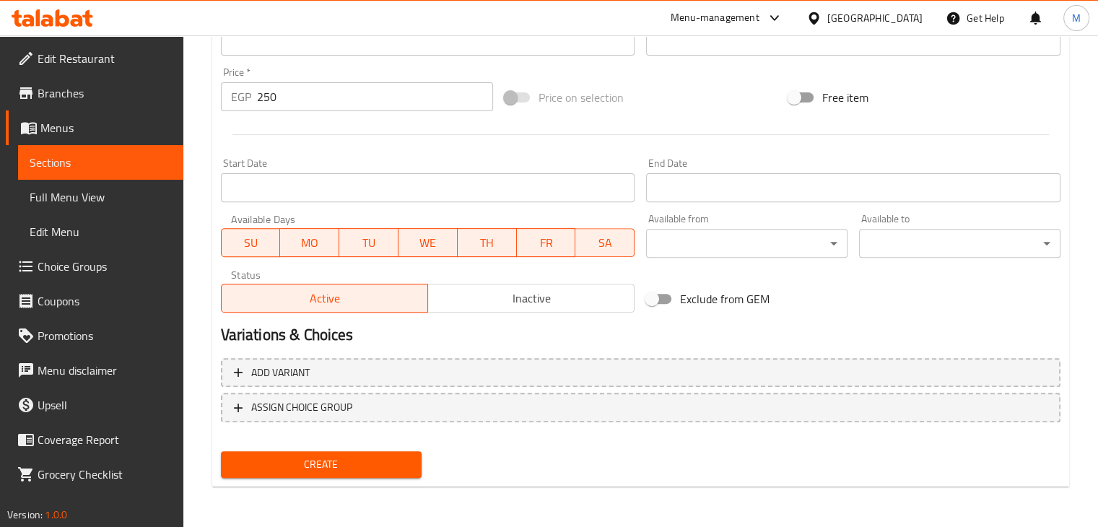
click at [341, 462] on span "Create" at bounding box center [321, 465] width 178 height 18
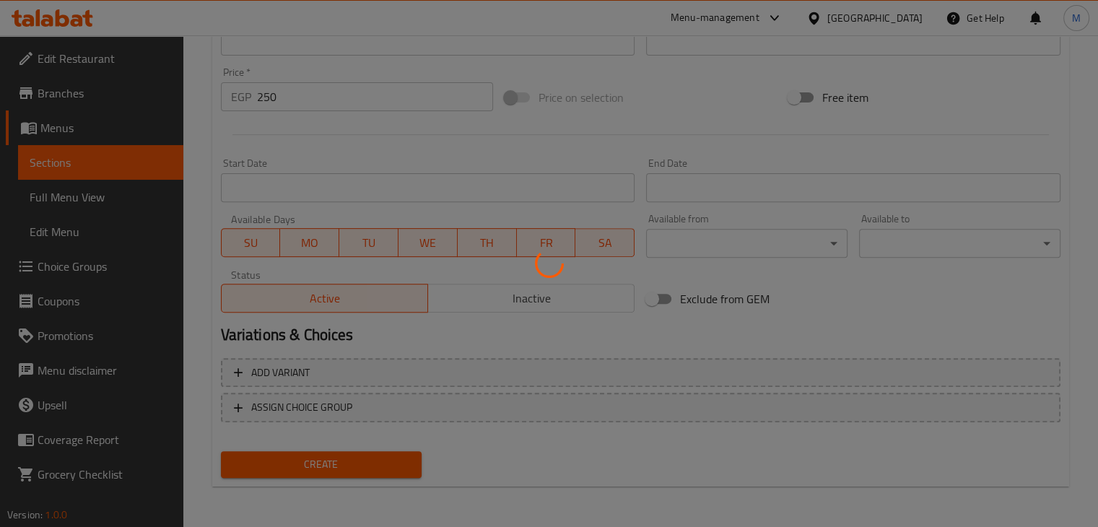
type input "0"
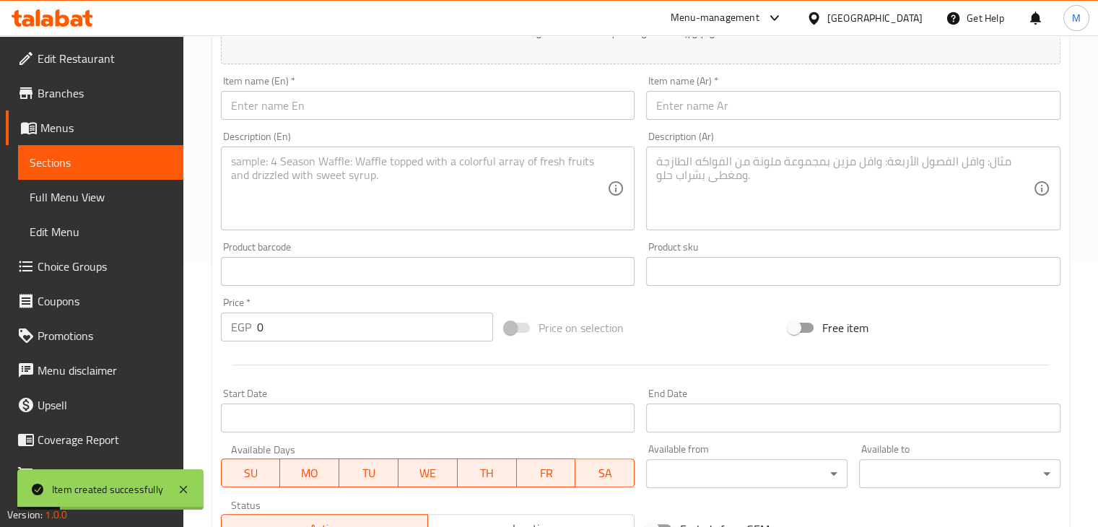
scroll to position [257, 0]
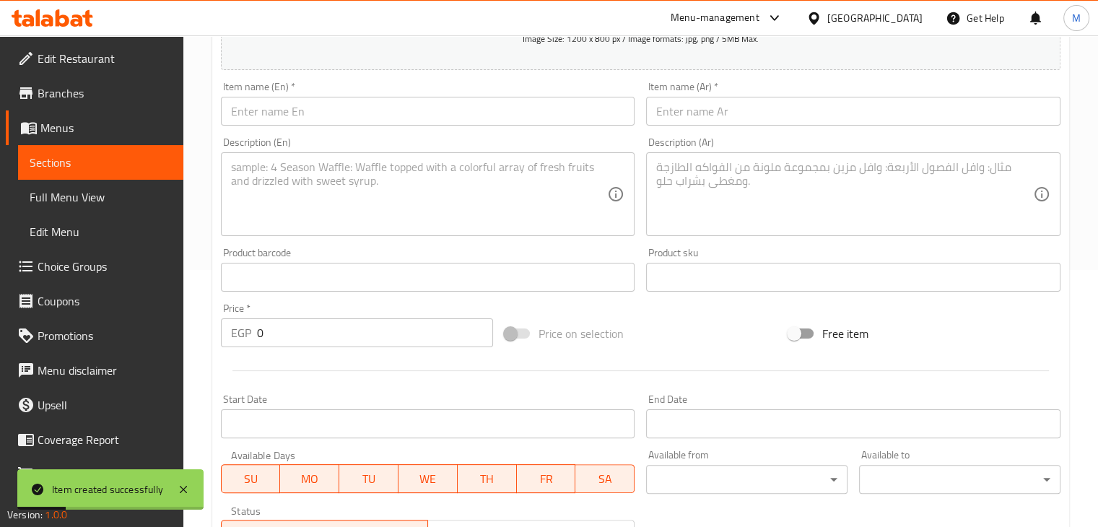
click at [724, 214] on textarea at bounding box center [844, 194] width 377 height 69
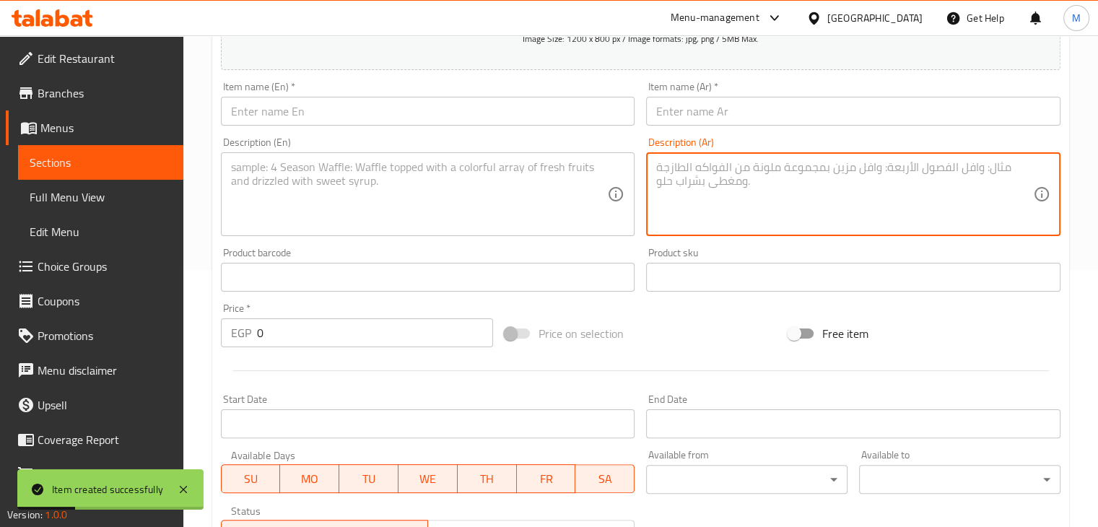
paste textarea "يتزا بالفلفل الالوان و الزيتون الحلقات و قطع من التركي و السلامي بالاضافه للجبن…"
type textarea "يتزا بالفلفل الالوان و الزيتون الحلقات و قطع من التركي و السلامي بالاضافه للجبن…"
click at [366, 204] on textarea at bounding box center [419, 194] width 377 height 69
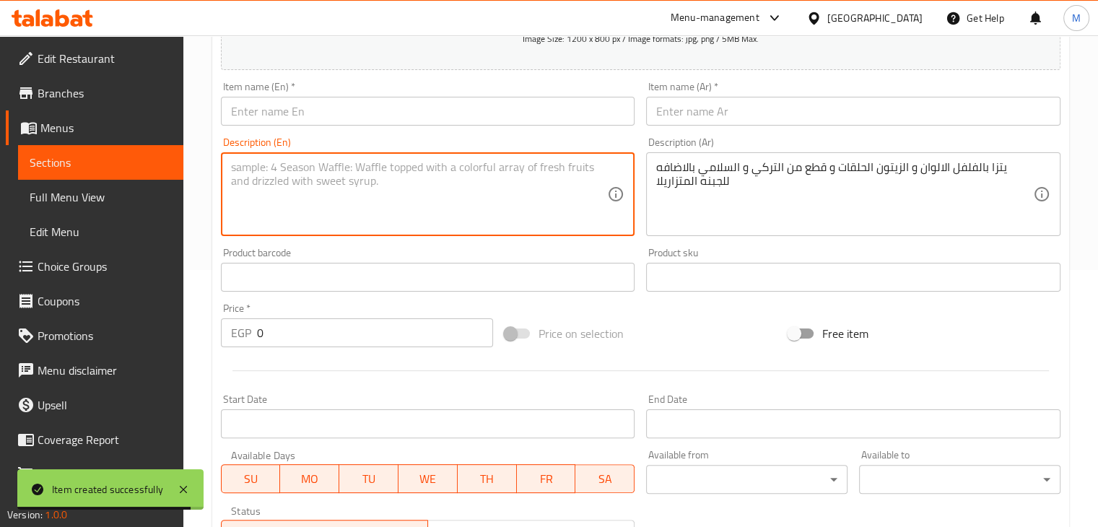
paste textarea "Pizza with colored bell peppers, sliced olives, pieces of turkey and salami, to…"
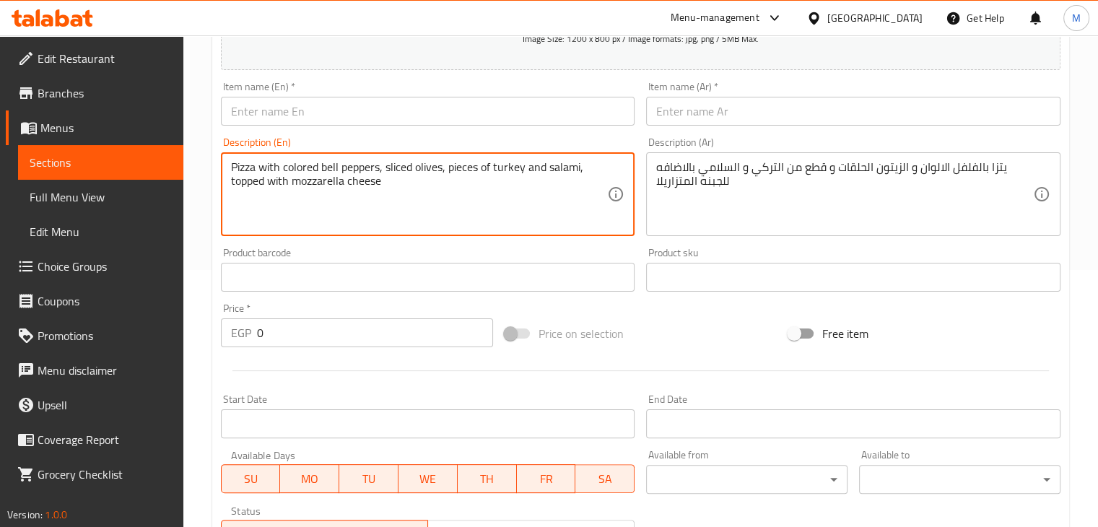
type textarea "Pizza with colored bell peppers, sliced olives, pieces of turkey and salami, to…"
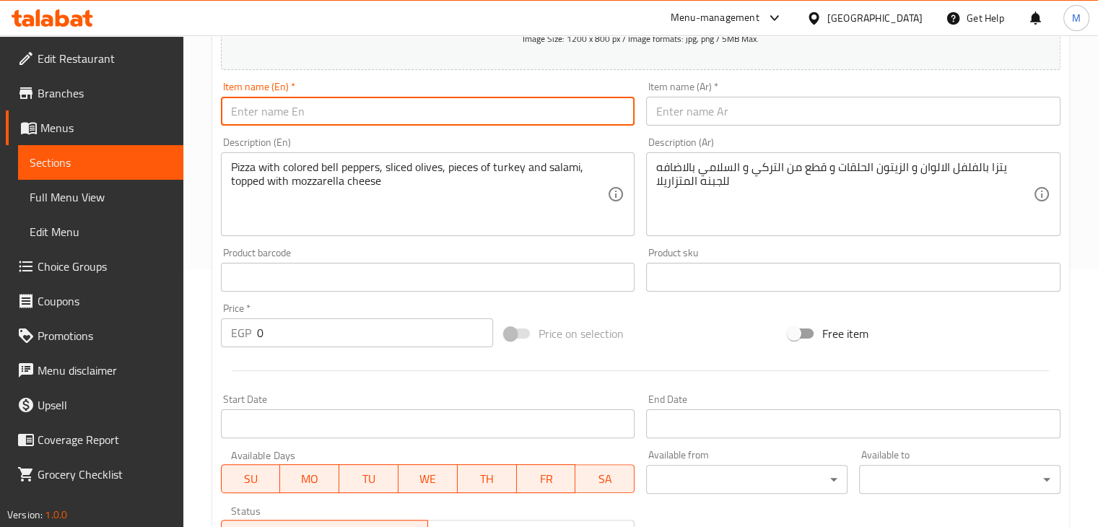
click at [335, 105] on input "text" at bounding box center [428, 111] width 414 height 29
type input "Mini Pizza Box"
click at [719, 112] on input "text" at bounding box center [853, 111] width 414 height 29
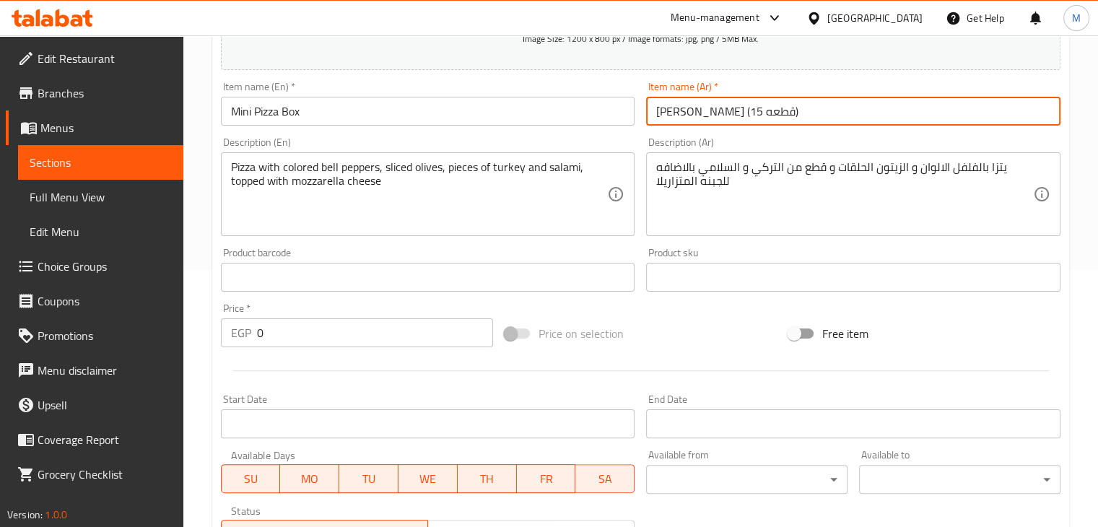
type input "[PERSON_NAME] (15 قطعه)"
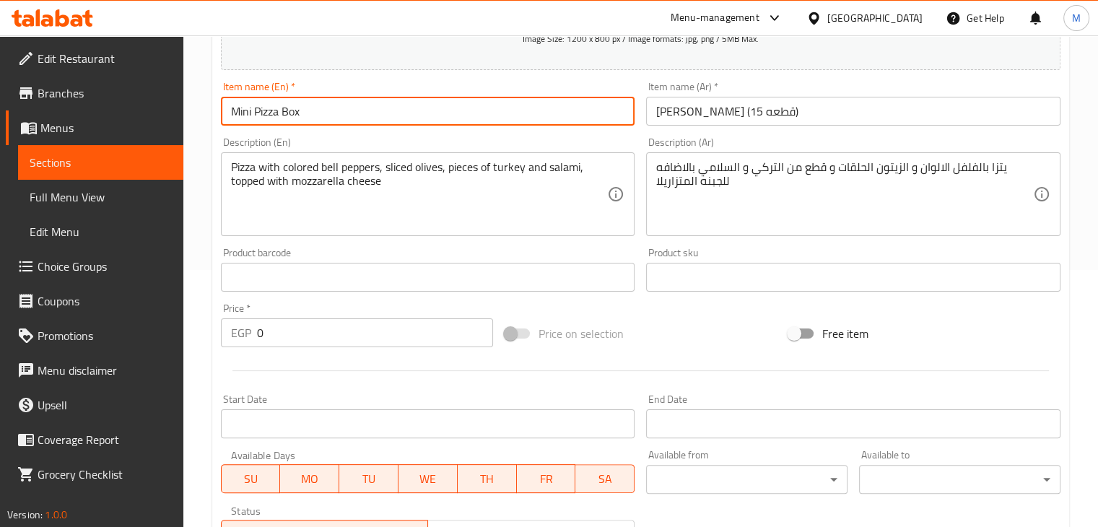
click at [468, 114] on input "Mini Pizza Box" at bounding box center [428, 111] width 414 height 29
type input "Mini Pizza Box (15 pieces)"
click at [306, 333] on input "0" at bounding box center [375, 332] width 236 height 29
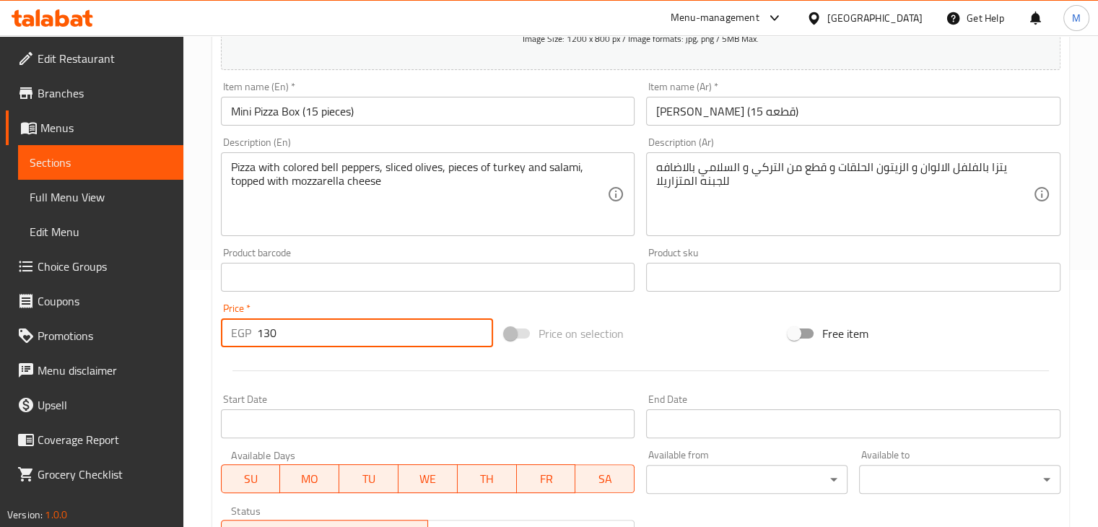
type input "130"
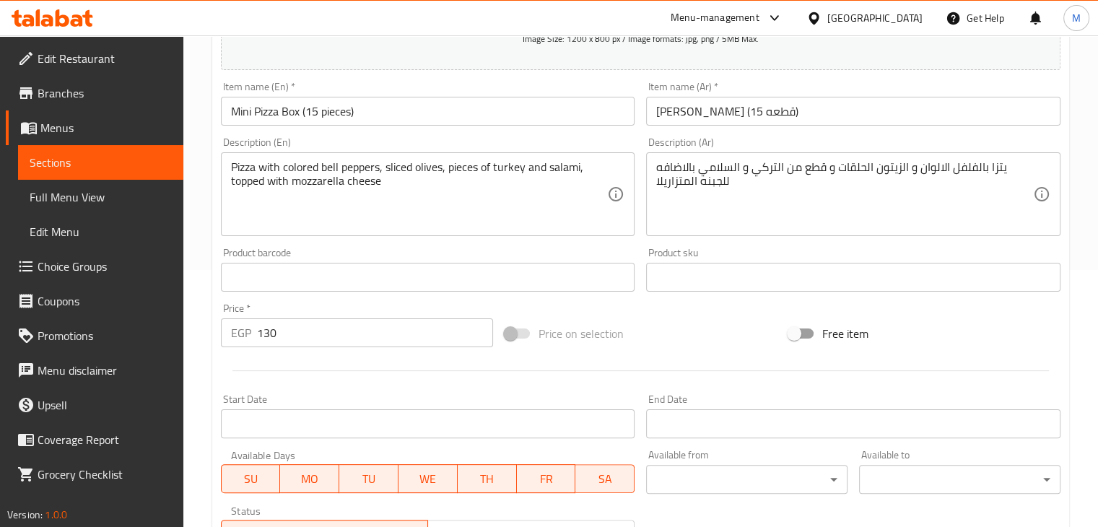
click at [356, 383] on div at bounding box center [640, 370] width 851 height 35
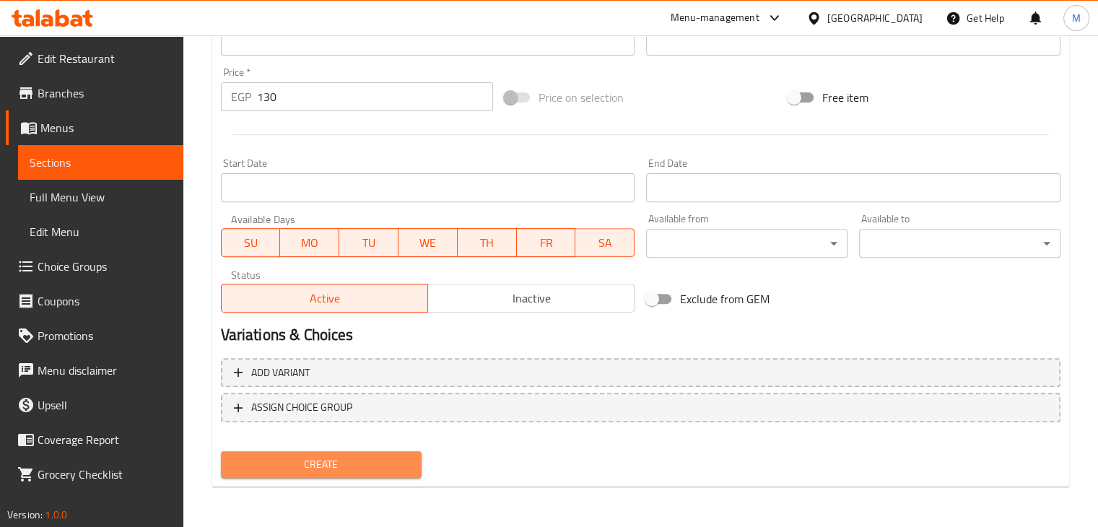
click at [305, 465] on span "Create" at bounding box center [321, 465] width 178 height 18
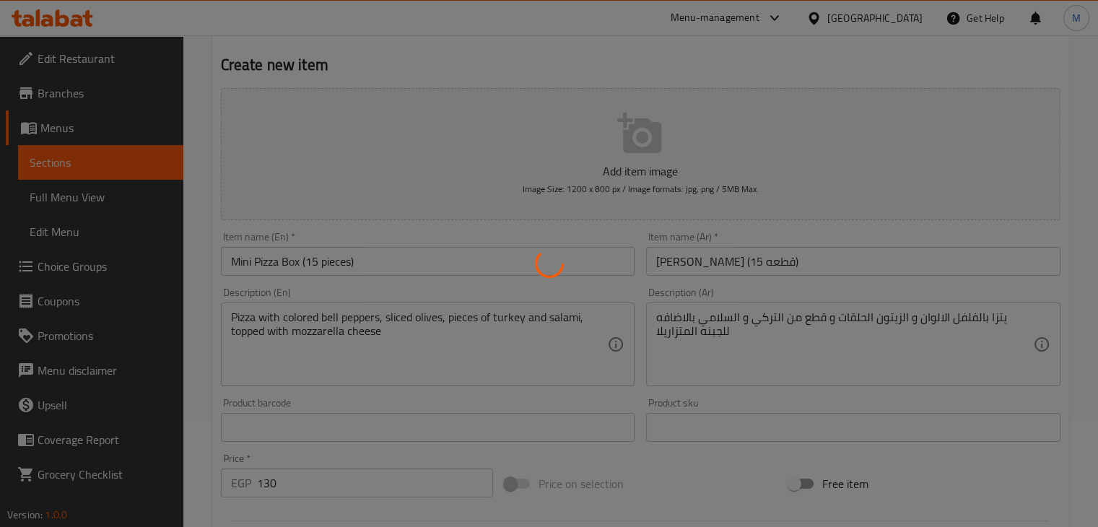
type input "0"
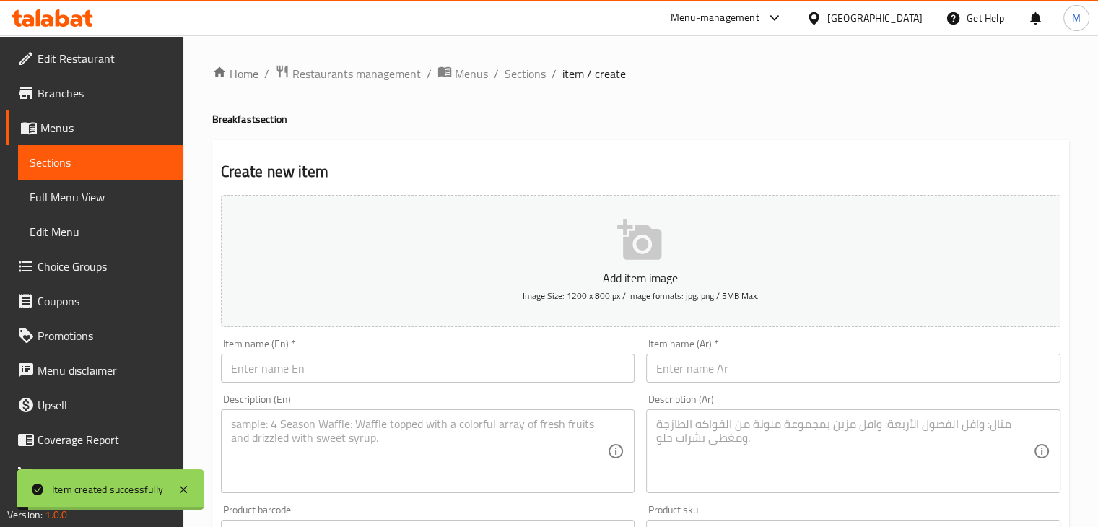
click at [519, 65] on span "Sections" at bounding box center [525, 73] width 41 height 17
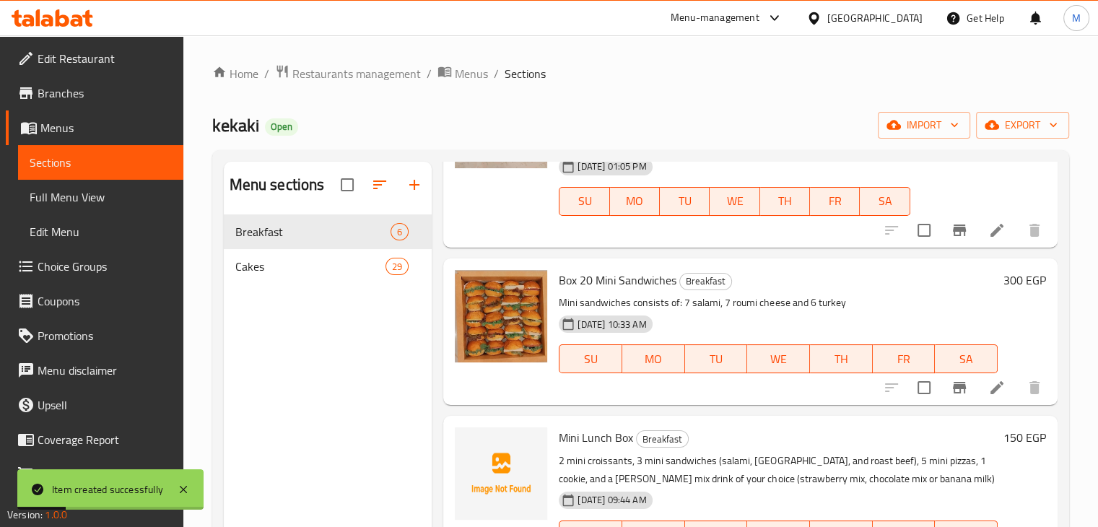
scroll to position [436, 0]
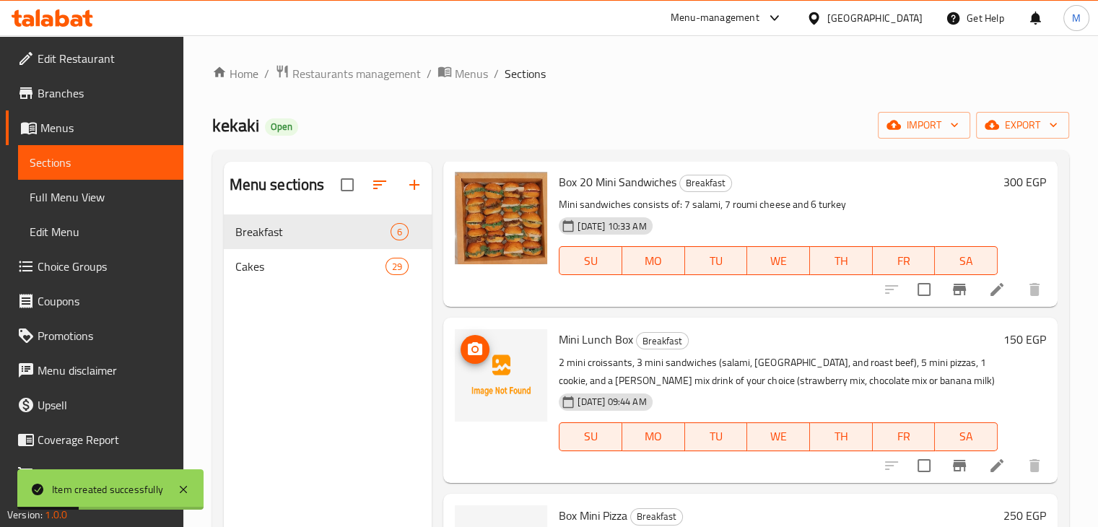
click at [479, 352] on icon "upload picture" at bounding box center [475, 348] width 14 height 13
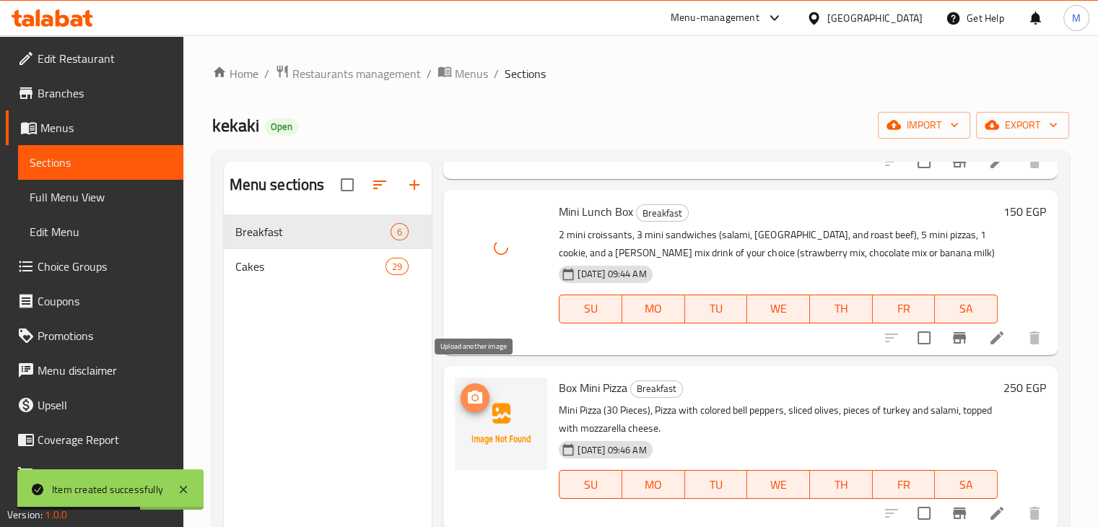
click at [479, 389] on icon "upload picture" at bounding box center [474, 397] width 17 height 17
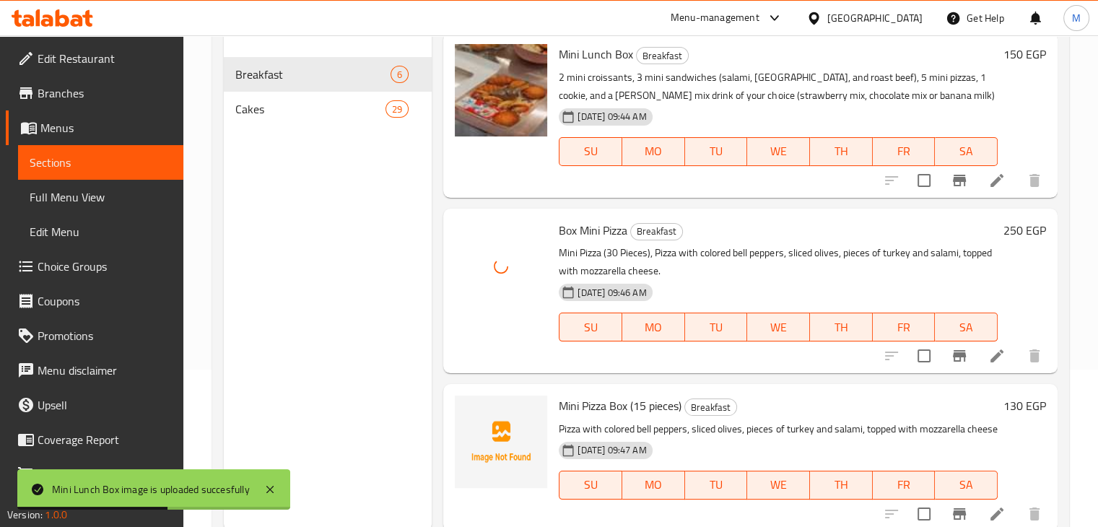
scroll to position [158, 0]
click at [497, 396] on img at bounding box center [501, 441] width 92 height 92
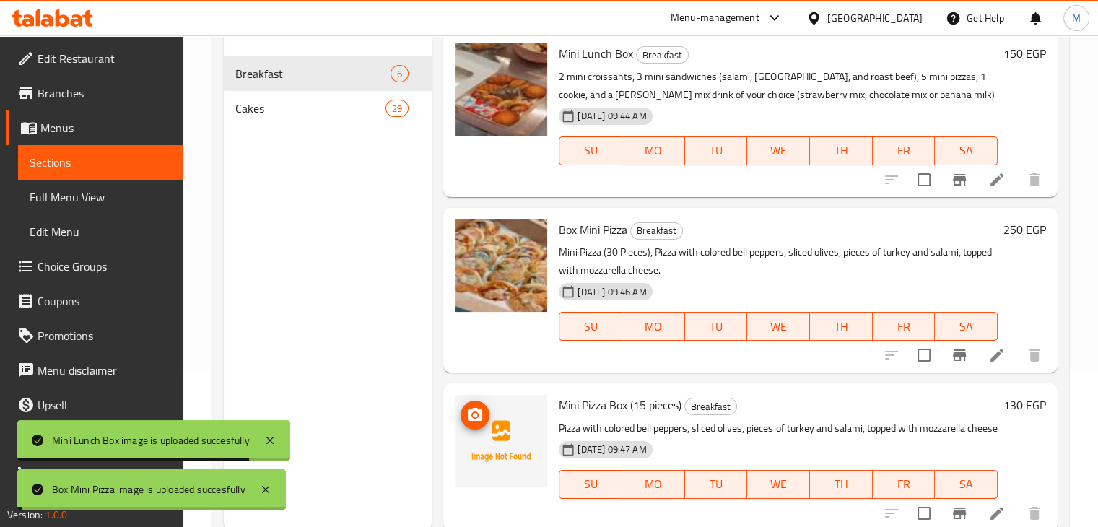
click at [489, 406] on span "upload picture" at bounding box center [475, 414] width 29 height 17
